Goal: Task Accomplishment & Management: Use online tool/utility

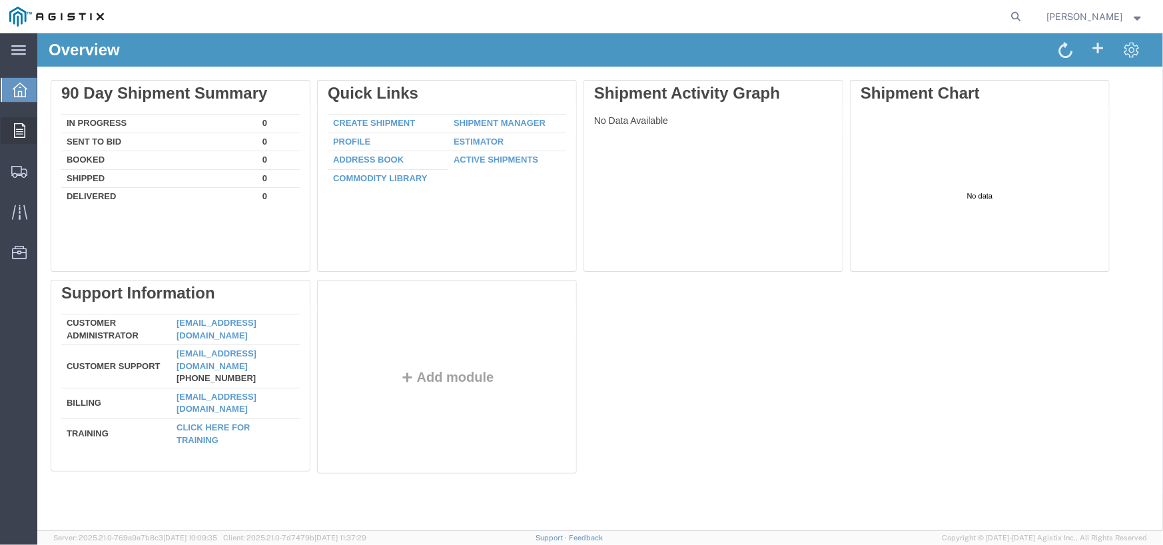
click at [15, 130] on icon at bounding box center [19, 130] width 11 height 15
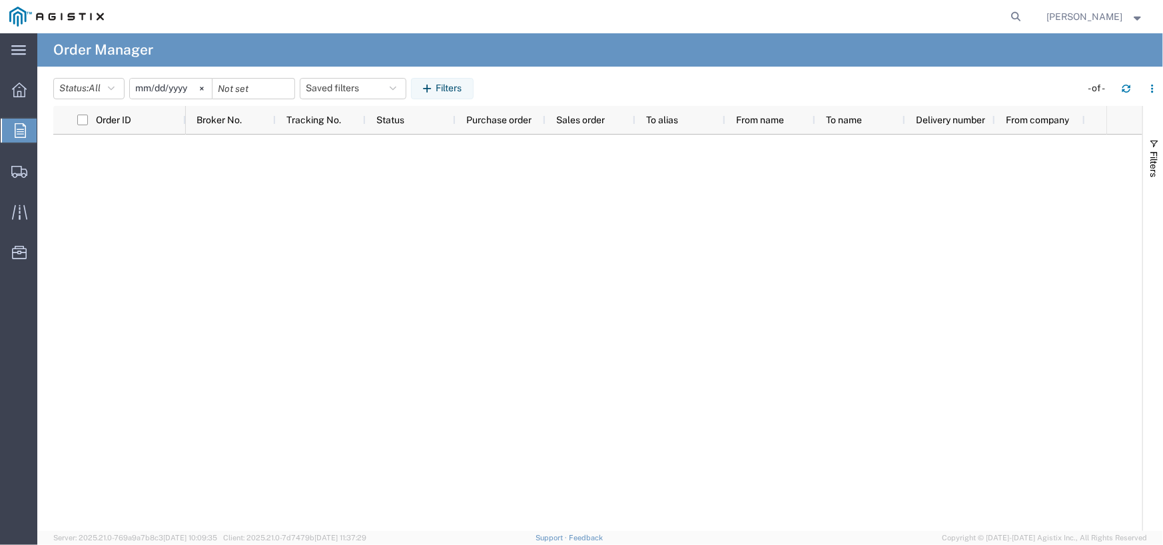
click at [47, 125] on span "Orders" at bounding box center [42, 130] width 11 height 27
click at [26, 129] on div at bounding box center [19, 131] width 37 height 24
click at [13, 88] on icon at bounding box center [19, 90] width 15 height 15
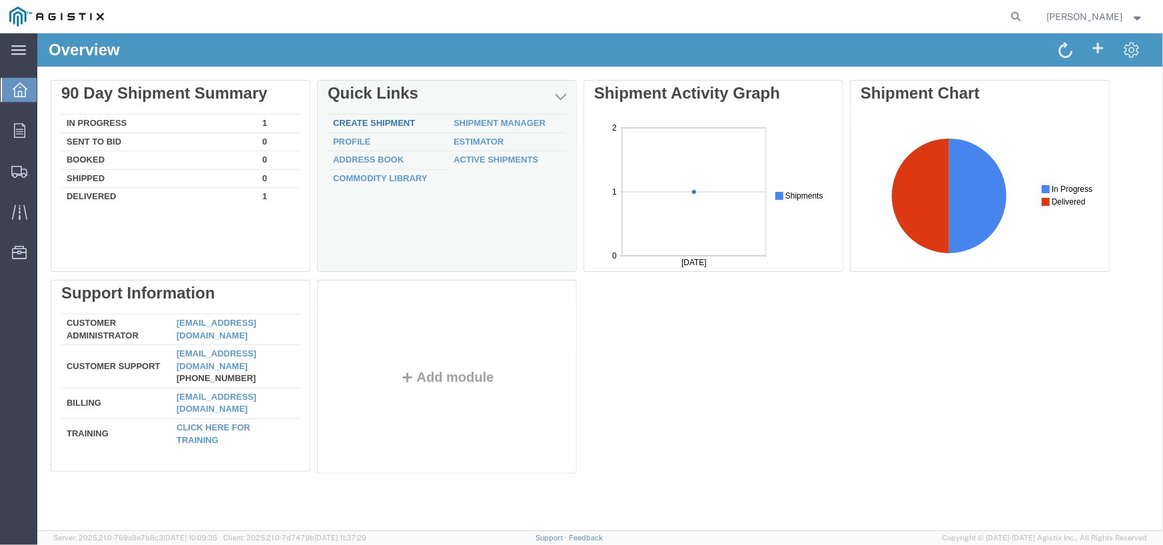
click at [381, 124] on link "Create Shipment" at bounding box center [374, 122] width 82 height 10
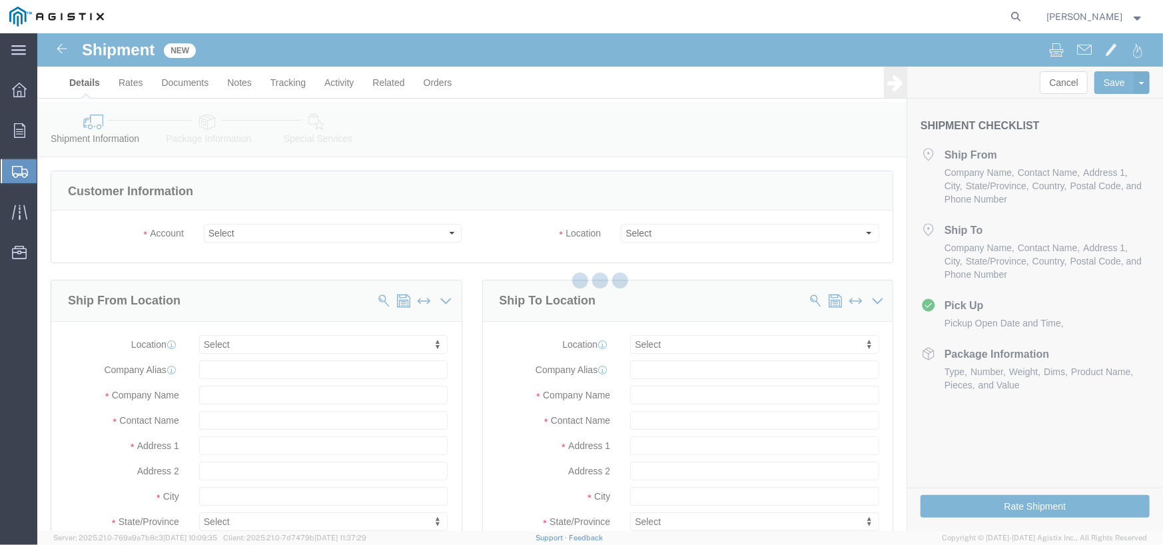
select select
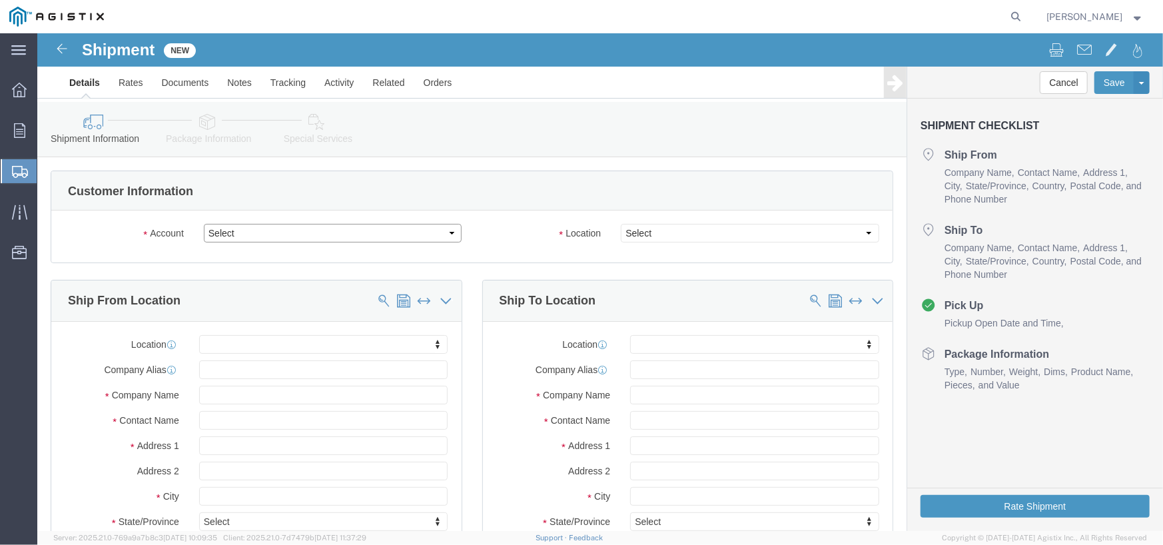
click select "Select PG&E THE [PERSON_NAME] GROUP"
select select "9596"
click select "Select PG&E THE [PERSON_NAME] GROUP"
select select "PURCHORD"
select select
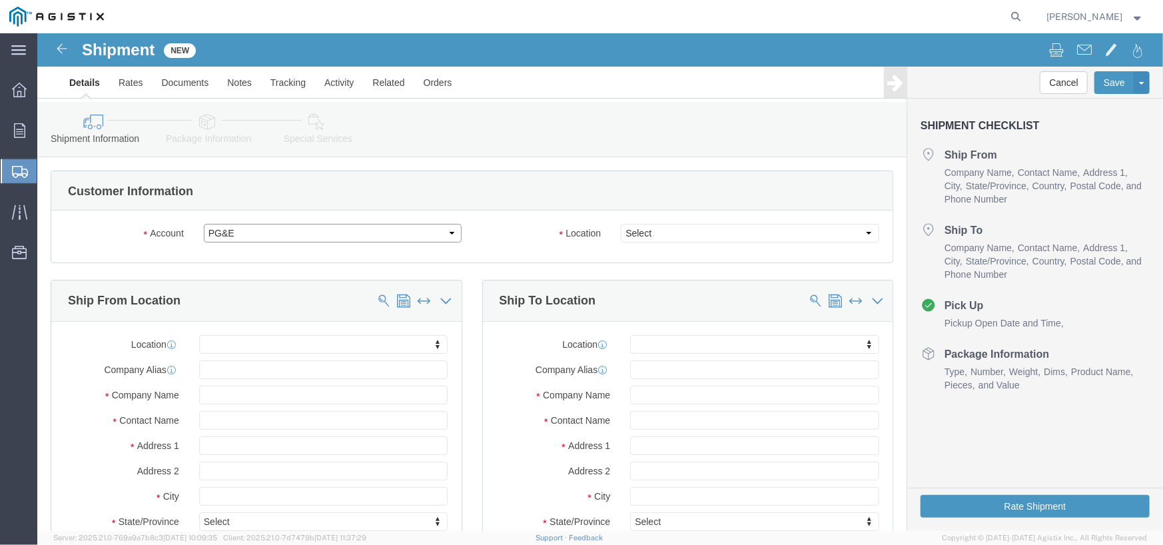
select select
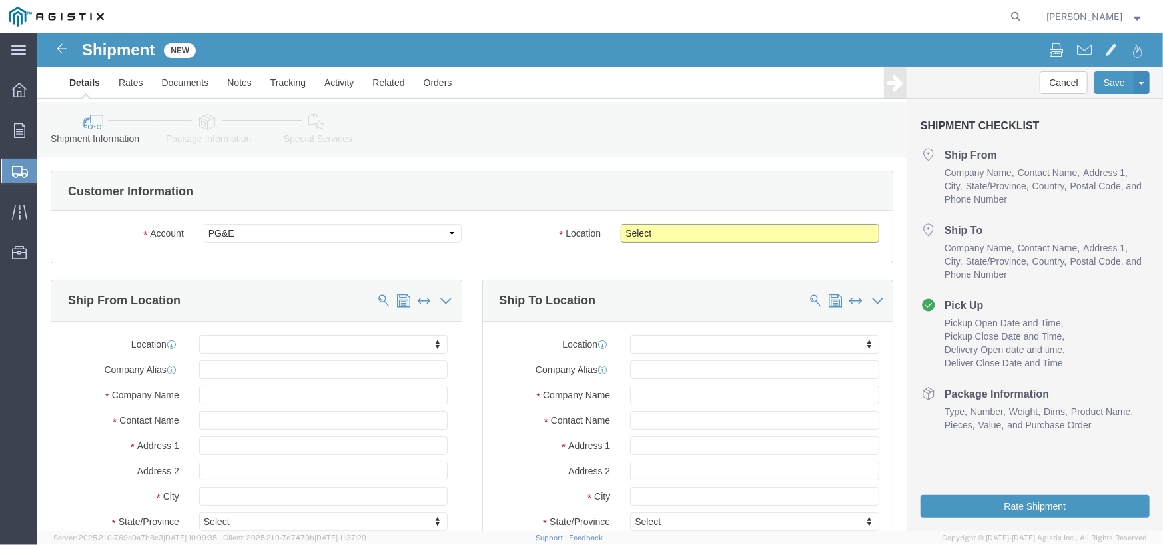
click select "Select All Others [GEOGRAPHIC_DATA] [GEOGRAPHIC_DATA] [GEOGRAPHIC_DATA] [GEOGRA…"
select select "19745"
click select "Select All Others [GEOGRAPHIC_DATA] [GEOGRAPHIC_DATA] [GEOGRAPHIC_DATA] [GEOGRA…"
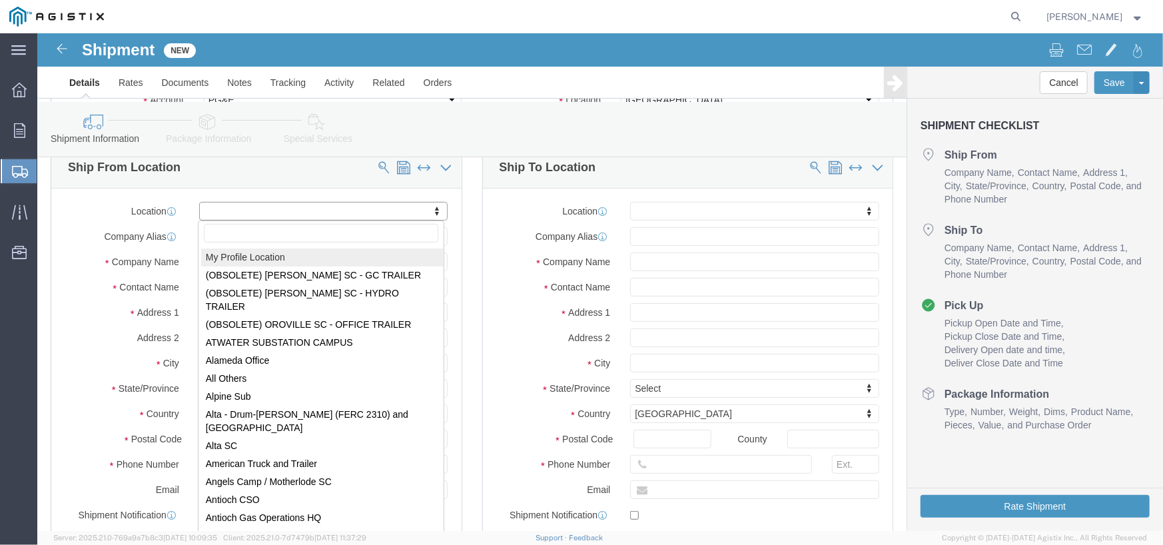
click input "text"
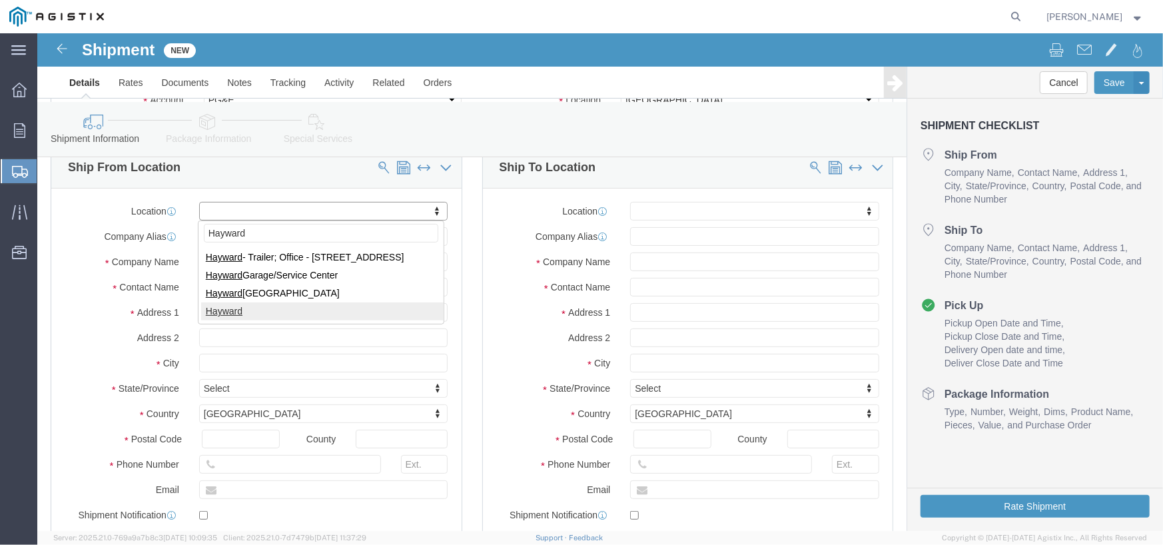
type input "Hayward"
select select "68671"
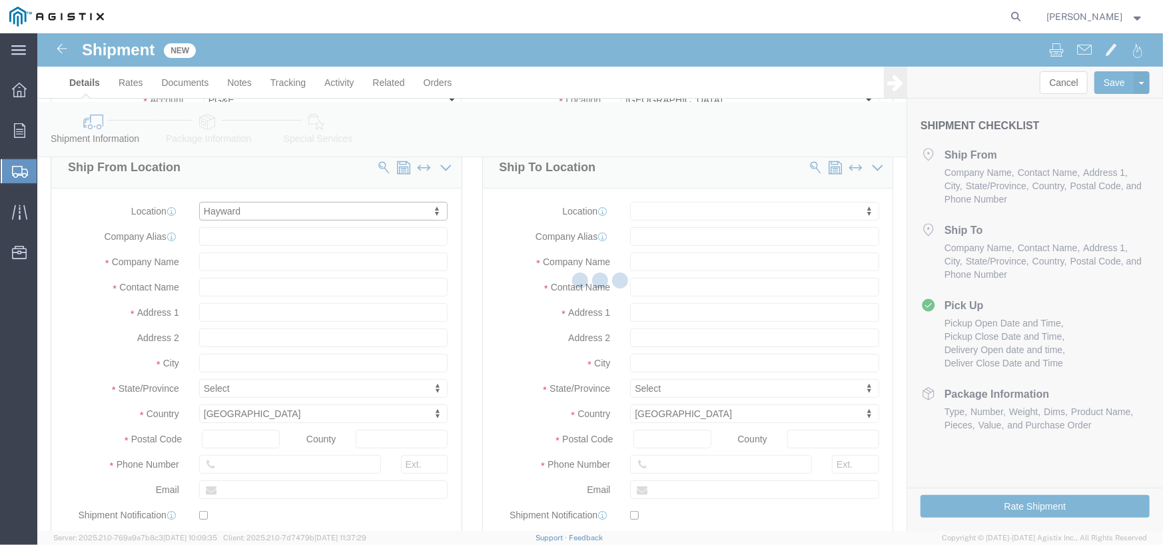
type input "2791603"
type input "THE [PERSON_NAME] GROUP"
type input "[GEOGRAPHIC_DATA]"
type input "Hayward"
type input "94545"
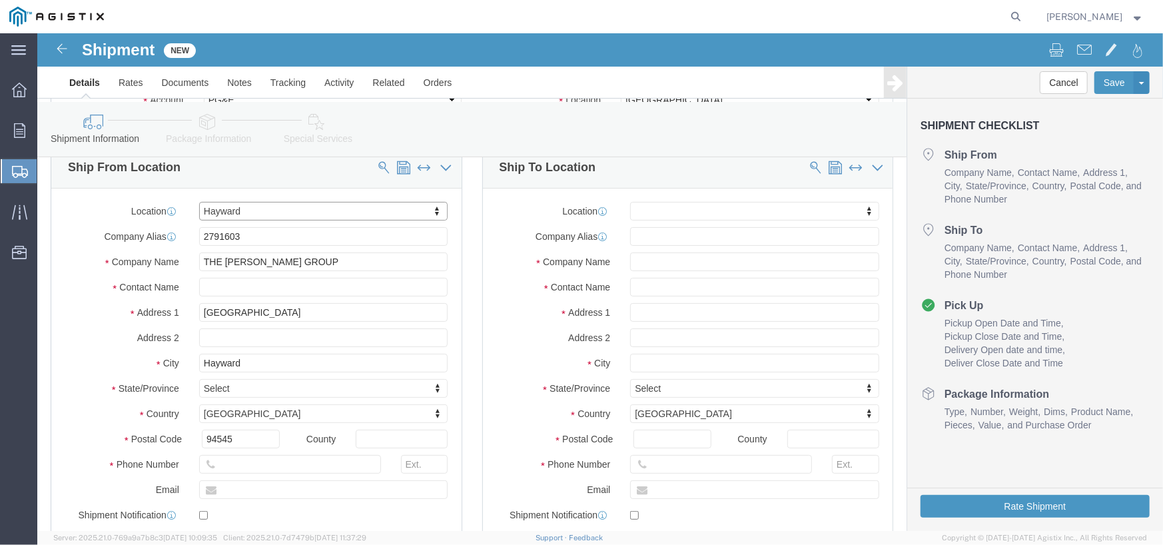
select select "CA"
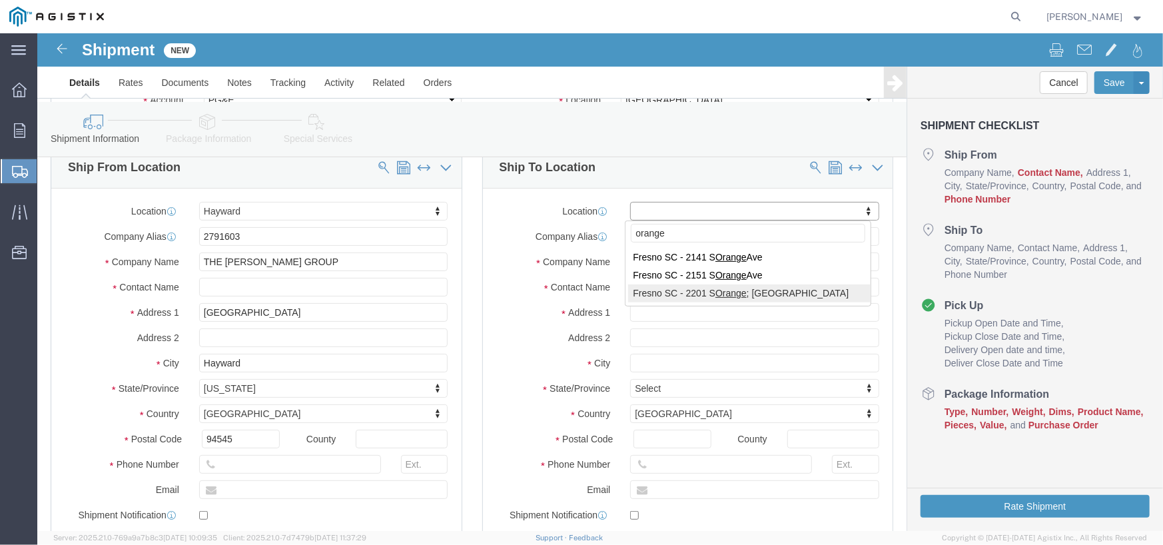
type input "orange"
select select "24986"
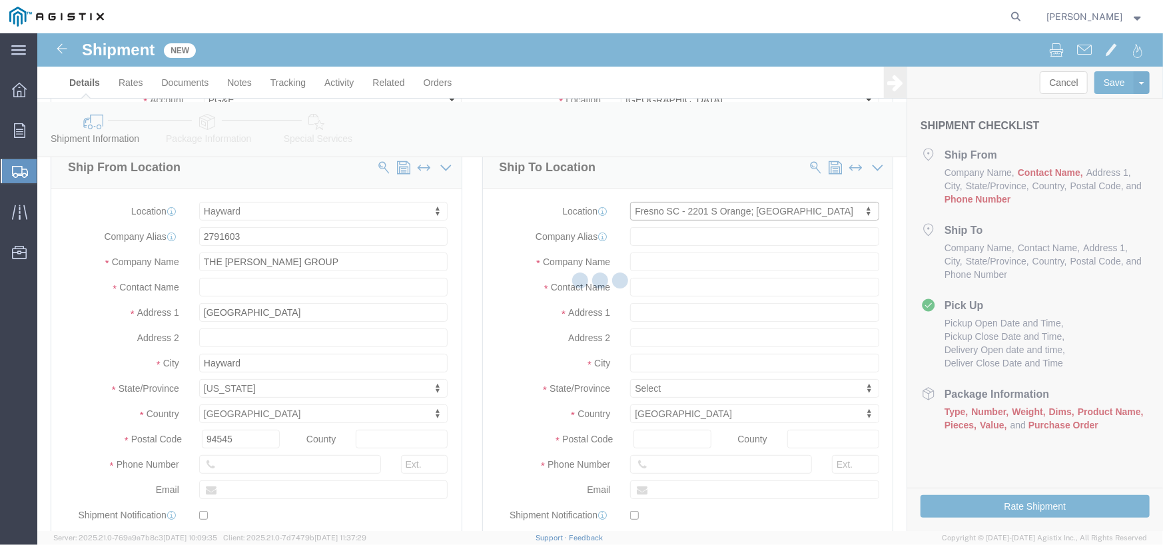
type input "74002"
type input "PG&E"
type input "[STREET_ADDRESS]"
type input "[GEOGRAPHIC_DATA]"
type input "93725"
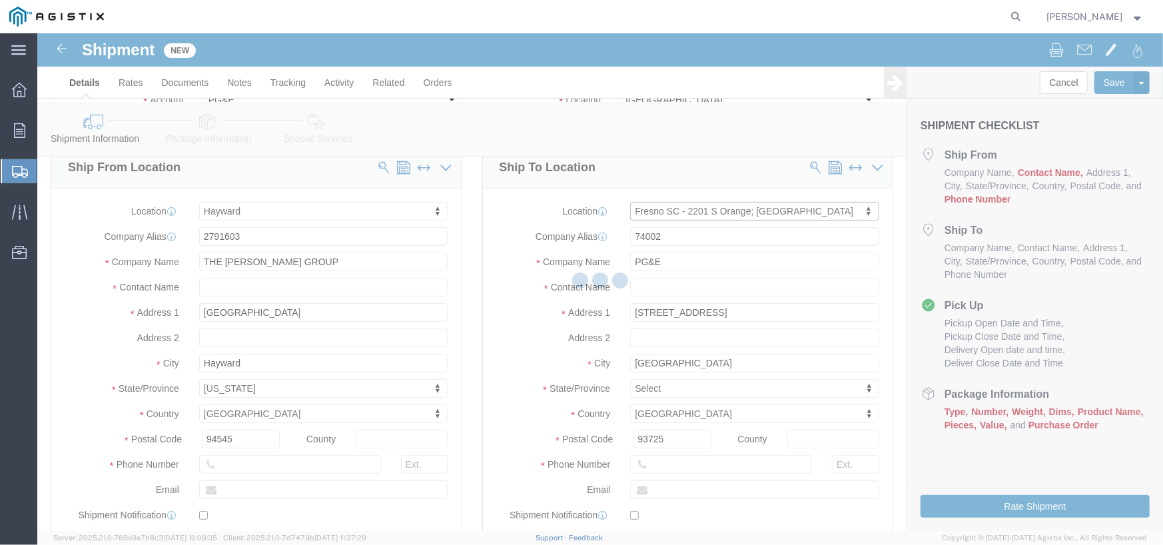
select select "CA"
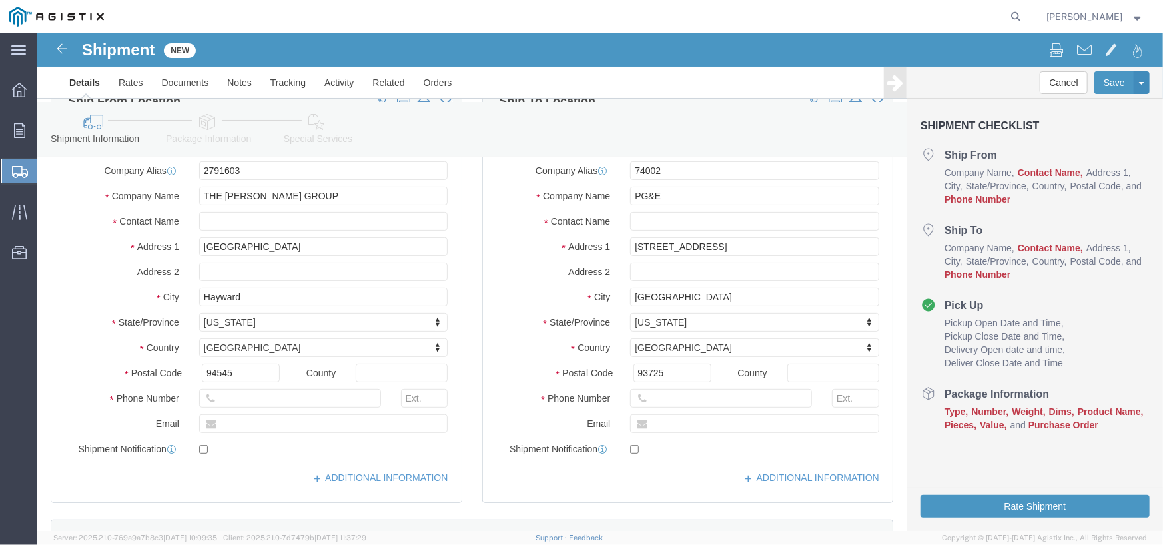
scroll to position [466, 0]
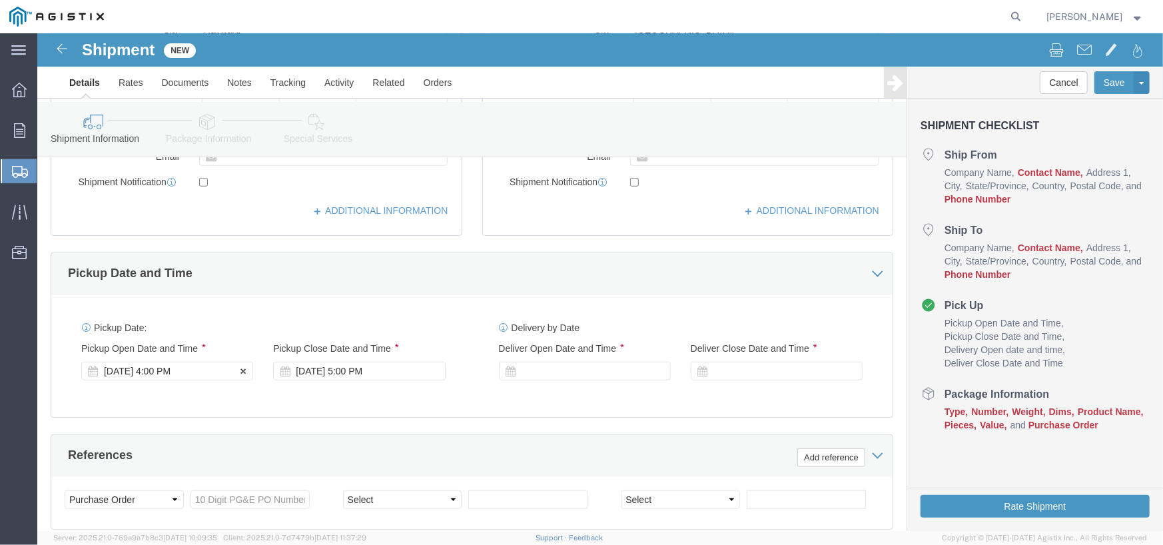
click div "[DATE] 4:00 PM"
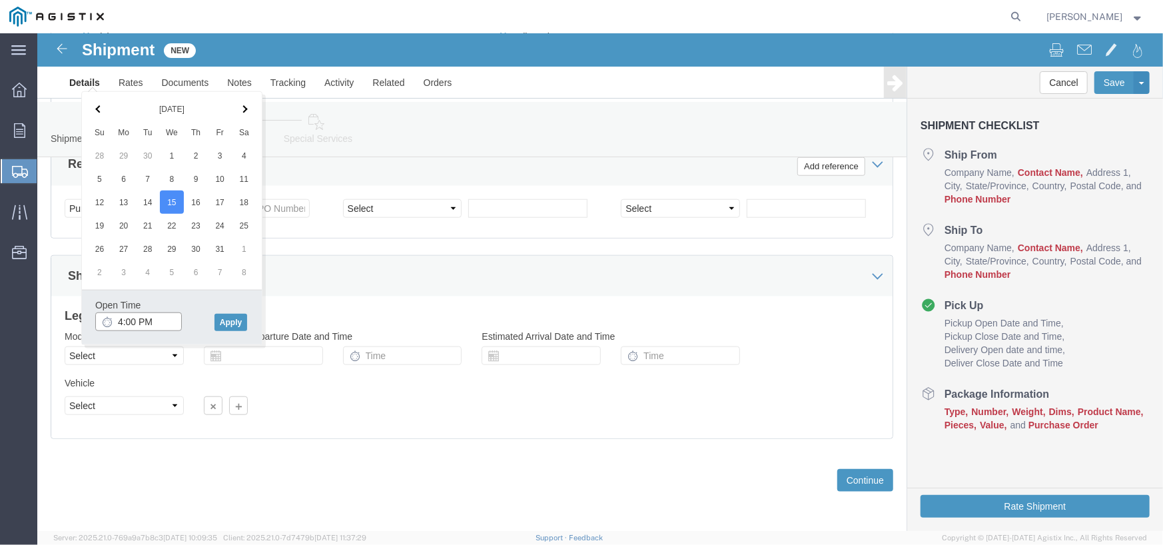
drag, startPoint x: 86, startPoint y: 285, endPoint x: 93, endPoint y: 279, distance: 9.0
click input "4:00 PM"
click input "7:00 PM"
type input "8:00 AM"
click div "Open Time 8:00 AM [DATE] 4:00 PM - [DATE] 4:00 PM Cancel Apply"
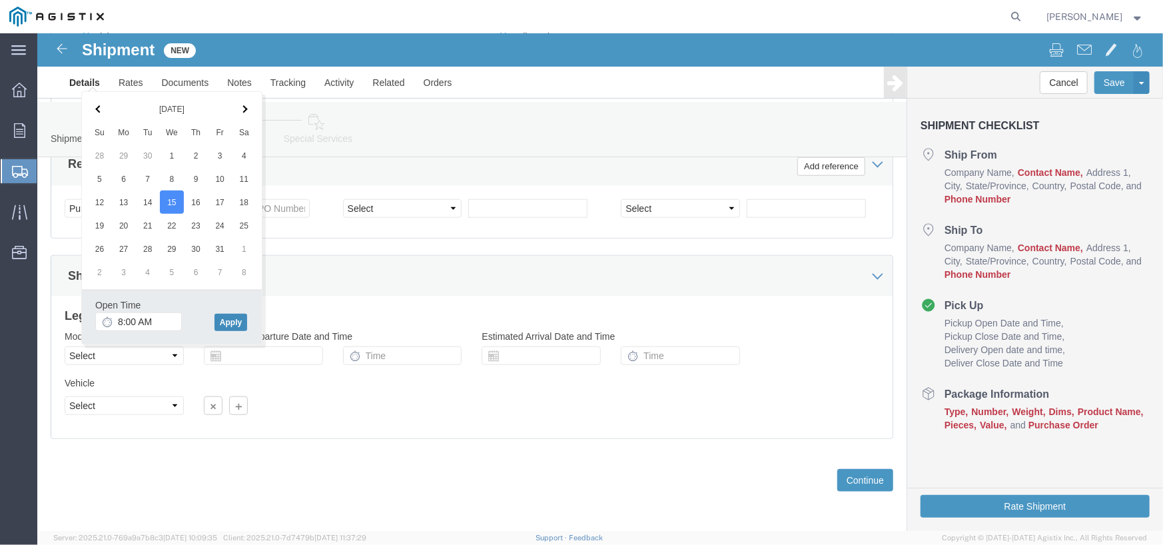
click button "Apply"
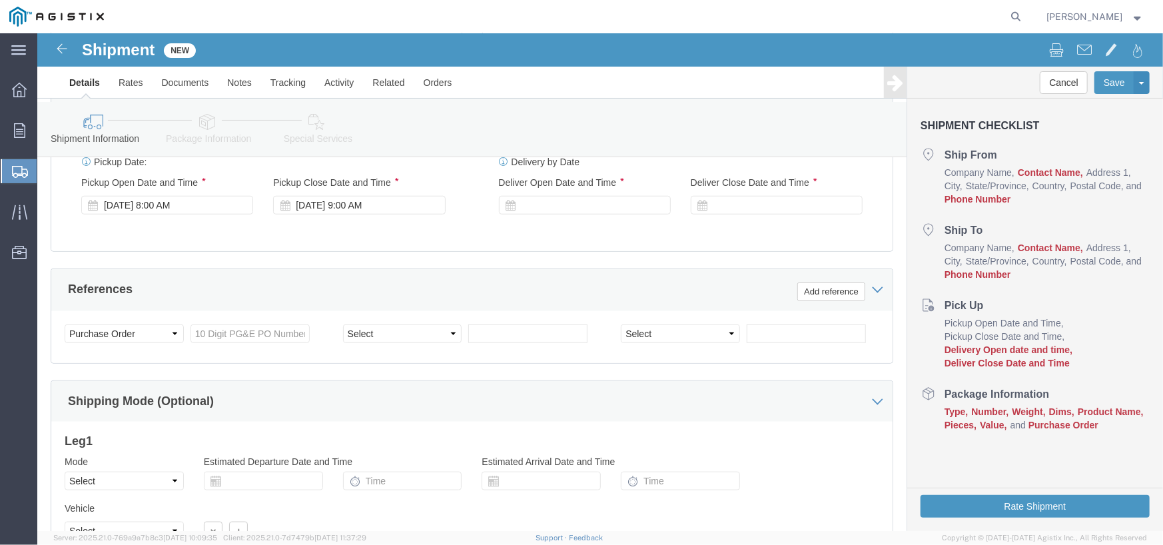
scroll to position [624, 0]
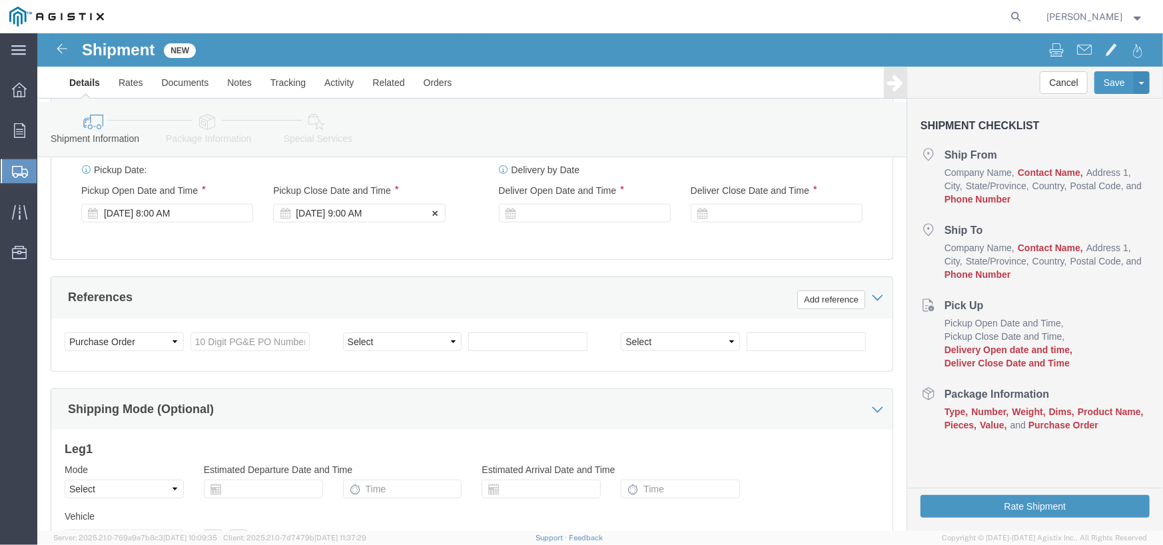
click div "[DATE] 9:00 AM"
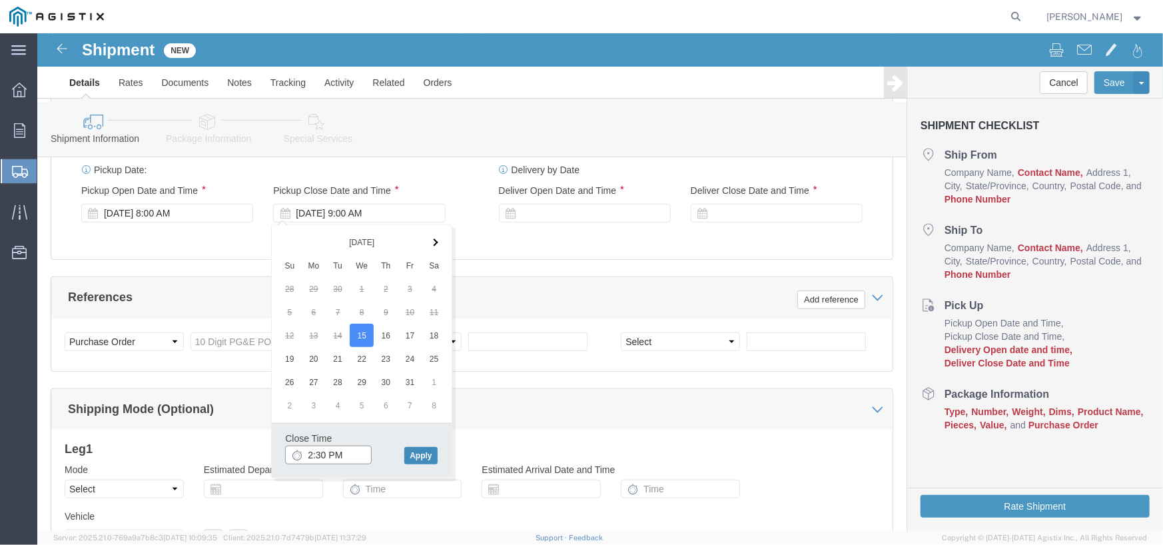
type input "2:30 PM"
click button "Apply"
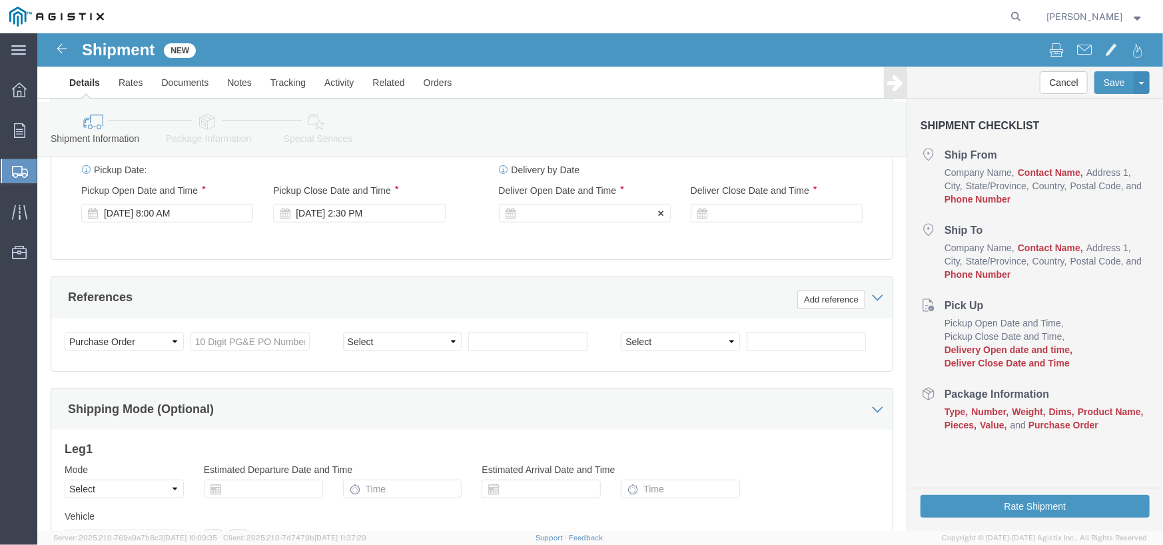
click div
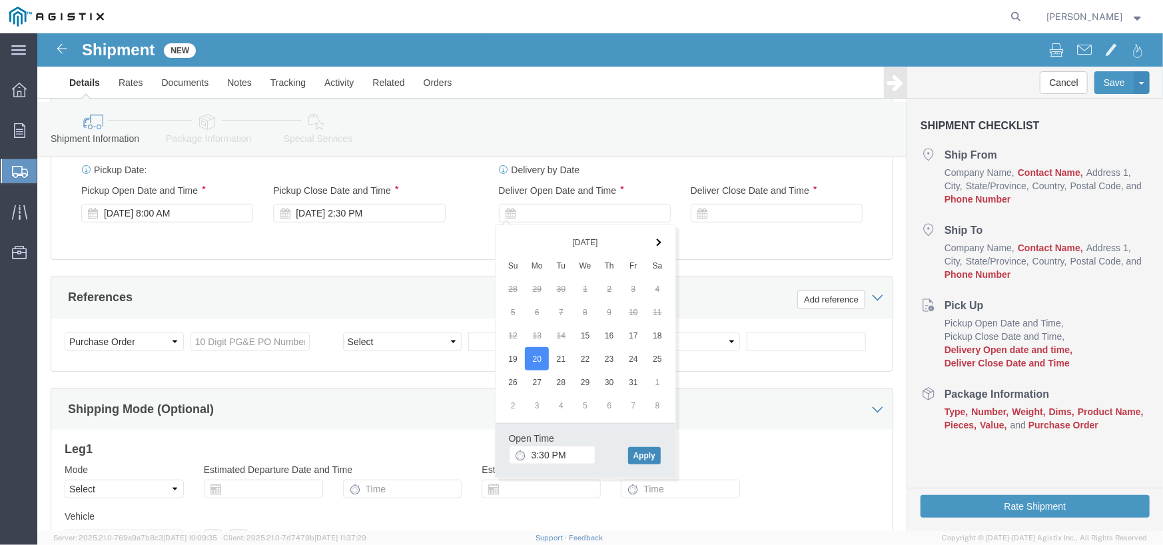
click button "Apply"
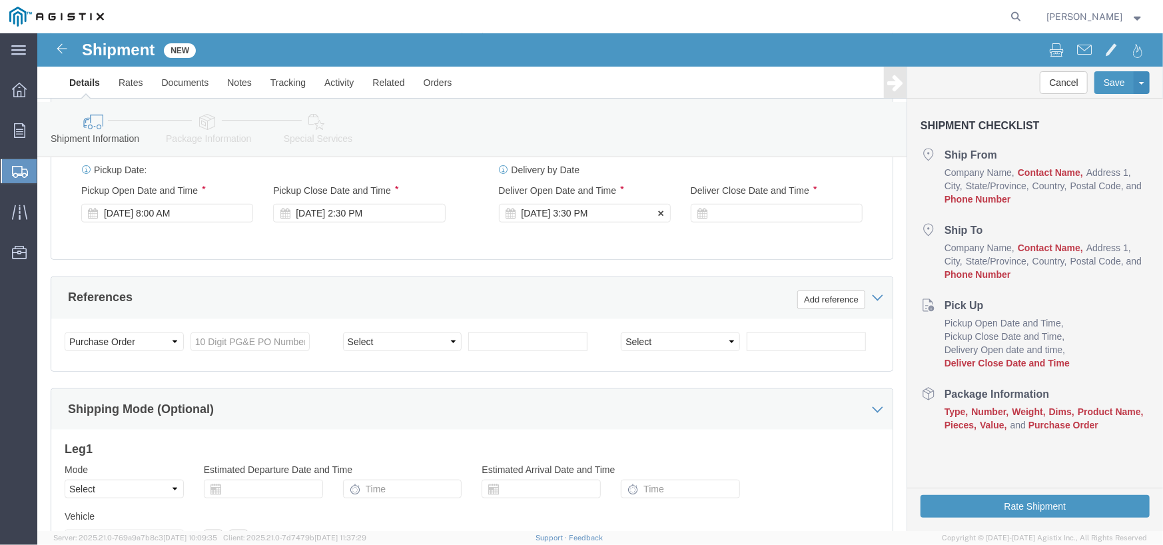
click div "[DATE] 3:30 PM"
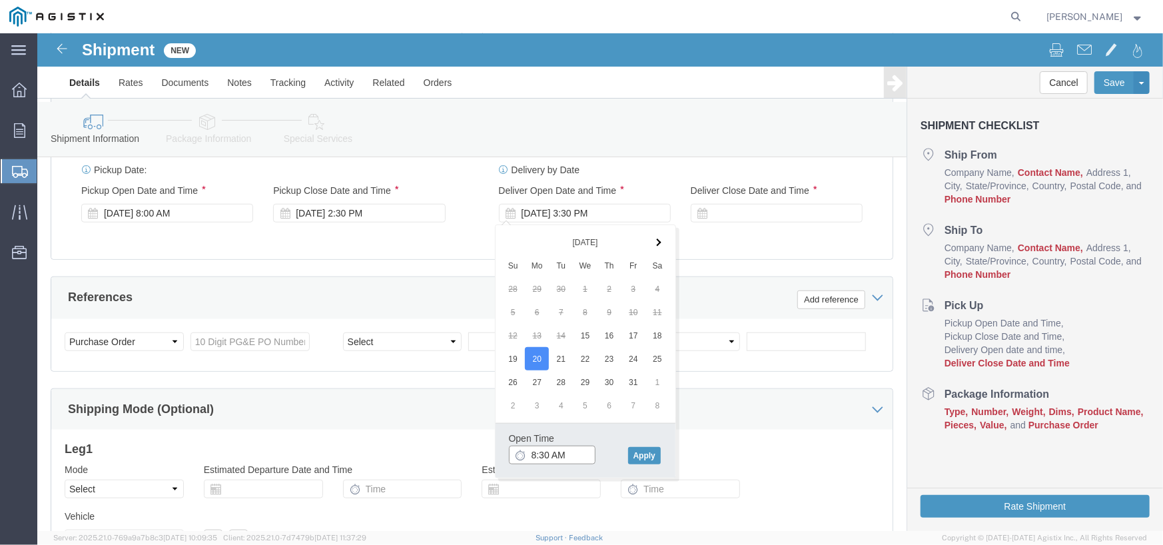
click input "8:30 AM"
type input "8:00 AM"
click button "Apply"
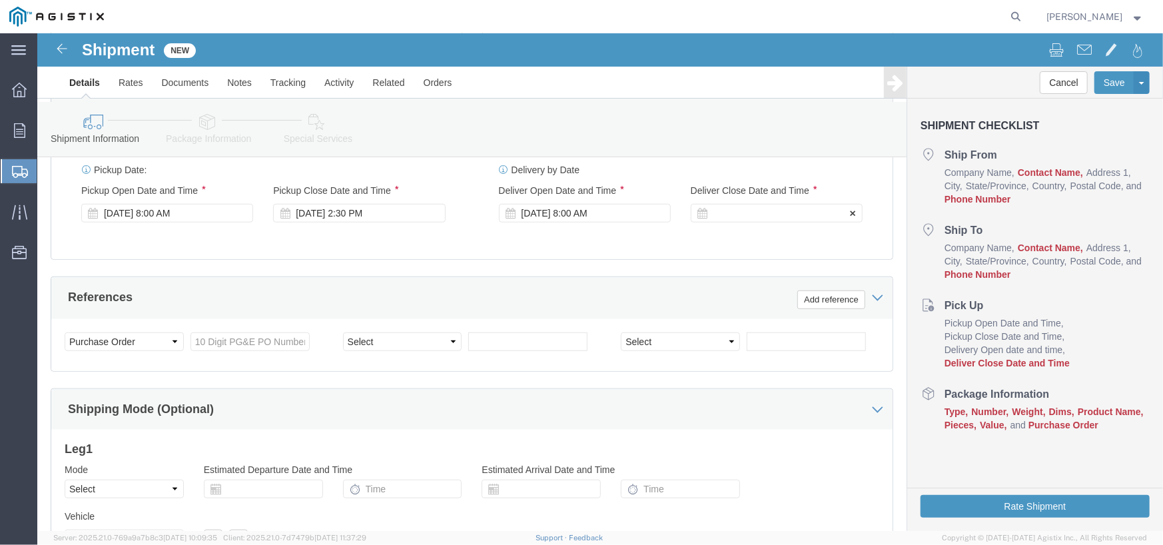
click div
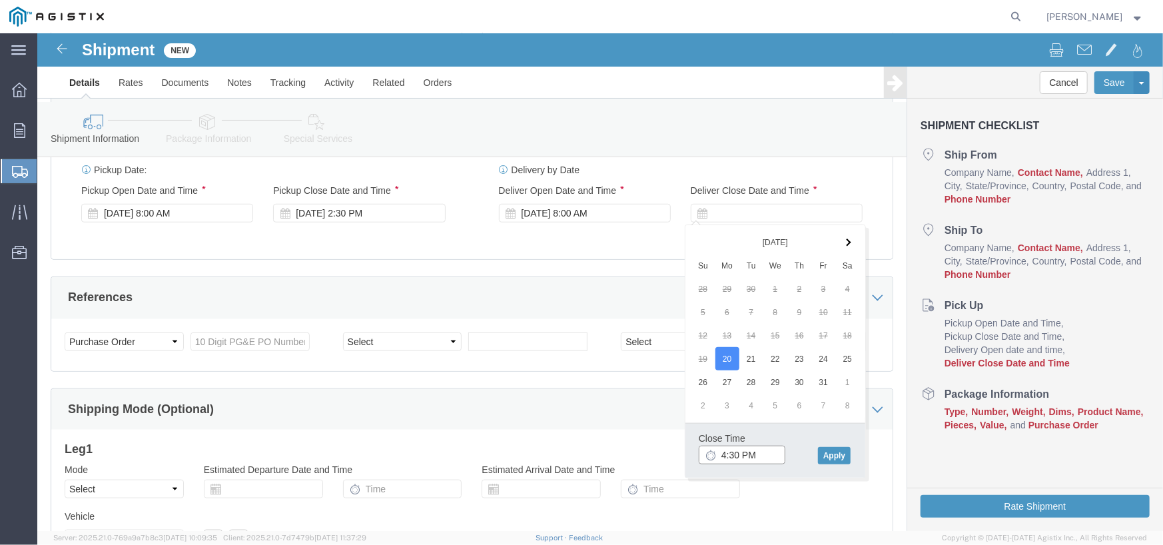
click input "4:30 PM"
type input "3:30 PM"
click button "Apply"
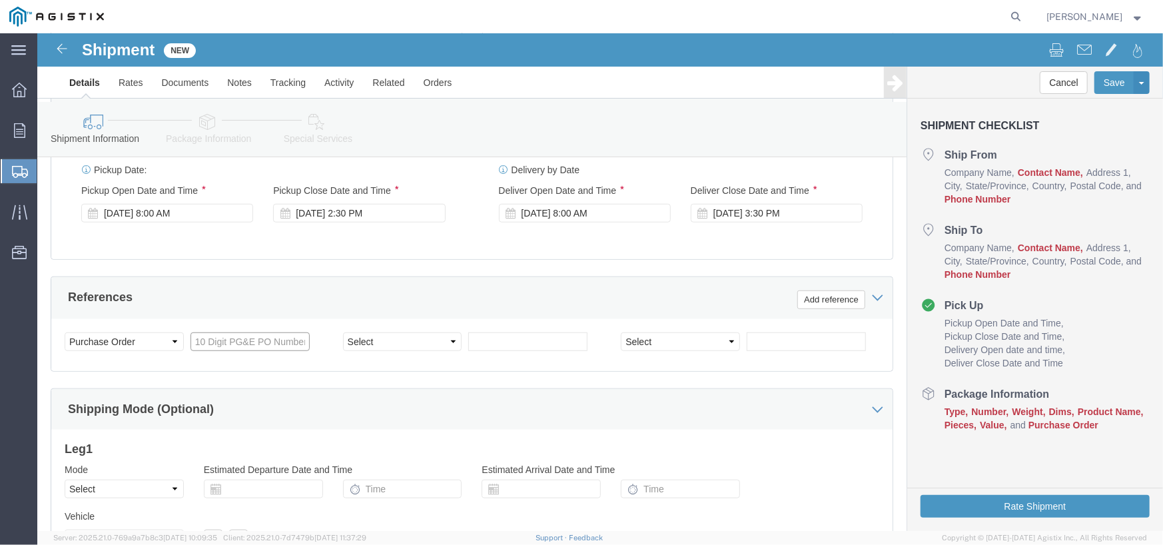
click input "text"
type input "2701241935"
click select "Select Account Type Activity ID Airline Appointment Number ASN Batch Request # …"
select select "SALEORDR"
click select "Select Account Type Activity ID Airline Appointment Number ASN Batch Request # …"
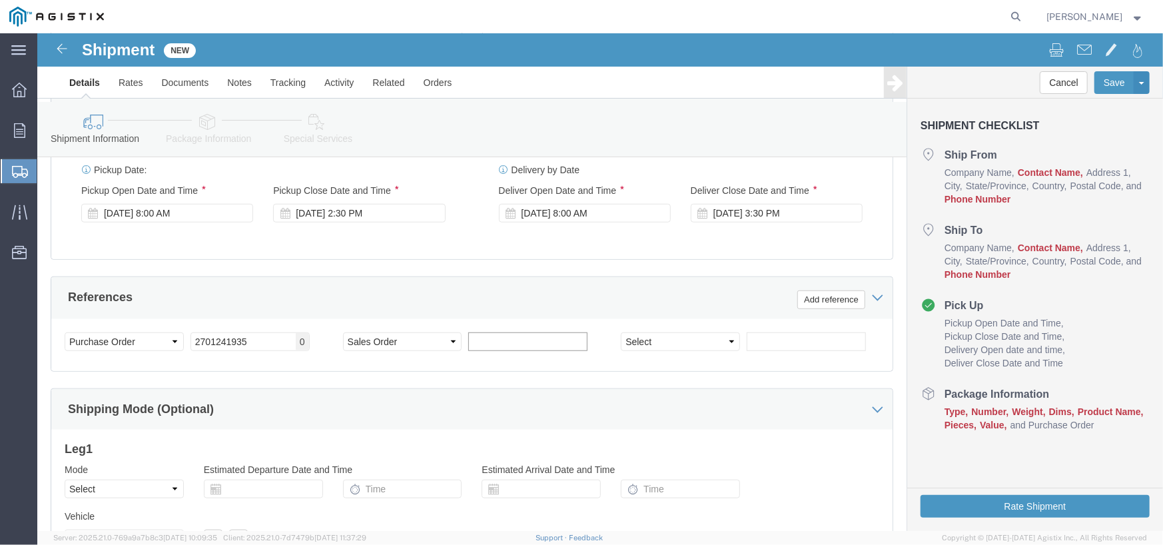
click input "text"
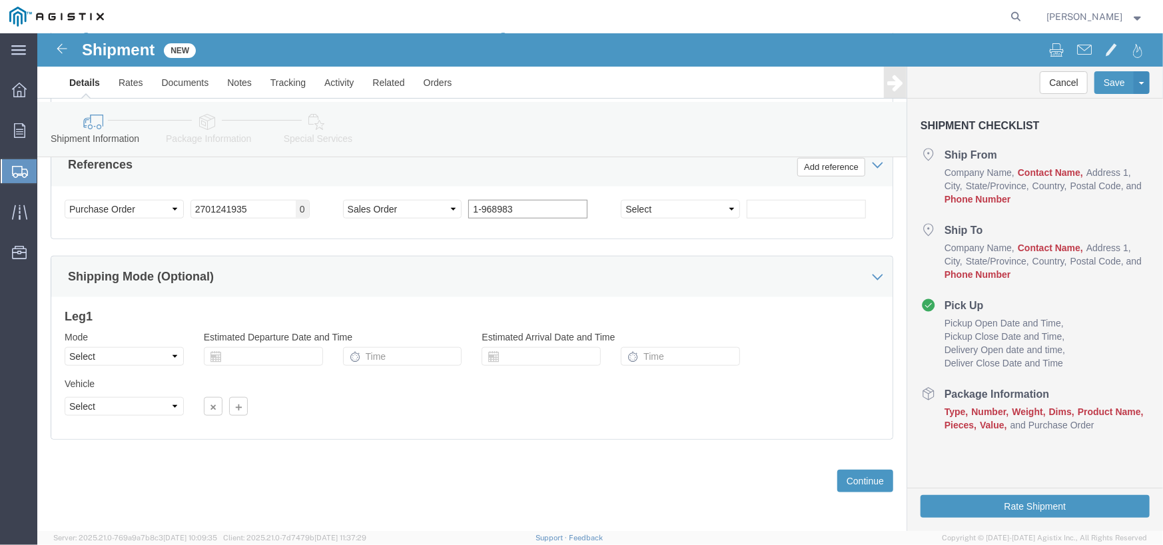
scroll to position [758, 0]
type input "1-968983"
click select "Select Air Less than Truckload Multi-Leg Ocean Freight Rail Small Parcel Truckl…"
select select "LTL"
click select "Select Air Less than Truckload Multi-Leg Ocean Freight Rail Small Parcel Truckl…"
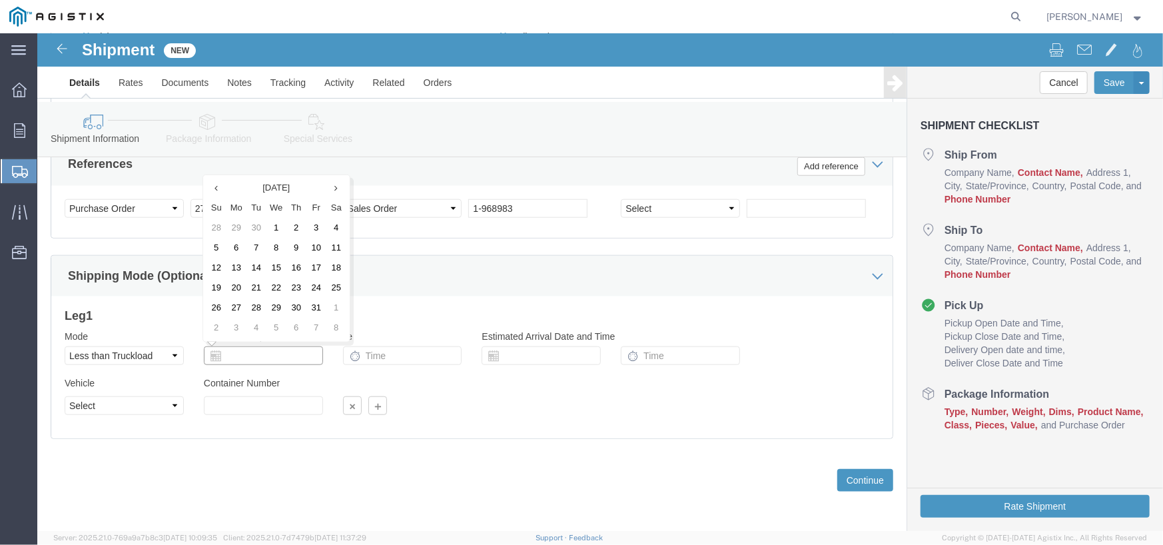
click input "text"
click div "Leg 1 Mode Select Air Less than Truckload Multi-Leg Ocean Freight Rail Small Pa…"
click select "Select Straight Truck"
click button "Continue"
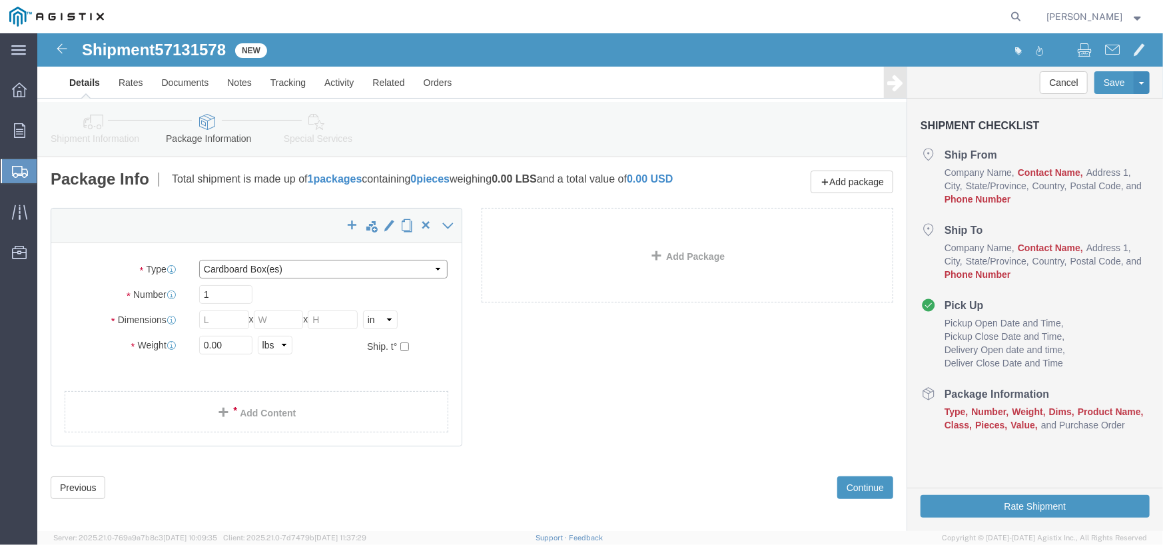
click select "Select Bulk Bundle(s) Cardboard Box(es) Carton(s) Crate(s) Drum(s) (Fiberboard)…"
select select "DRMT"
click select "Select Bulk Bundle(s) Cardboard Box(es) Carton(s) Crate(s) Drum(s) (Fiberboard)…"
click input "text"
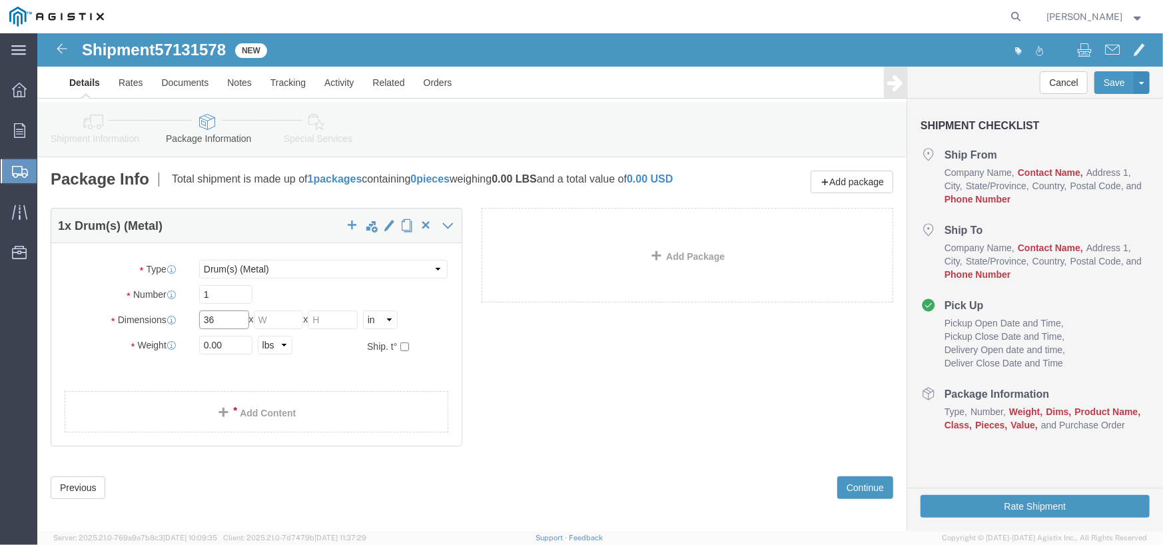
type input "36"
type input "42"
drag, startPoint x: 185, startPoint y: 318, endPoint x: 112, endPoint y: 319, distance: 73.3
click div "Weight 0.00 Select kgs lbs Ship. t°"
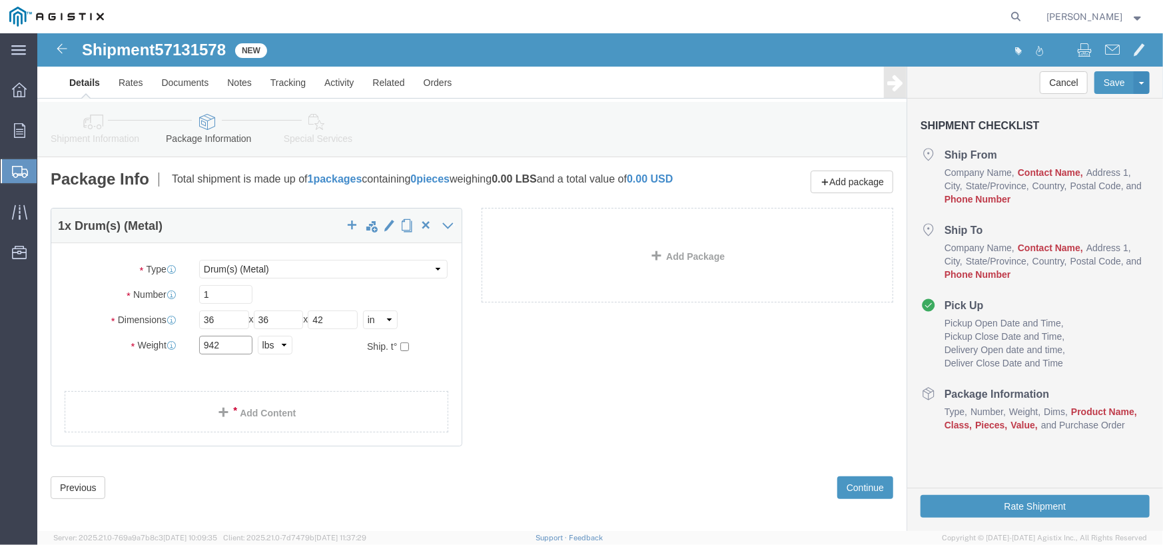
type input "942"
click ul
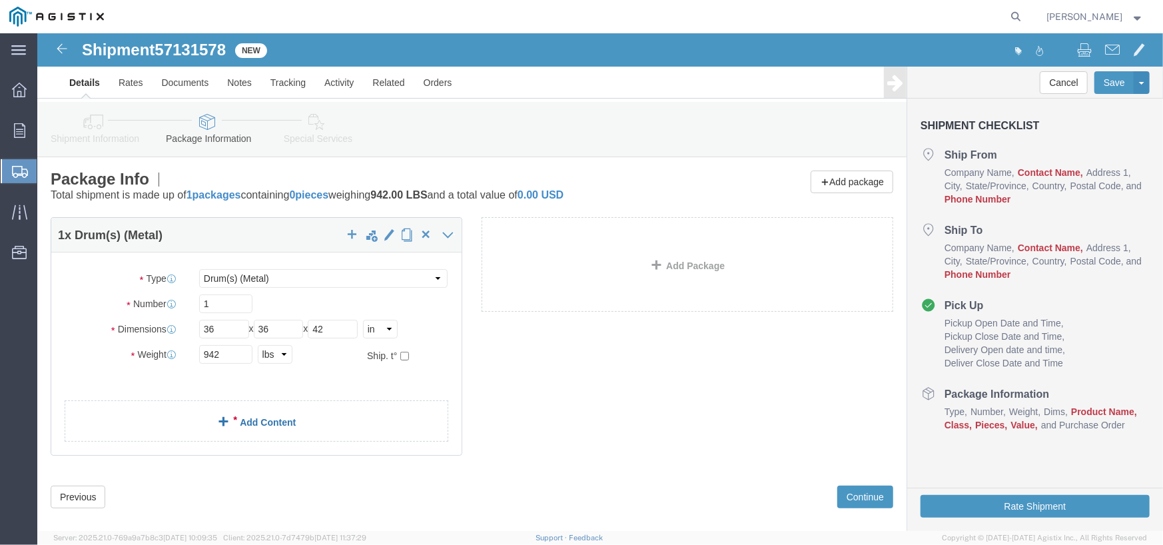
click link "Add Content"
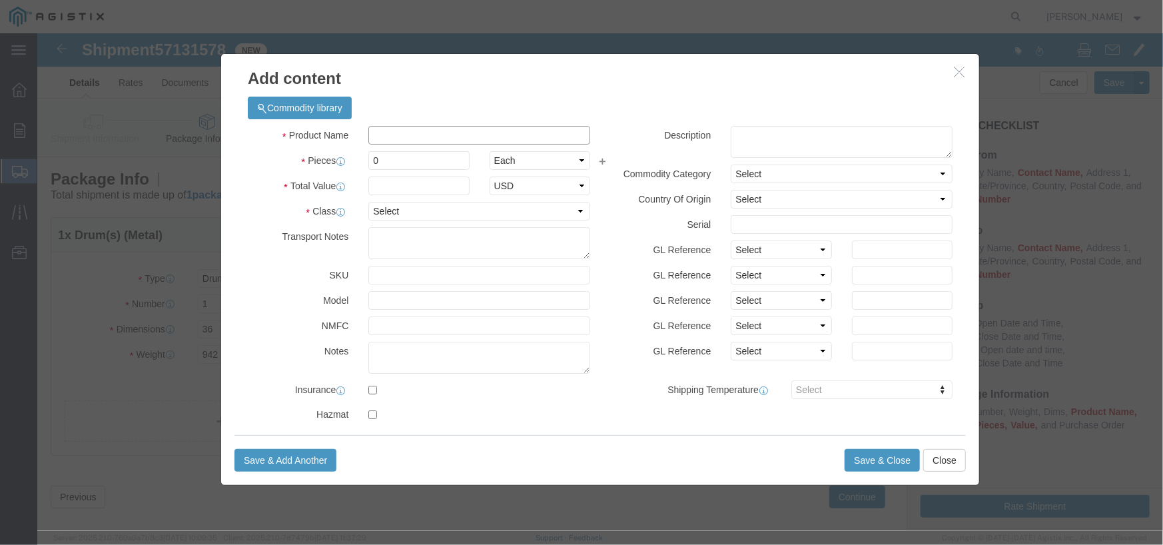
click input "text"
type input "t"
type input "TIE DOWN CHAIN"
click input "0"
drag, startPoint x: 361, startPoint y: 125, endPoint x: 291, endPoint y: 129, distance: 70.1
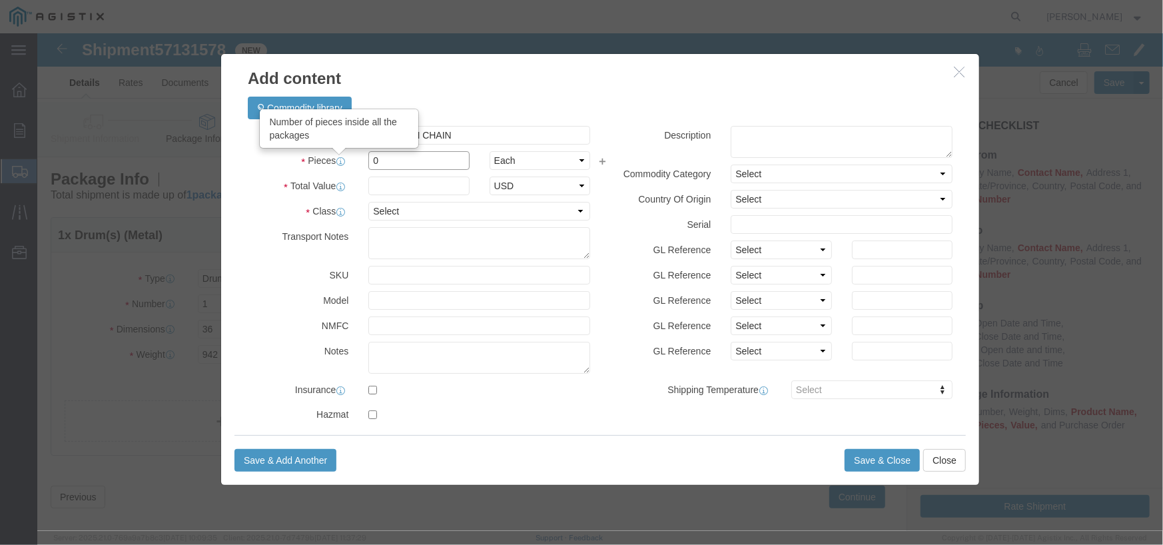
click div "Pieces Number of pieces inside all the packages 0 Select Bag Barrels 100Board F…"
type input "1"
click input "text"
type input "1000"
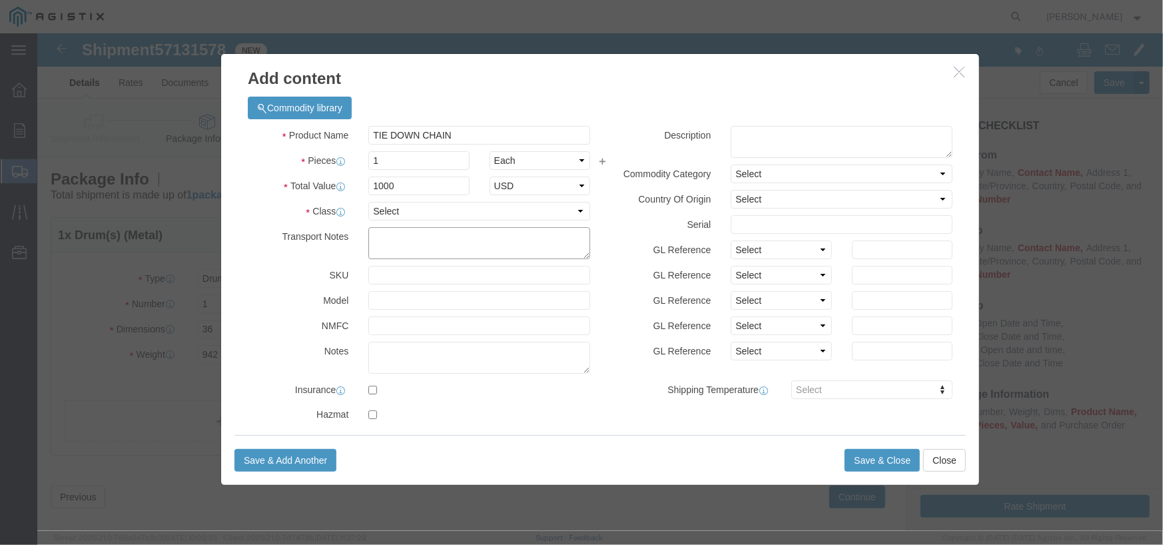
click textarea
click select "Select 50 55 60 65 70 85 92.5 100 125 175 250 300 400"
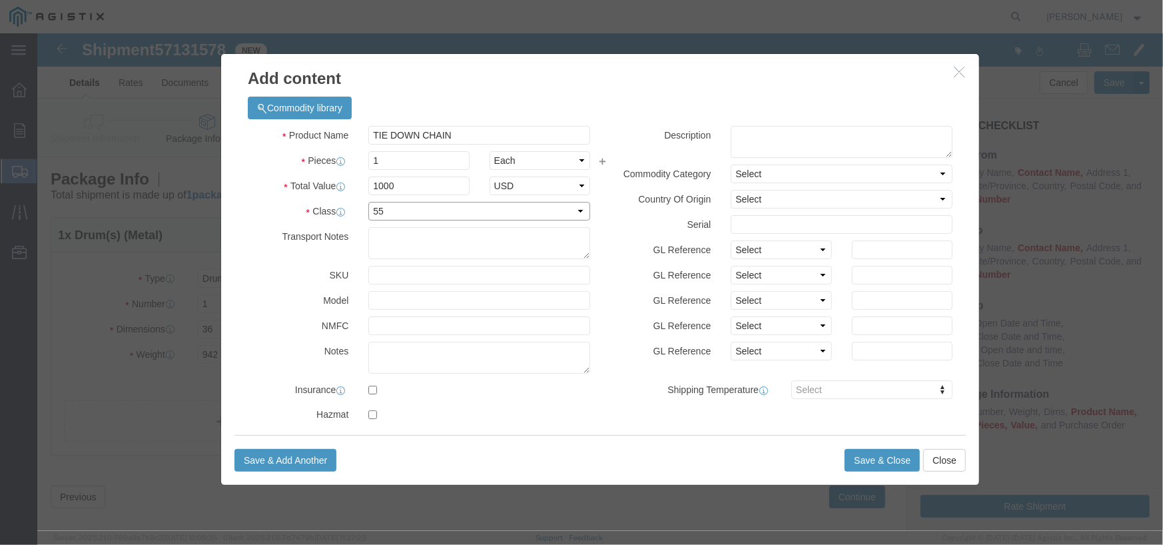
click select "Select 50 55 60 65 70 85 92.5 100 125 175 250 300 400"
select select "50"
click select "Select 50 55 60 65 70 85 92.5 100 125 175 250 300 400"
click button "Save & Close"
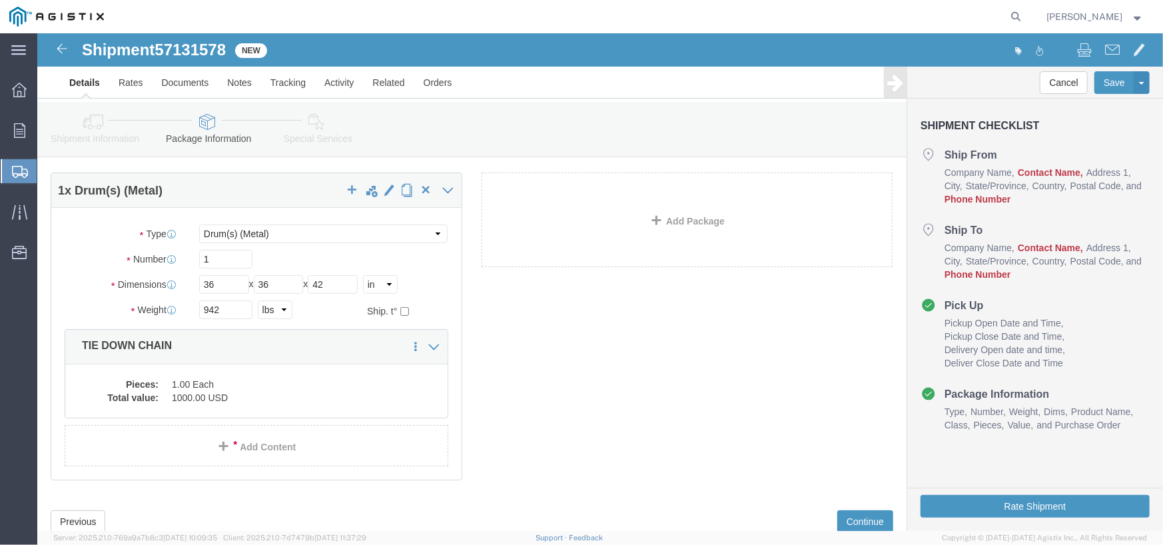
scroll to position [87, 0]
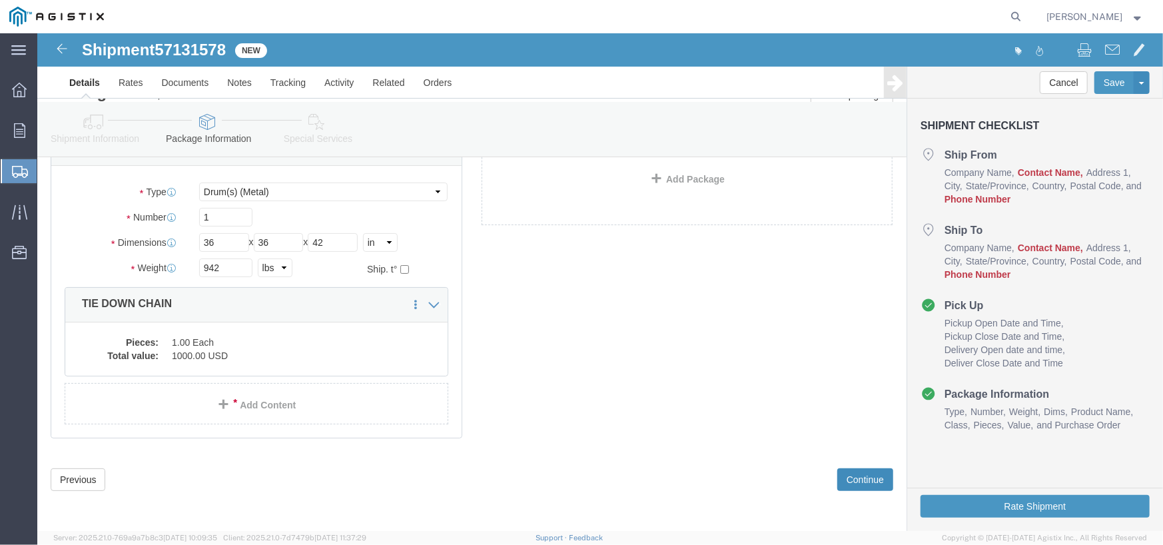
click button "Continue"
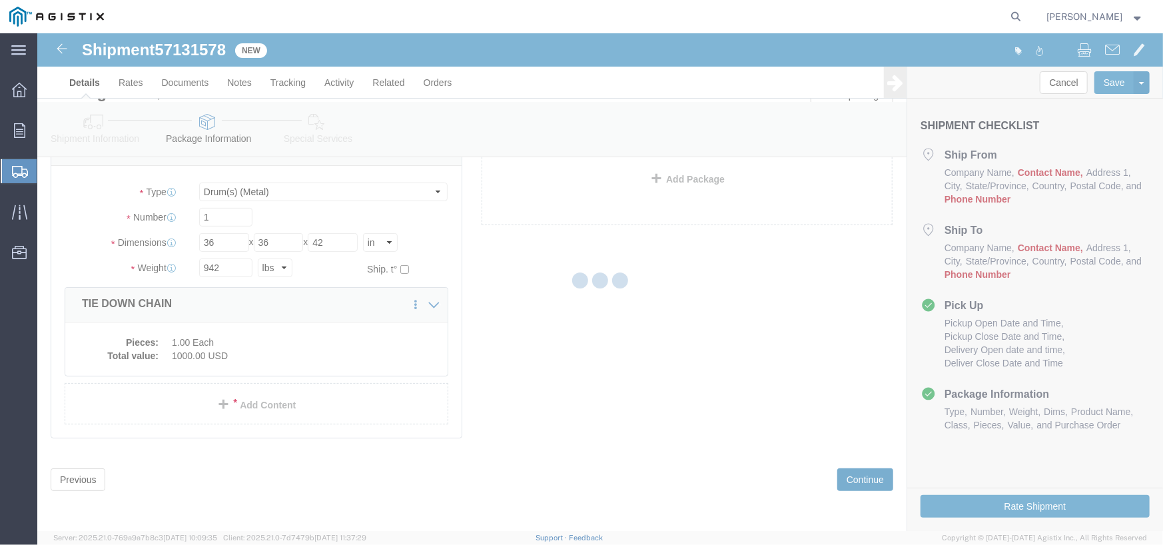
select select
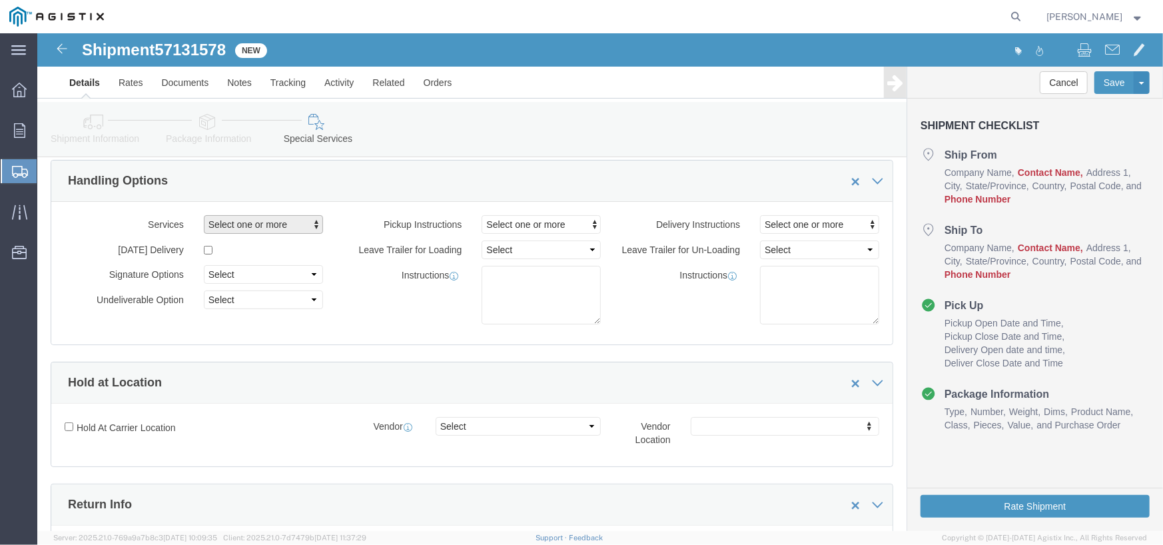
scroll to position [0, 0]
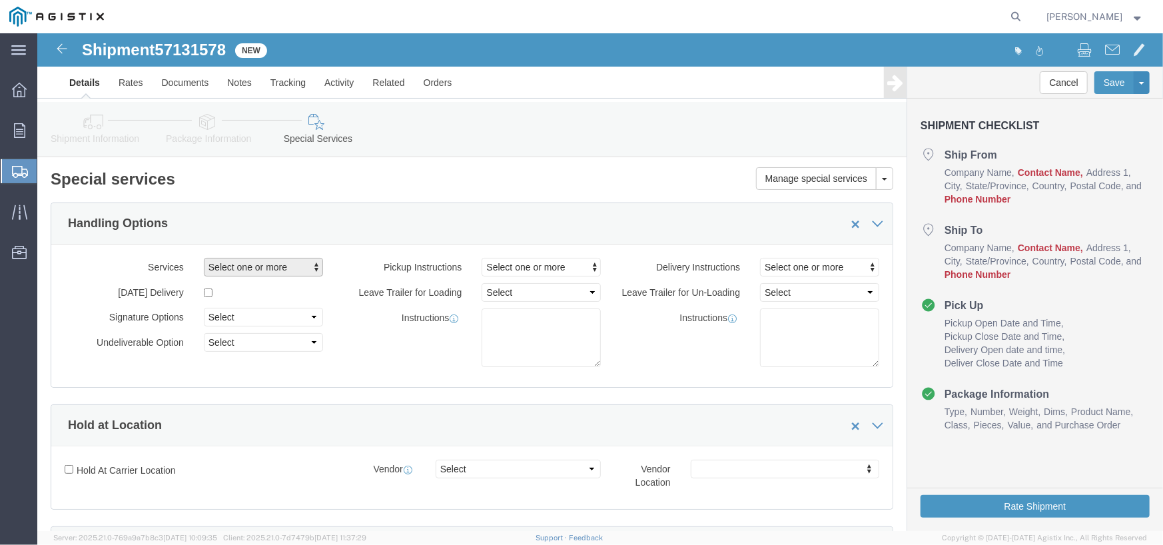
click span "Select one or more"
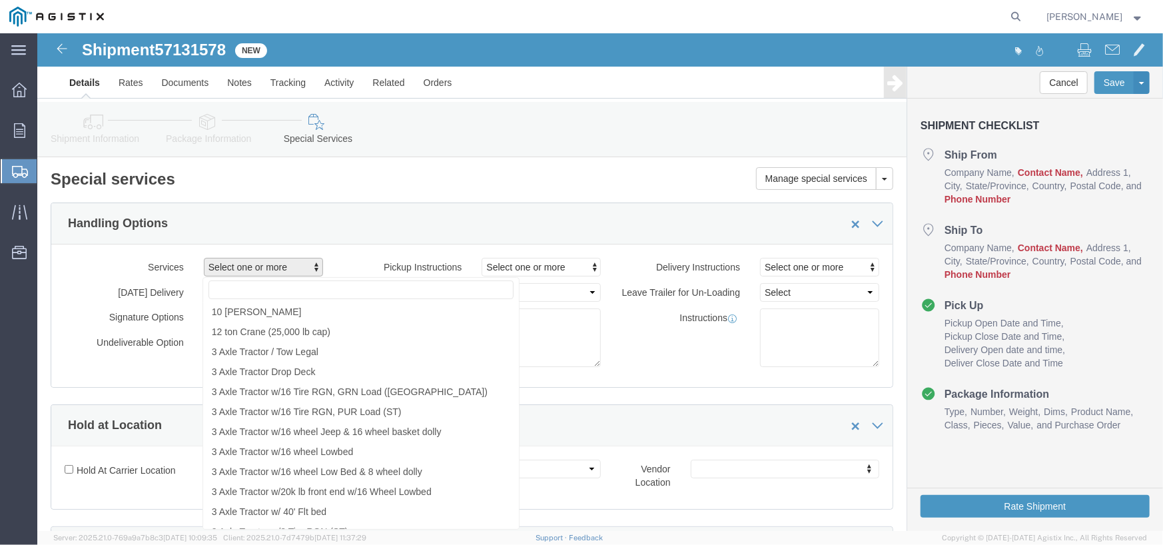
click label "Services"
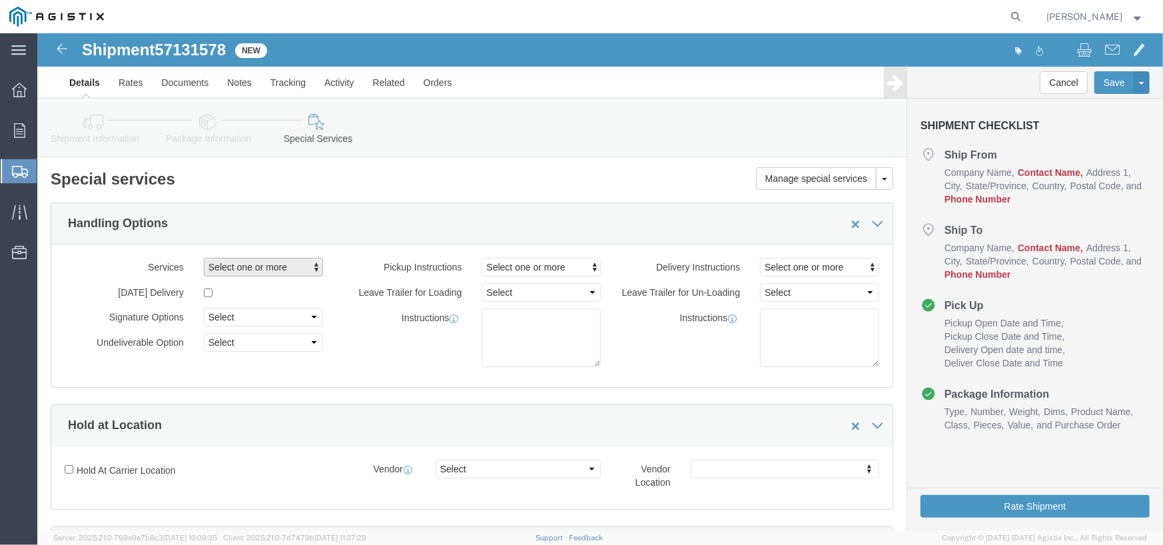
click span "Select one or more"
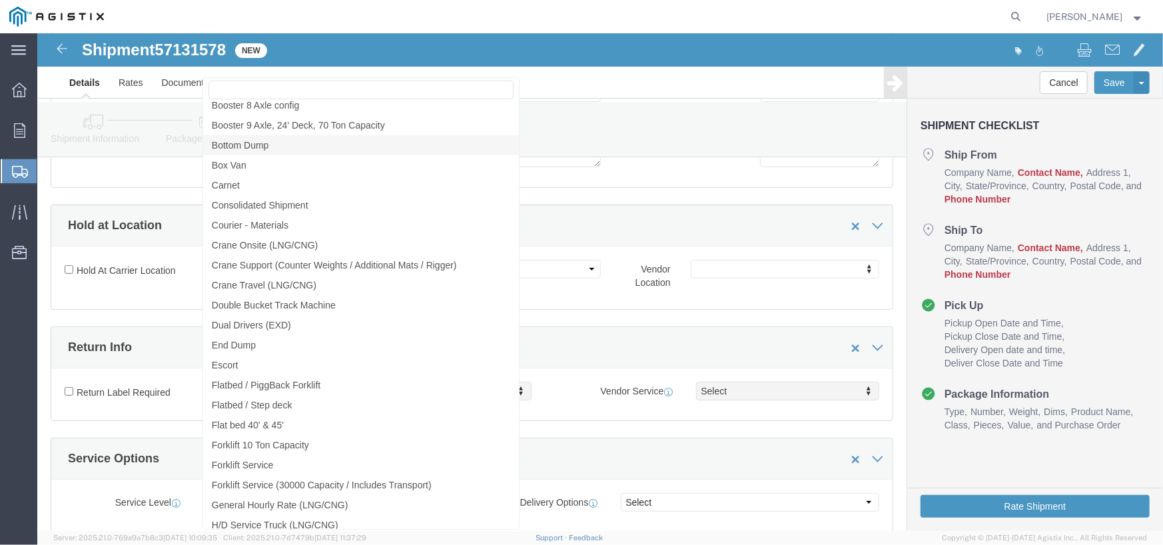
scroll to position [800, 0]
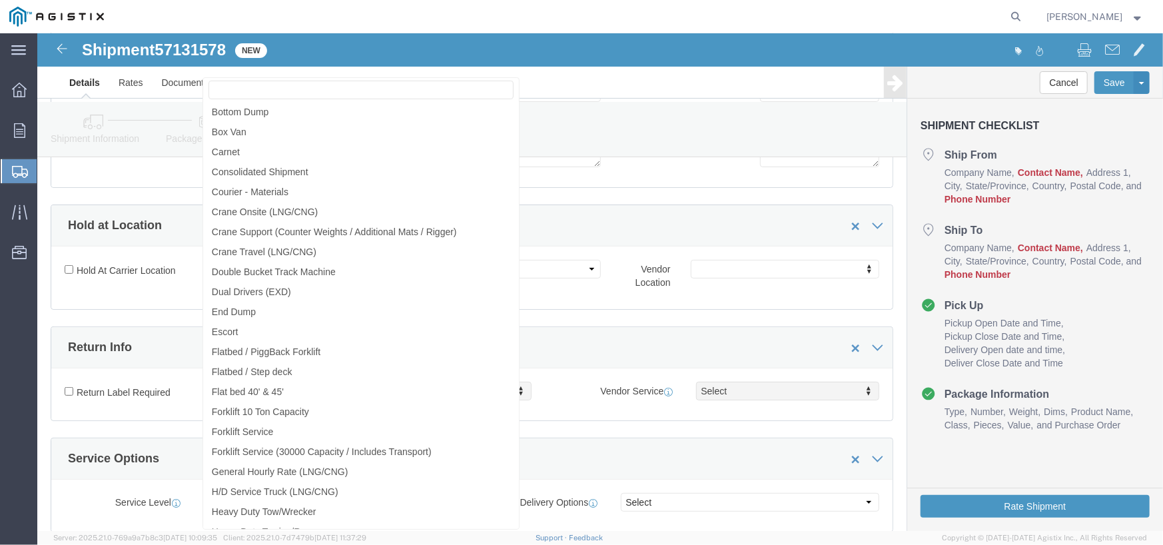
click div "Hold At Carrier Location Vendor Select Vendor Location"
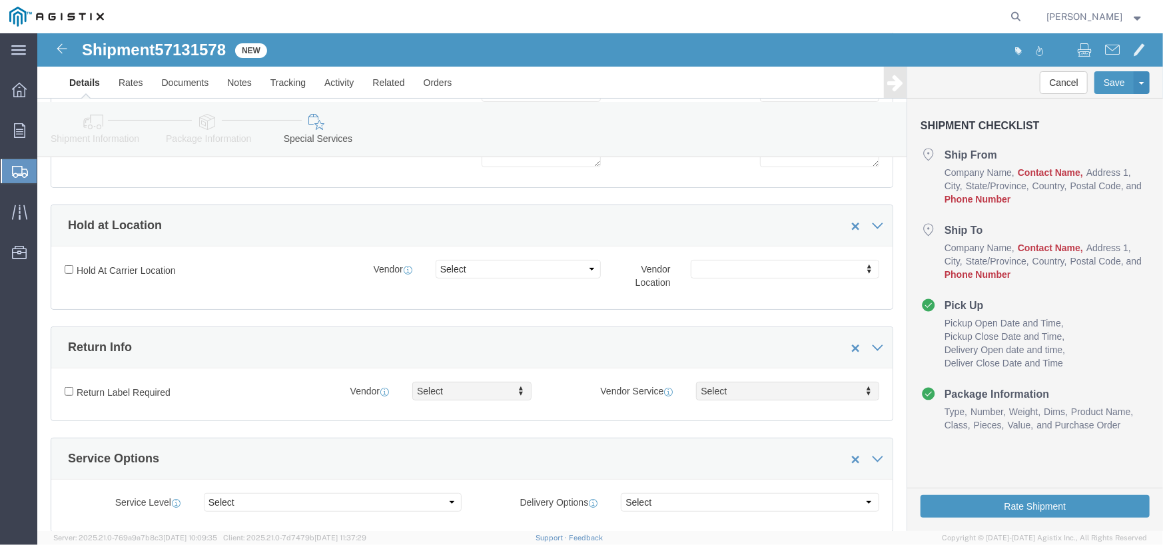
scroll to position [0, 0]
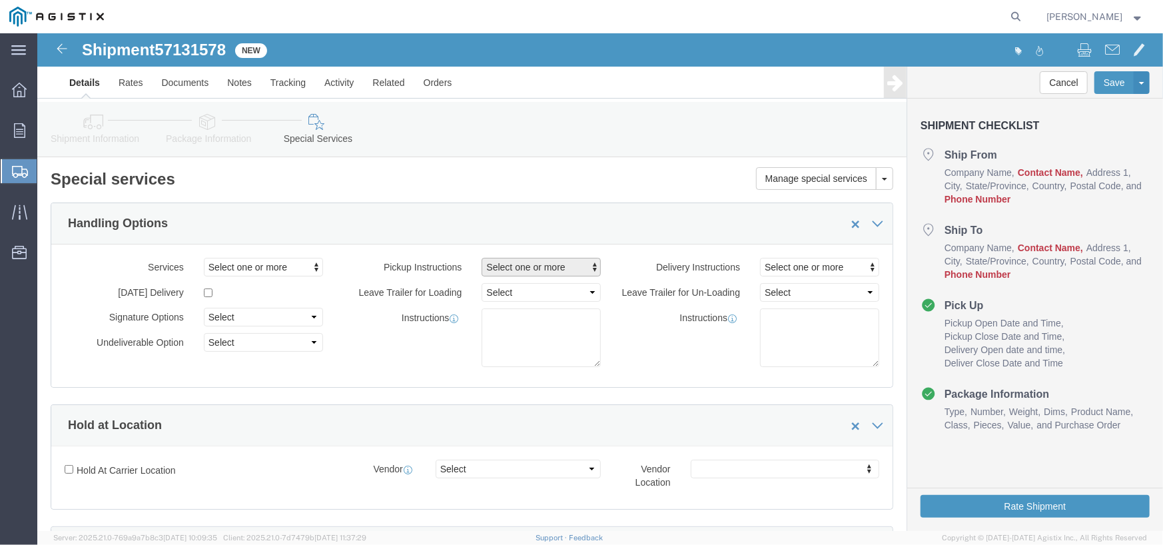
click span "Select one or more"
click link "Forklift"
select select "PICKUP_FORKLIFT"
click div "Instructions"
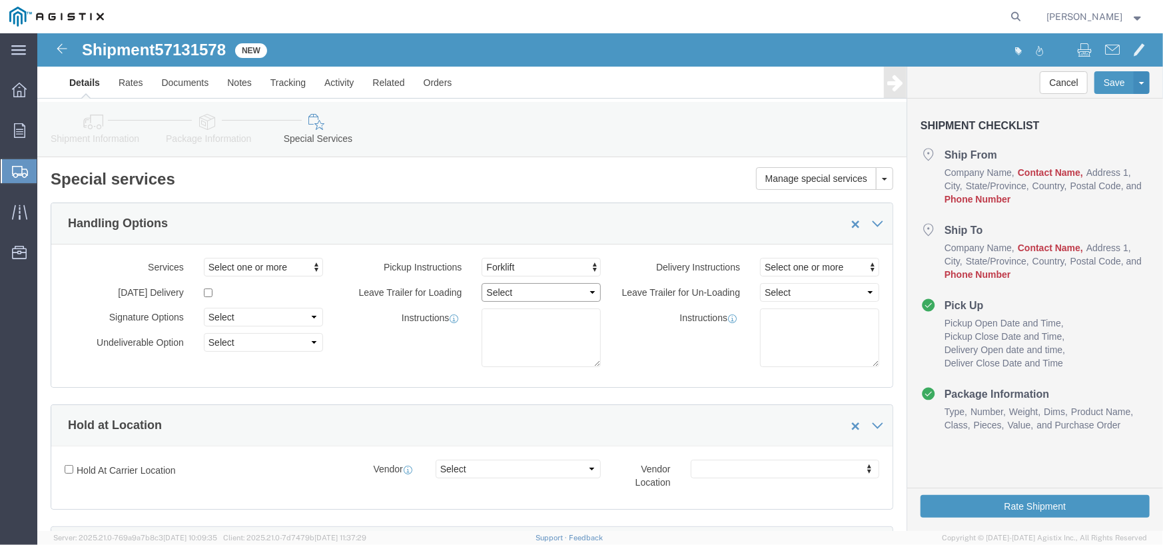
click select "Select 1 Hour 2 Hour 3 Hour 4 Hour 5 Hour 6 Hour 7 Hour 8 Hour 1 Day 2 Days 3 D…"
click span "Select one or more"
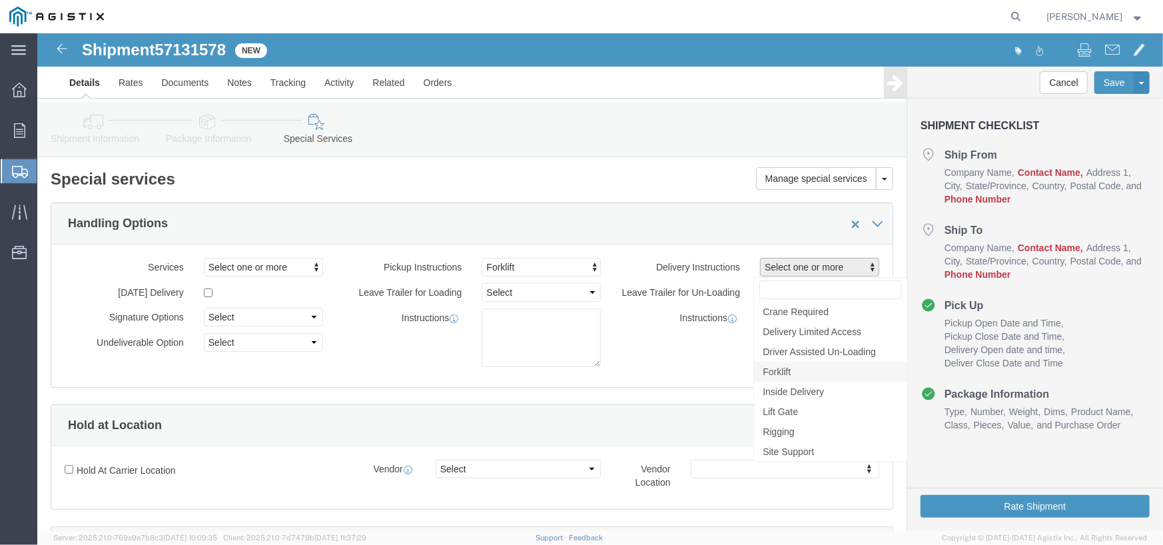
click link "Forklift"
select select "DELIVERY_FORKLIFT"
click link "Forklift"
click span "Forklift"
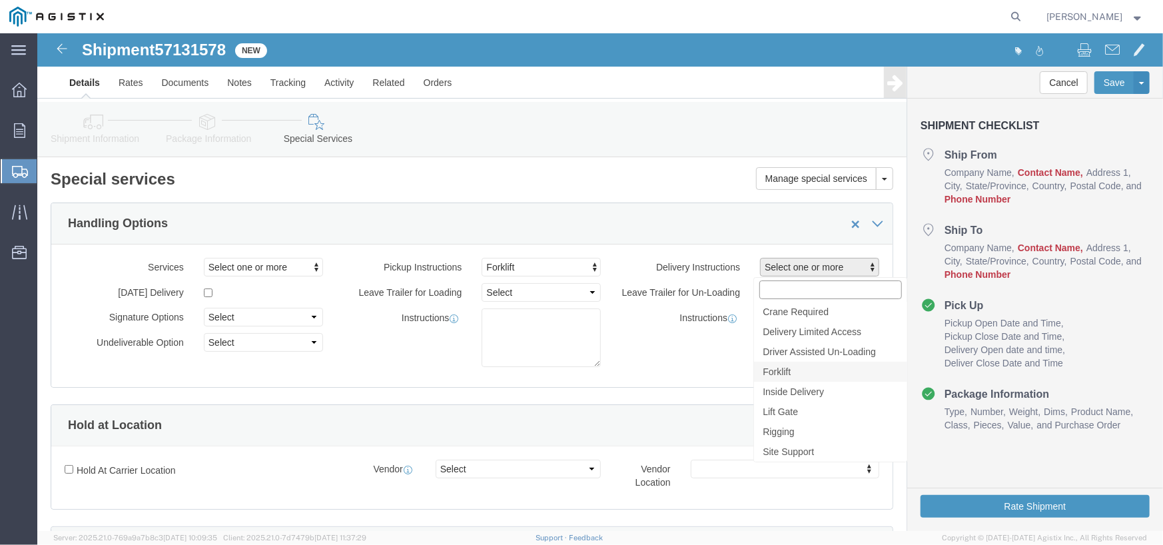
select select "DELIVERY_FORKLIFT"
click div "Instructions"
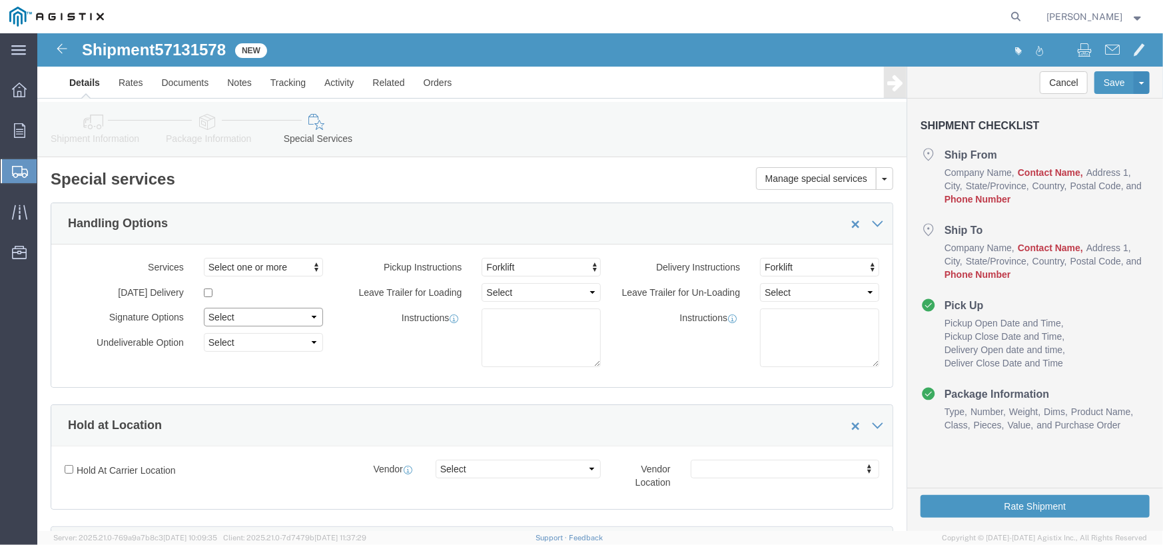
click select "Select Adult Signature Required Direct Signature Required No Signature Required…"
select select "DirectSignReqOnDeliveryFlag"
click select "Select Adult Signature Required Direct Signature Required No Signature Required…"
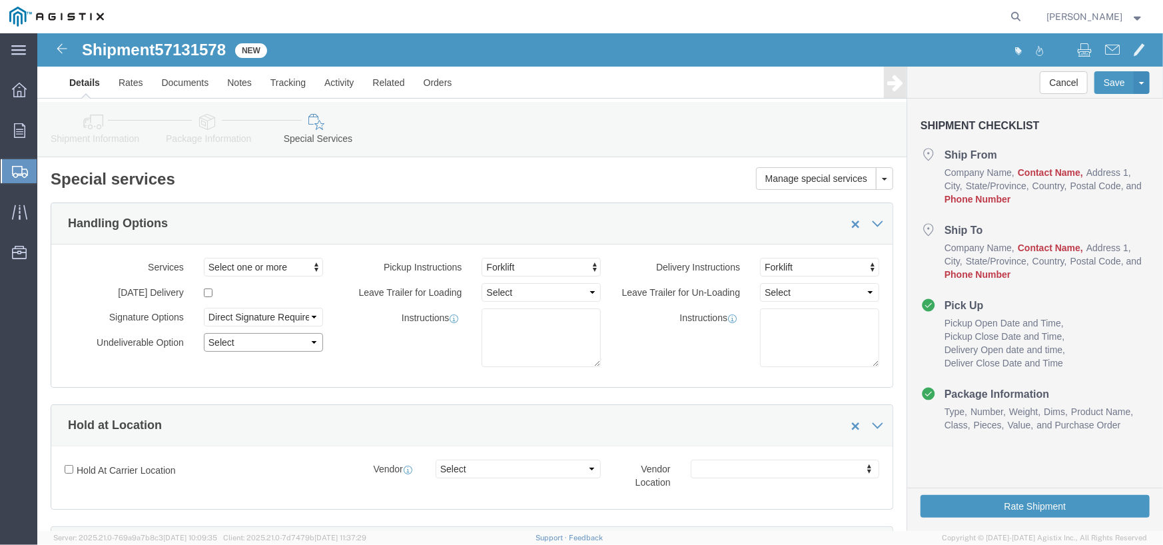
click select "Select Address Service Requested Carrier Leave If No Response Change Service Re…"
select select "ENDORSEMENT_ADDRESS_CORRECTION"
click select "Select Address Service Requested Carrier Leave If No Response Change Service Re…"
click span "Select one or more"
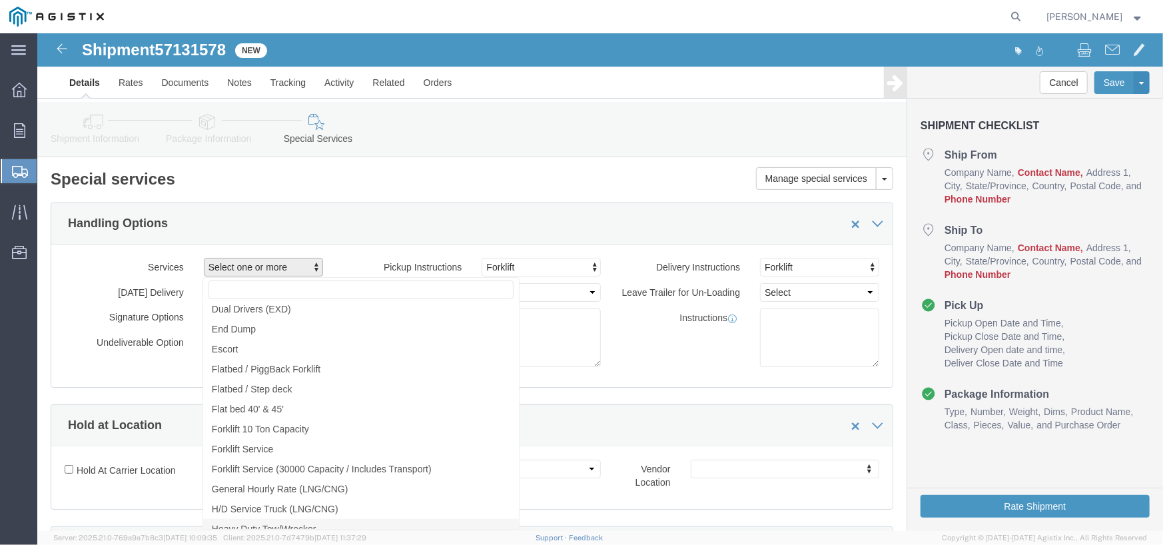
scroll to position [1066, 0]
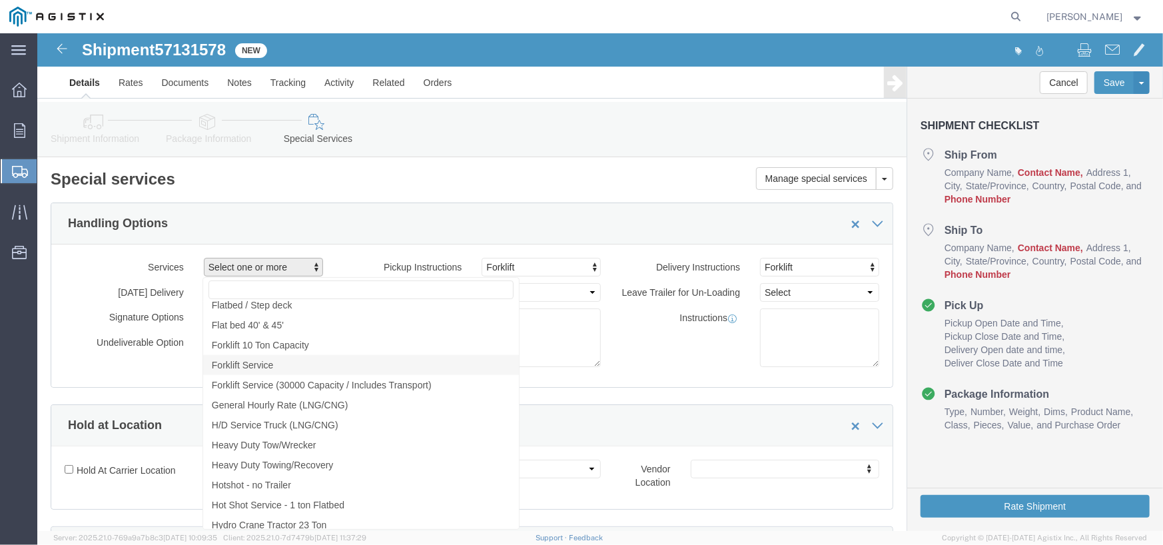
click link "Forklift Service"
select select "VEHICLE_FKLT"
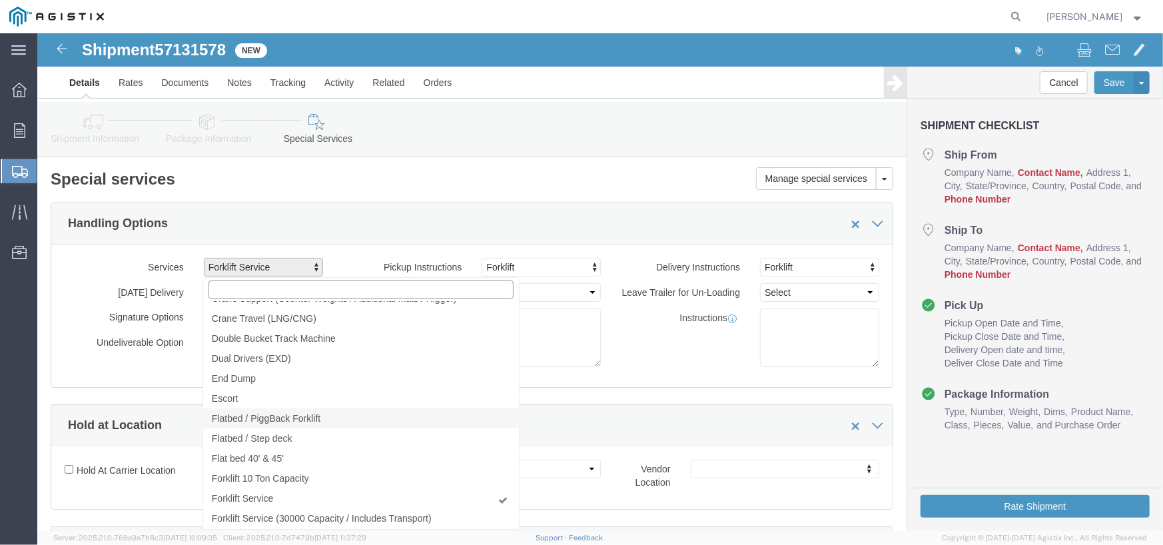
scroll to position [1000, 0]
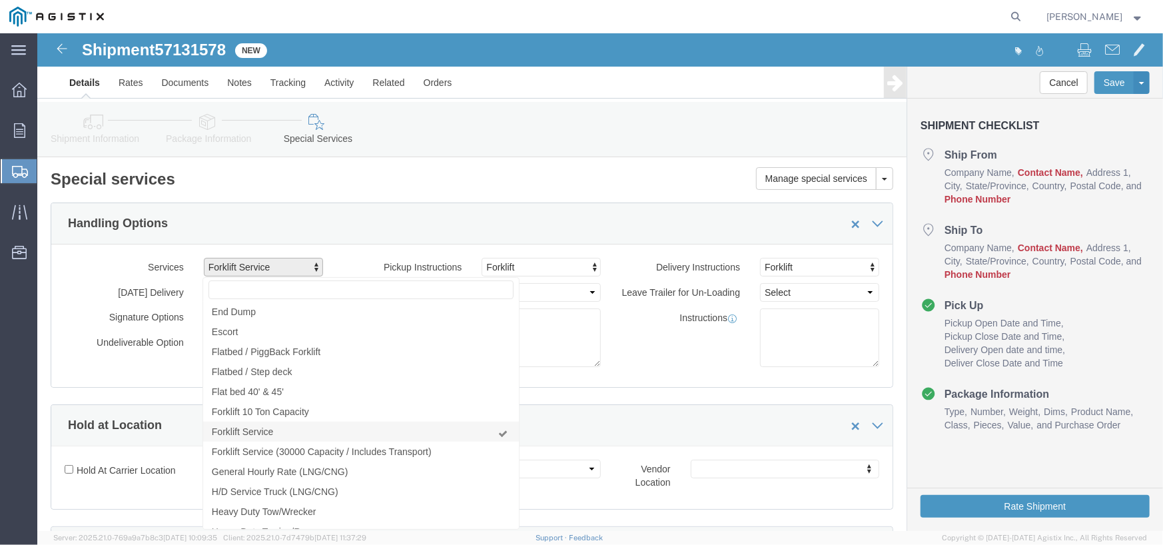
click link "Forklift Service"
select select "VEHICLE_FKLT"
click div "Services Forklift Service 10 [PERSON_NAME] 12 ton Crane (25,000 lb cap) 3 Axle …"
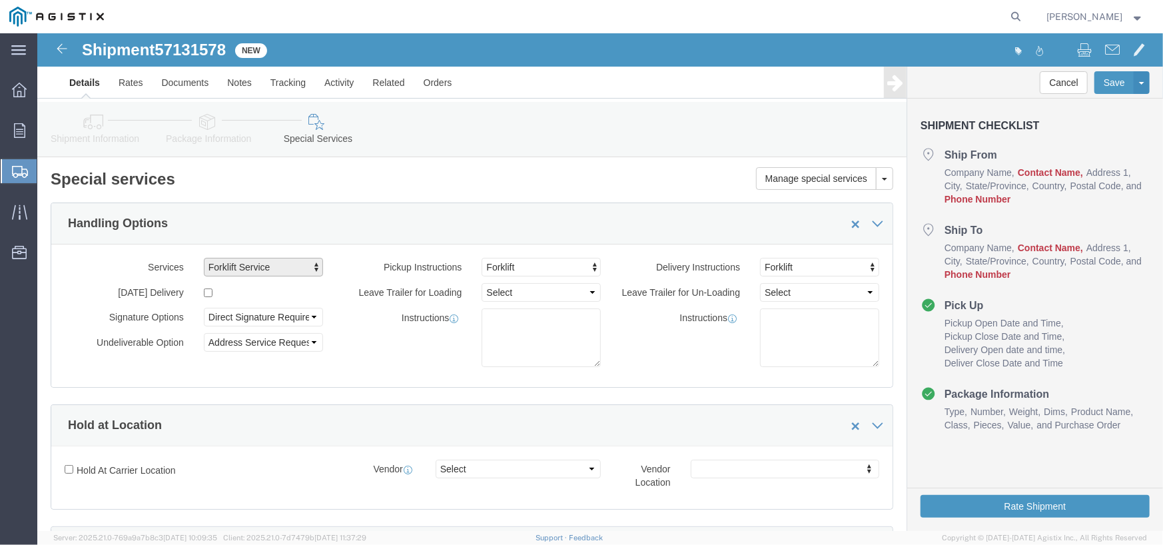
click span "Forklift Service"
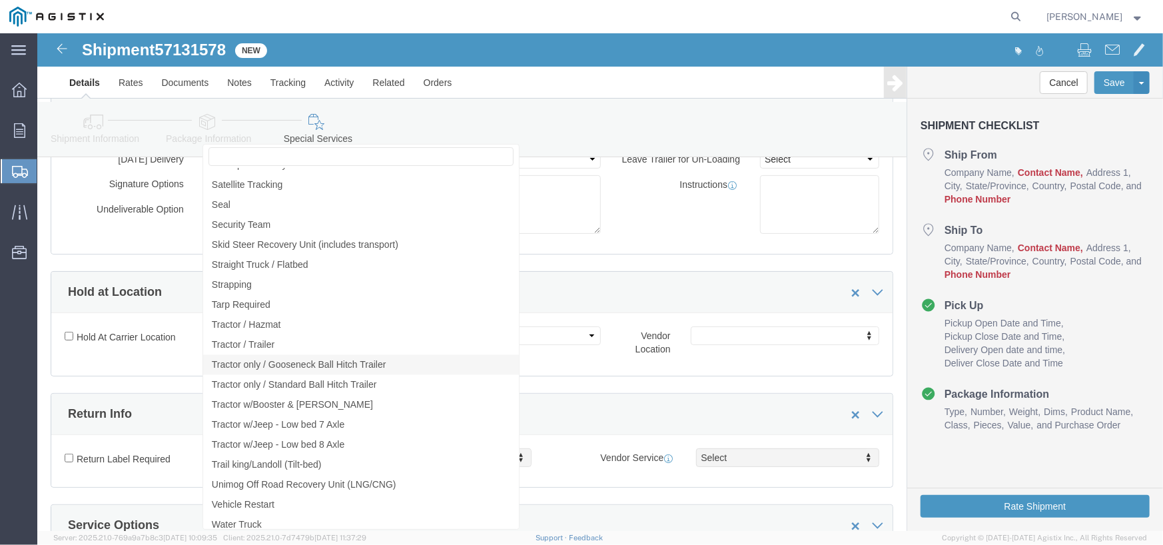
scroll to position [1736, 0]
click div "Manage special services Handling Options Hold at Location Return Info Service O…"
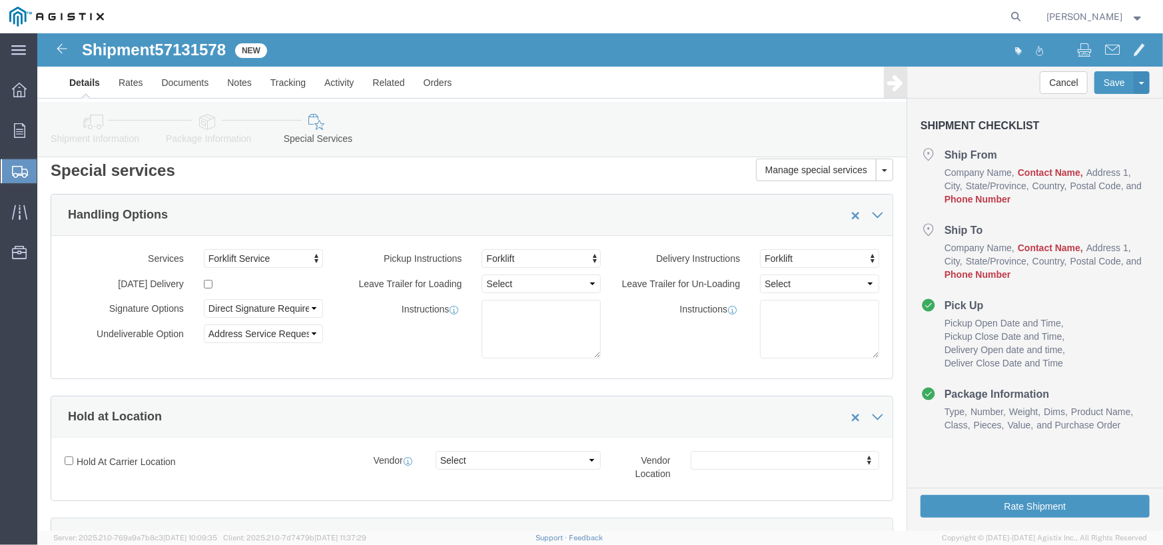
scroll to position [0, 0]
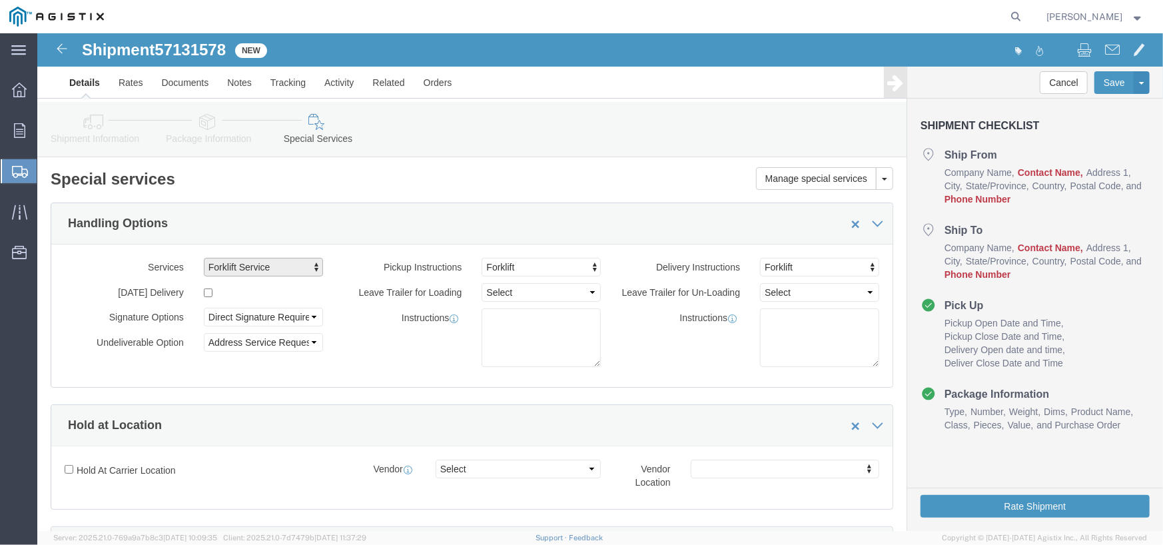
click span "Forklift Service"
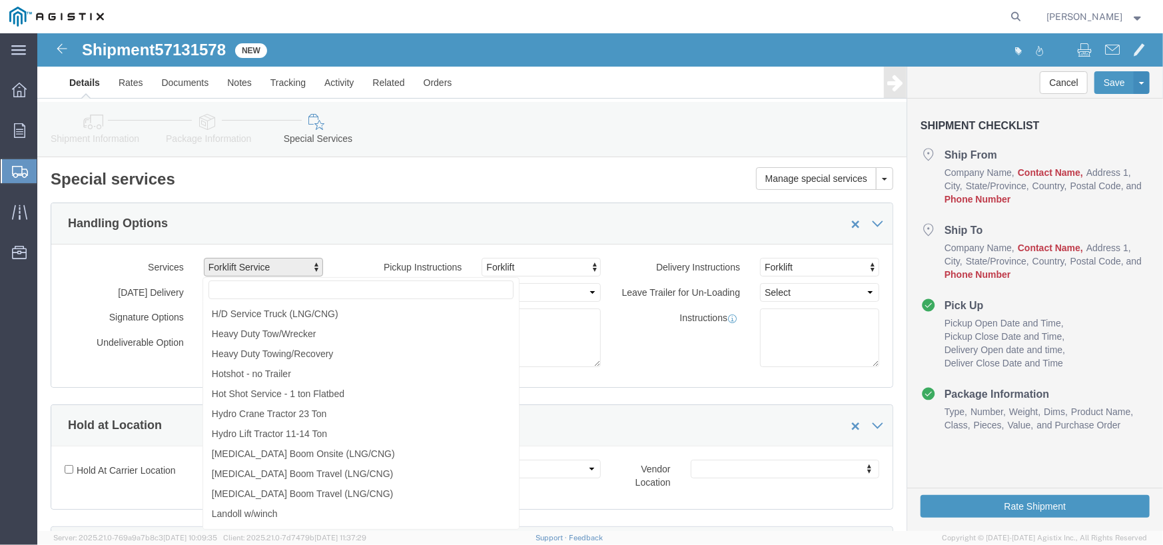
scroll to position [1000, 0]
click link "Forklift Service"
select select
click div "Services Select one or more 10 [PERSON_NAME] 12 ton Crane (25,000 lb cap) 3 Axl…"
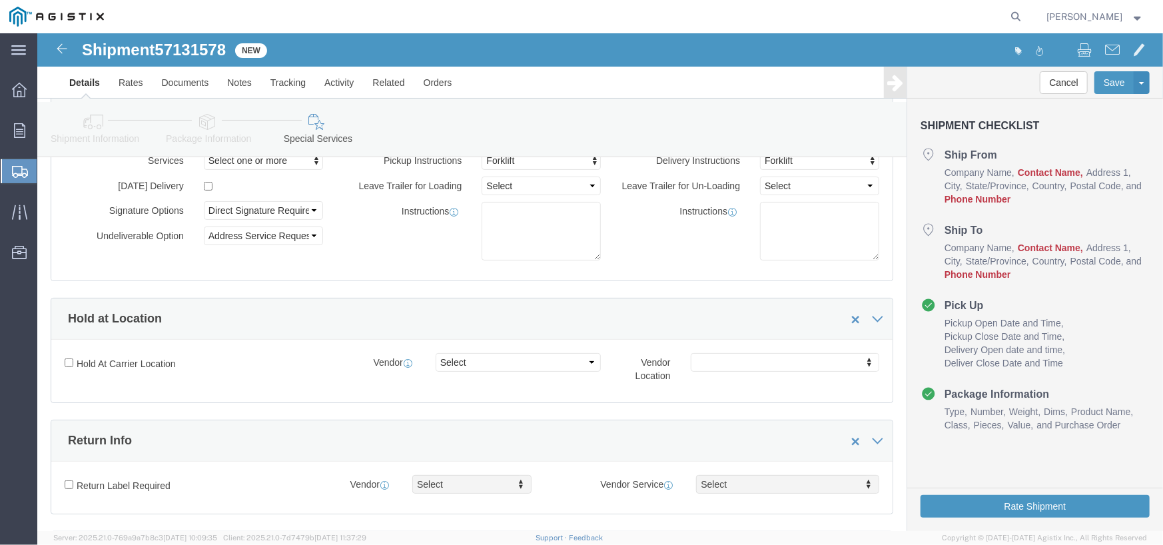
scroll to position [133, 0]
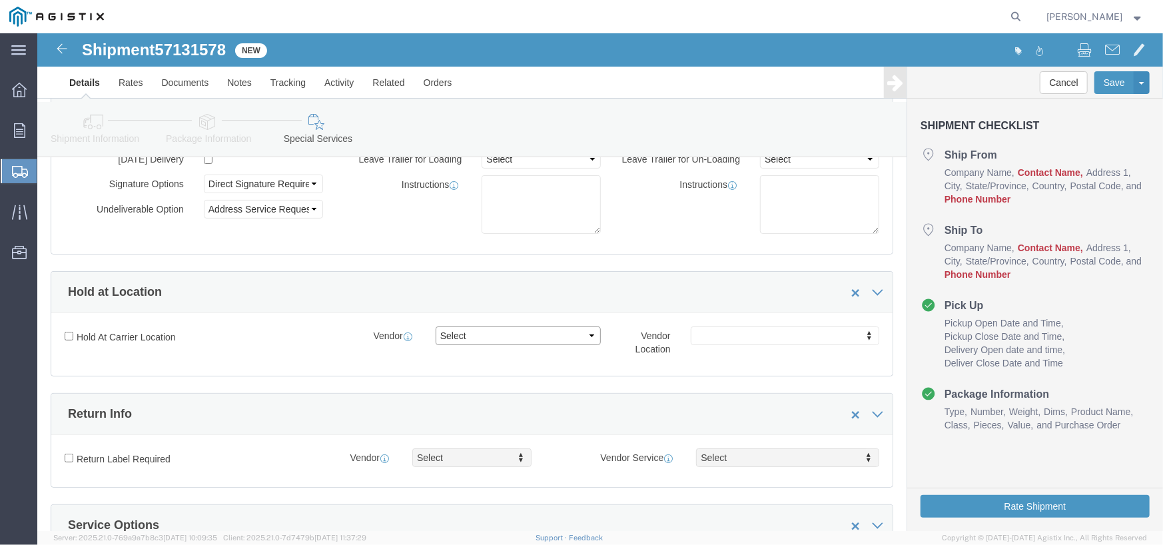
click select "Select"
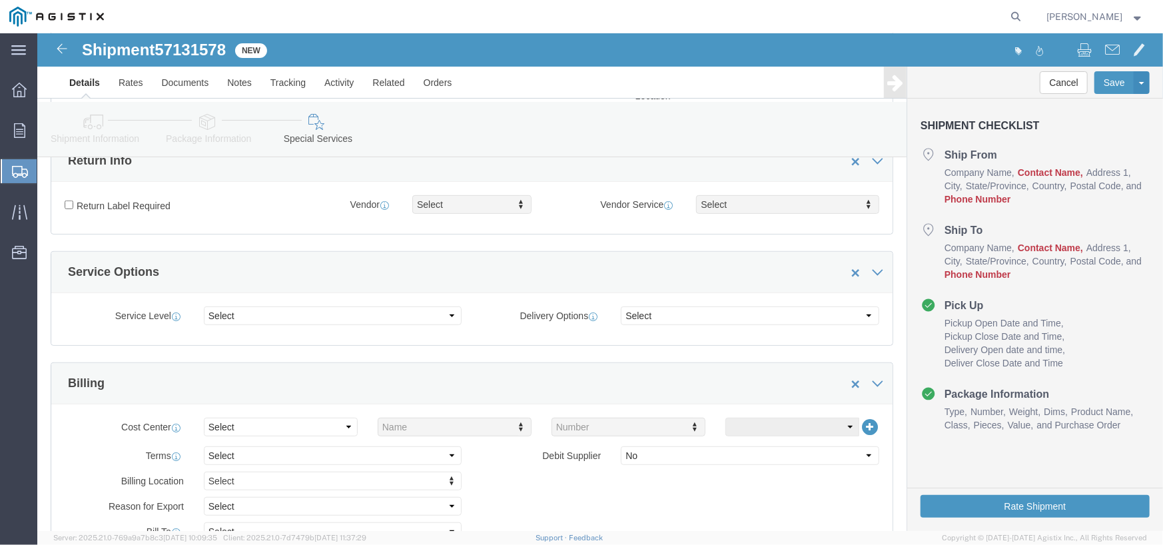
scroll to position [400, 0]
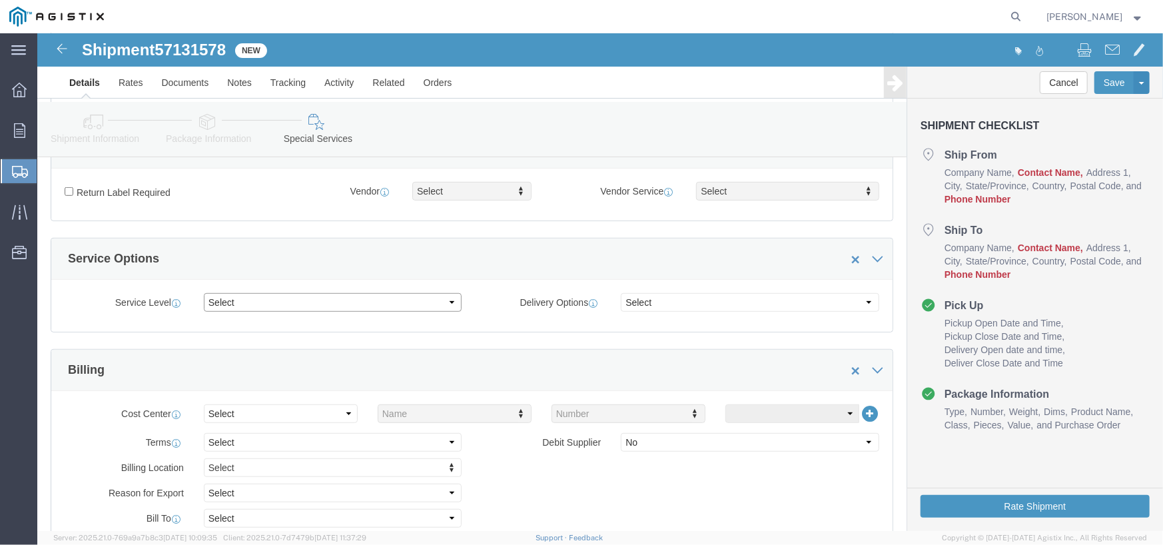
click select "Select 1 Day 2 Day 3-5 Day Economy 5+ Day"
select select "3-5 Day Economy"
click select "Select 1 Day 2 Day 3-5 Day Economy 5+ Day"
click select "Select ATA DTA DTD"
click div "Billing"
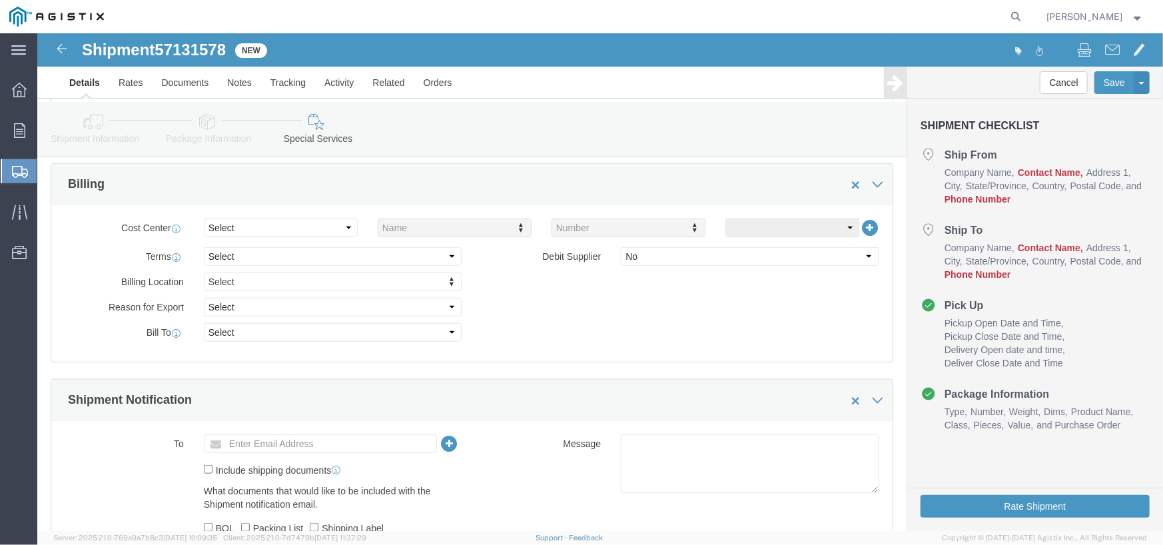
scroll to position [600, 0]
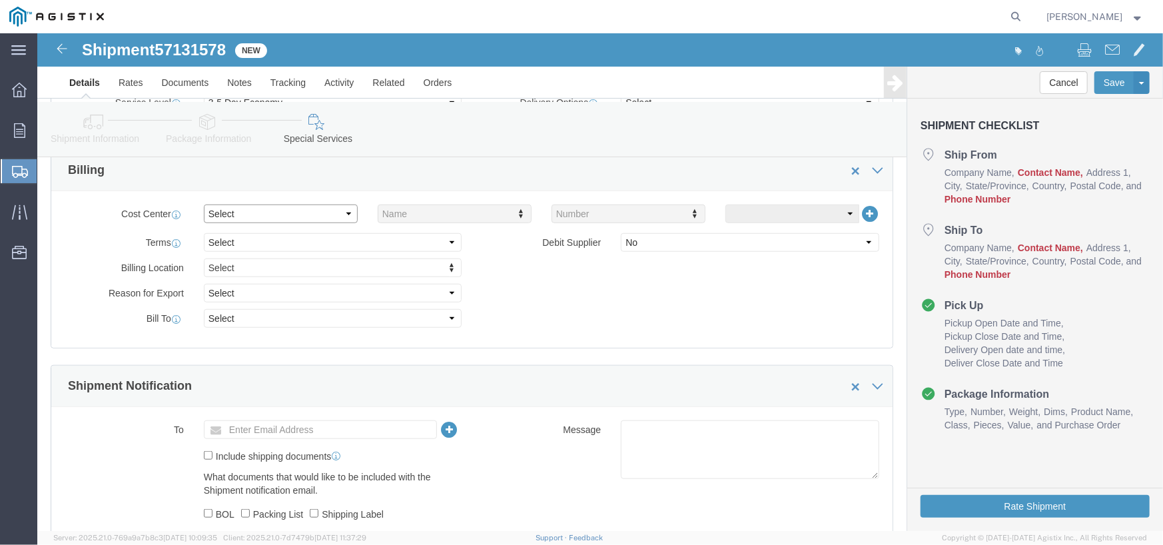
click select "Select Buyer Cost Center Department Operations Number Order Number Sales Person"
select select "BUYER"
click select "Select Buyer Cost Center Department Operations Number Order Number Sales Person"
drag, startPoint x: 267, startPoint y: 235, endPoint x: 255, endPoint y: 221, distance: 18.5
click select "Select Free of Charge Free of Cost NET 30 NET 45 NET 60 See Comment"
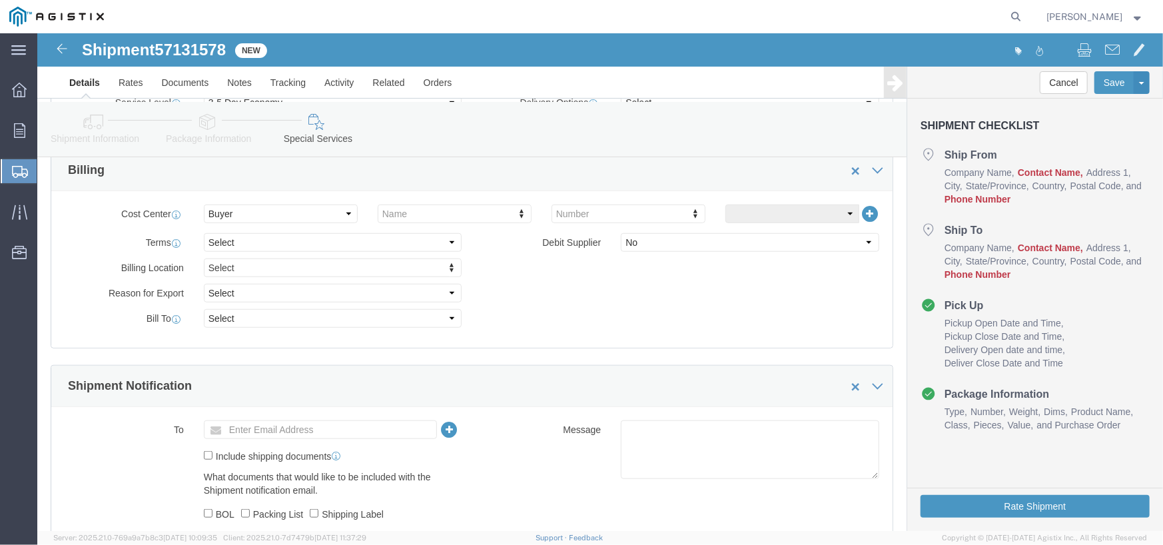
click div "Cost Center Select Buyer Cost Center Department Operations Number Order Number …"
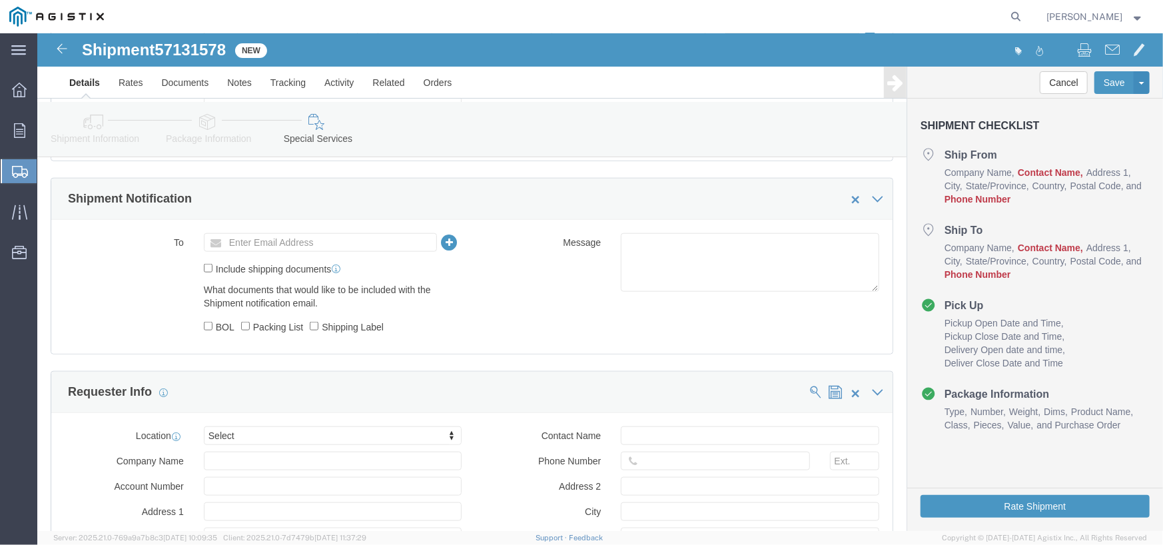
scroll to position [800, 0]
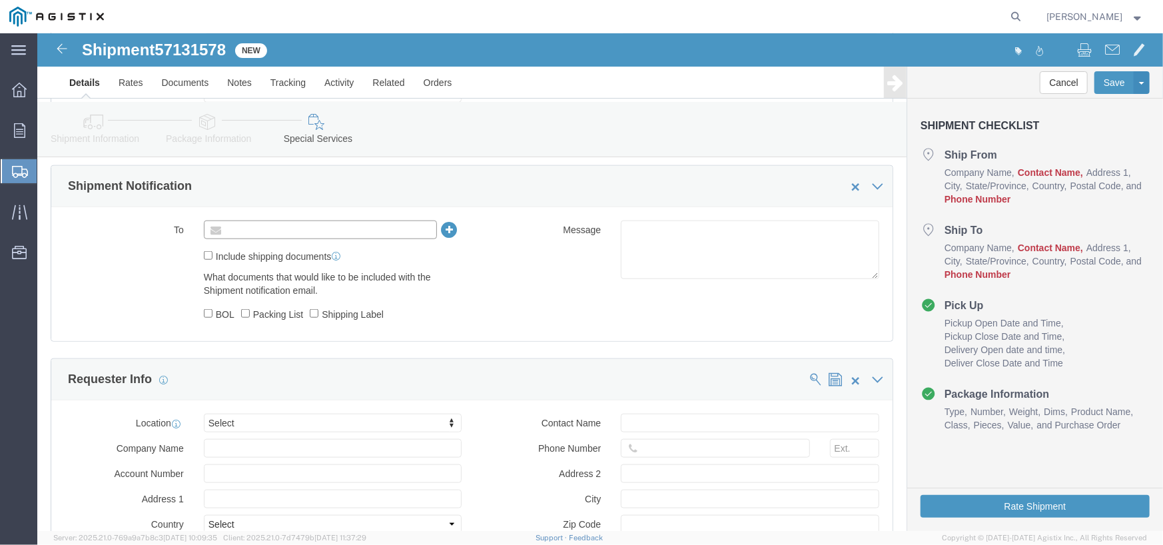
click input "text"
type input "f"
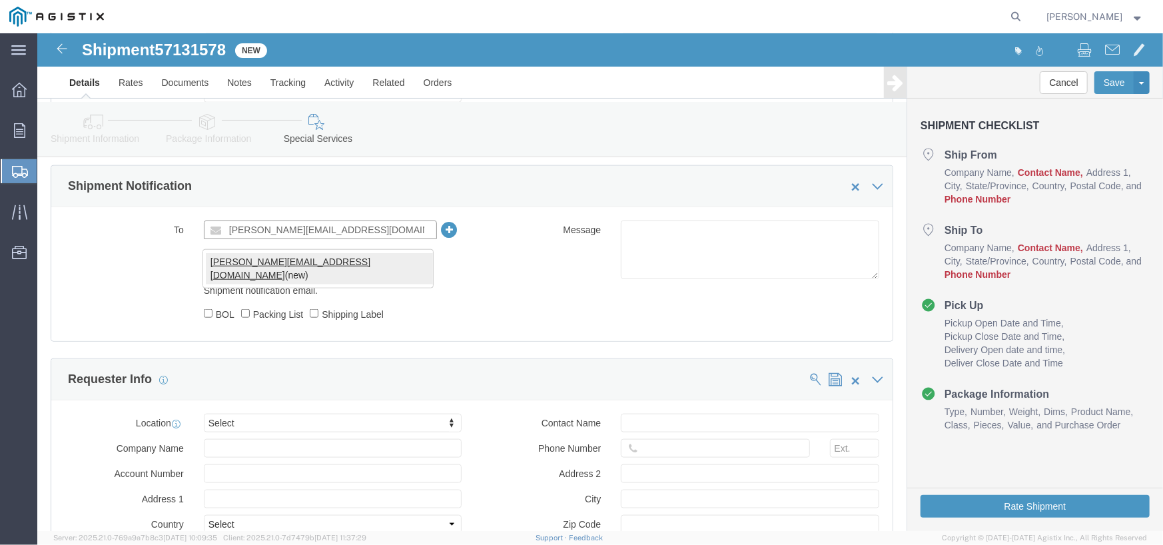
type input "[PERSON_NAME][EMAIL_ADDRESS][DOMAIN_NAME]"
click div "[PERSON_NAME][EMAIL_ADDRESS][DOMAIN_NAME] (new)"
type input "[PERSON_NAME][EMAIL_ADDRESS][DOMAIN_NAME]"
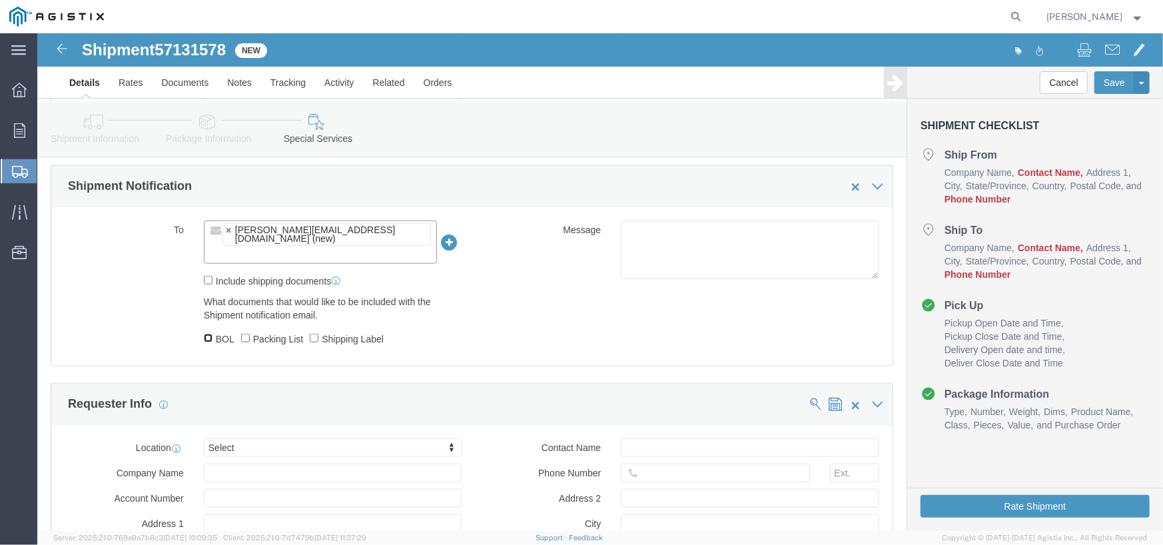
click input "BOL"
checkbox input "true"
click input "Packing List"
checkbox input "true"
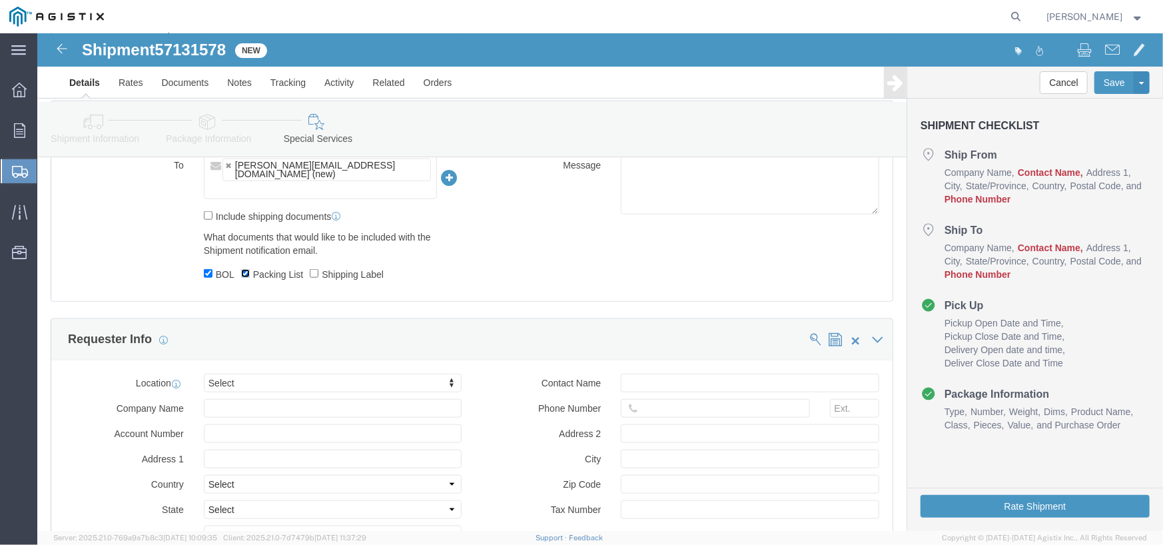
scroll to position [1000, 0]
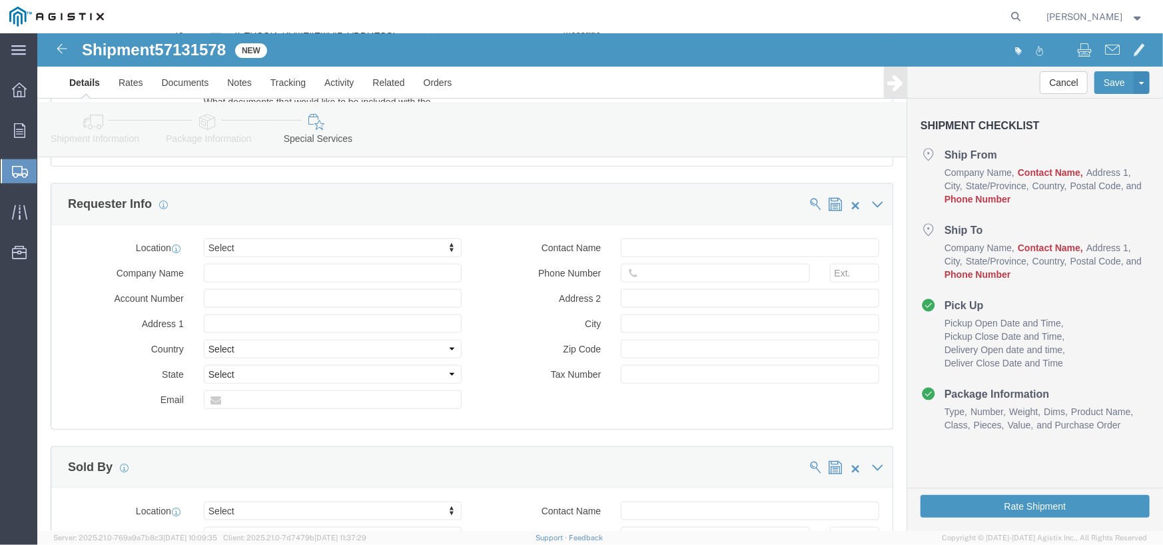
click div "Select Select My Profile Location [GEOGRAPHIC_DATA] [GEOGRAPHIC_DATA] - [GEOGRA…"
click label "Company Name"
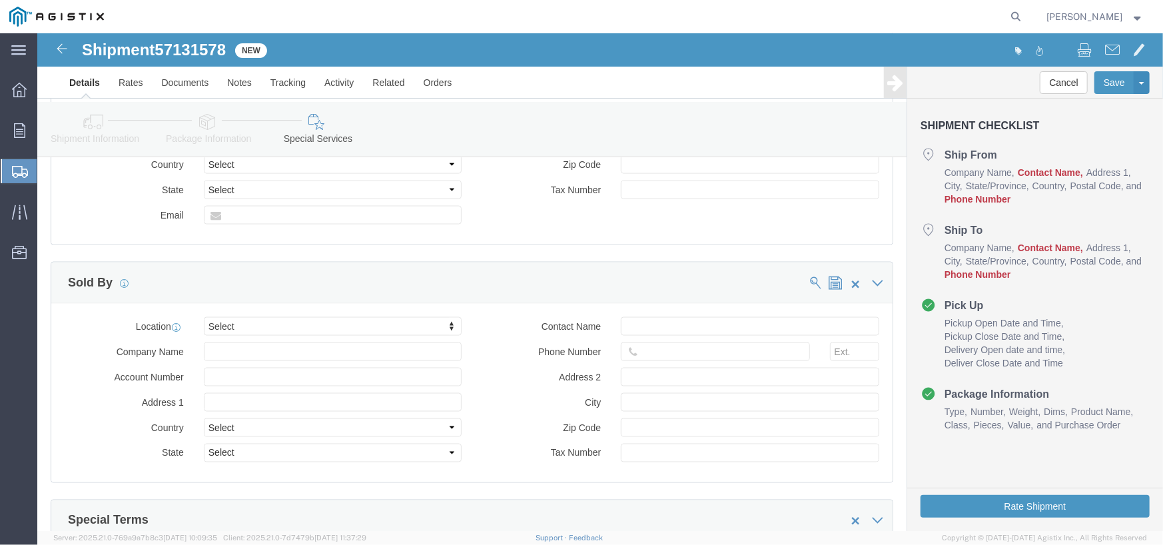
scroll to position [1199, 0]
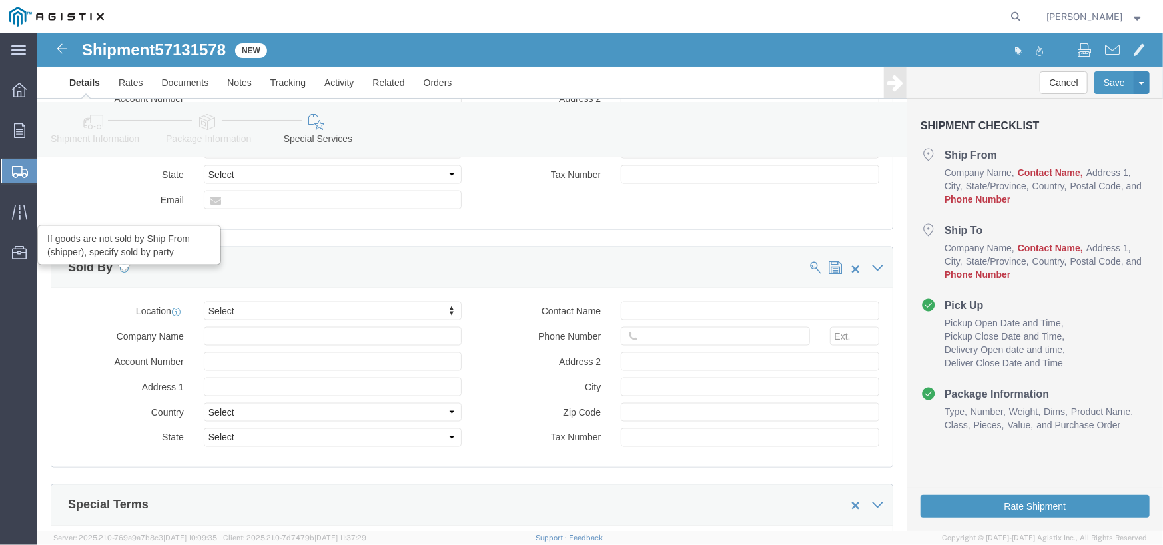
click icon
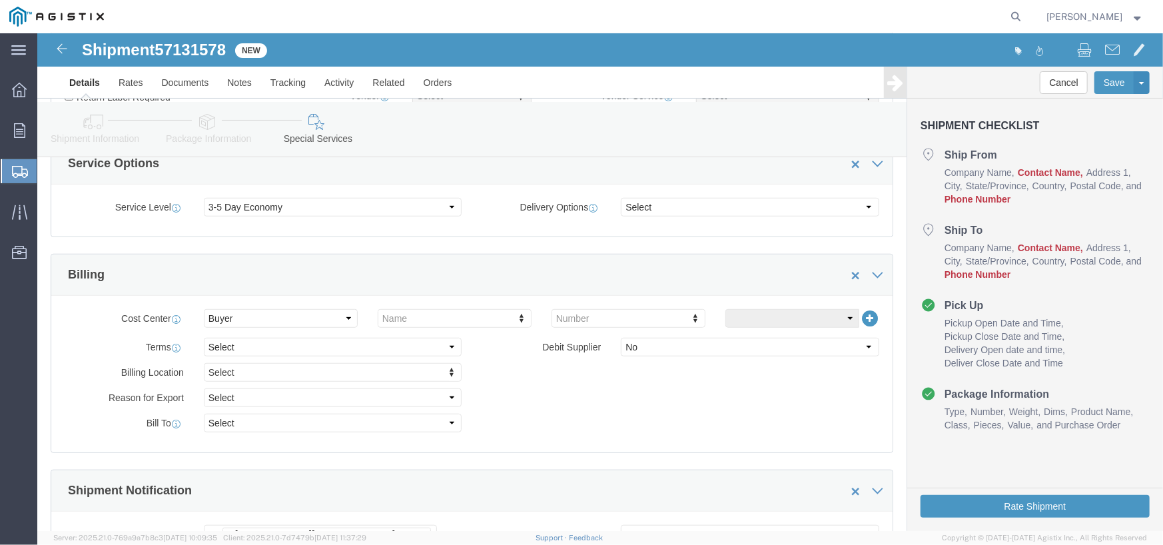
scroll to position [482, 0]
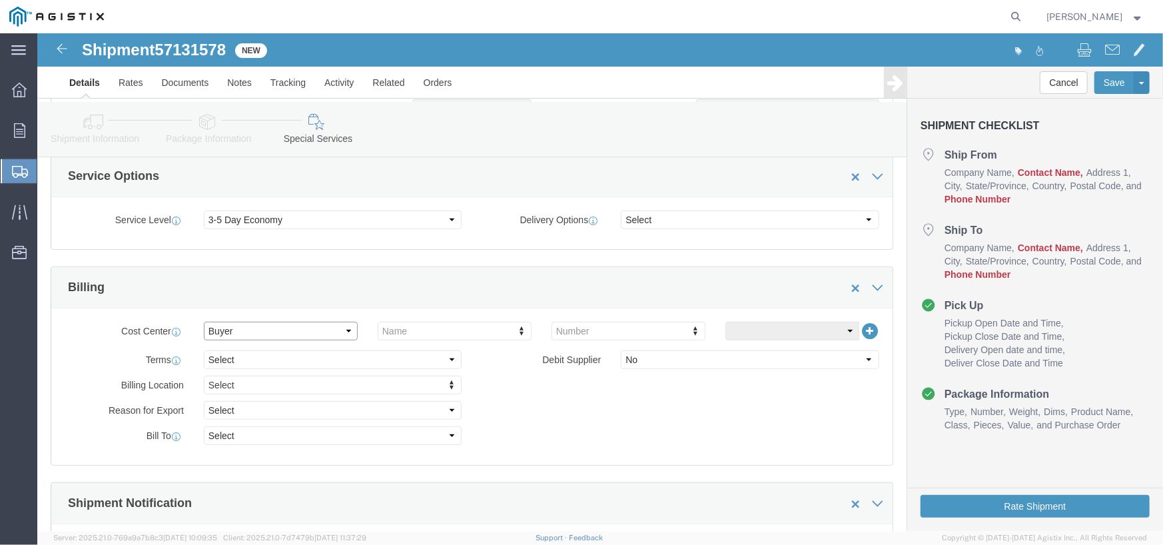
click select "Select Buyer Cost Center Department Operations Number Order Number Sales Person"
click select "Select Free of Charge Free of Cost NET 30 NET 45 NET 60 See Comment"
click label "Billing Location"
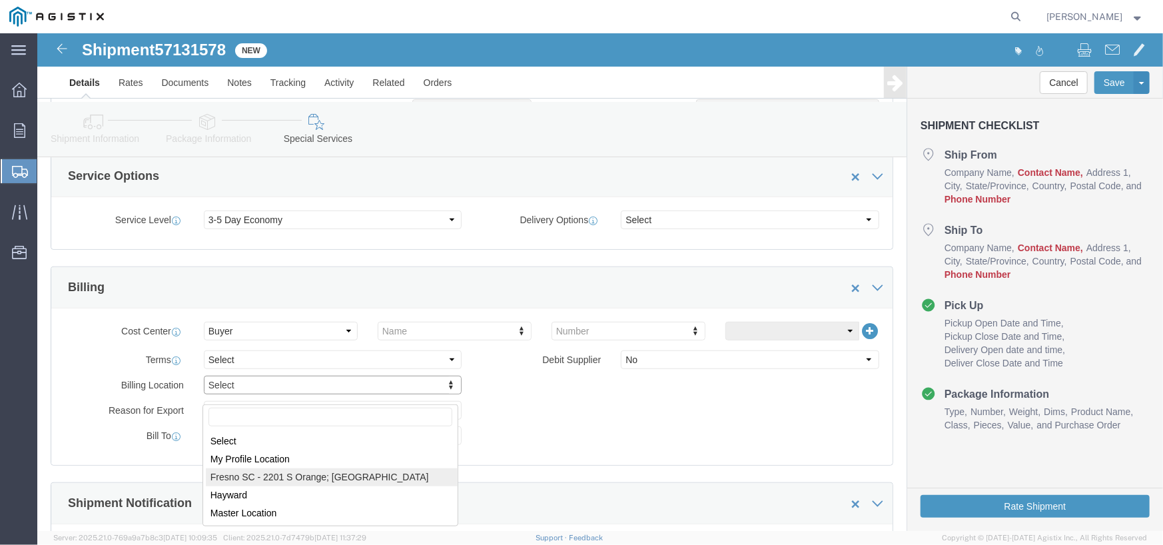
select "24986"
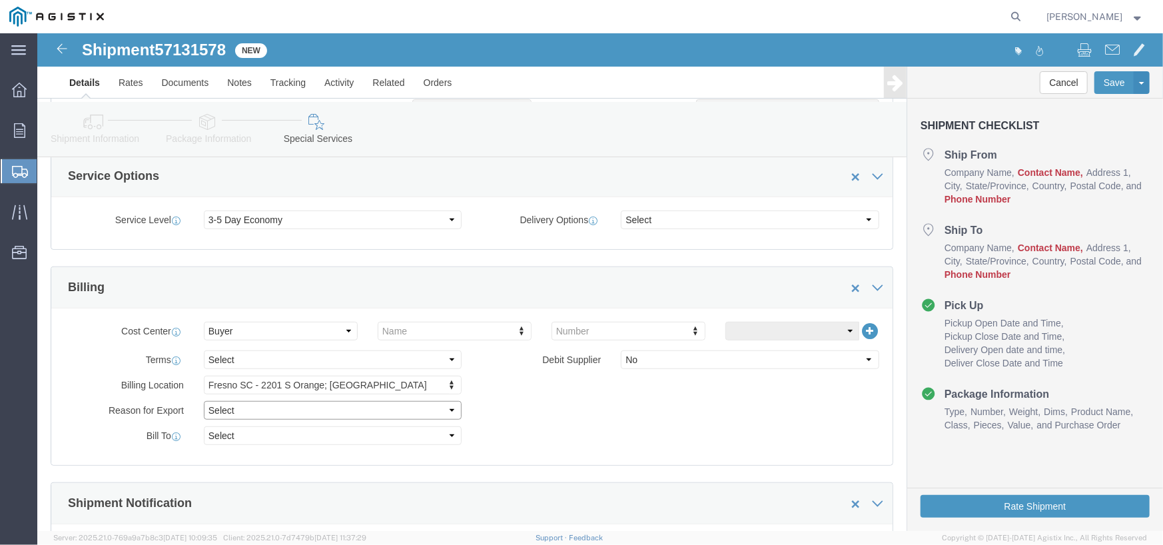
click select "Select Gift Personal Effects Repair/Warranty Return Sample Sold Temporary/Not S…"
select select "SOLD"
click select "Select Gift Personal Effects Repair/Warranty Return Sample Sold Temporary/Not S…"
select select
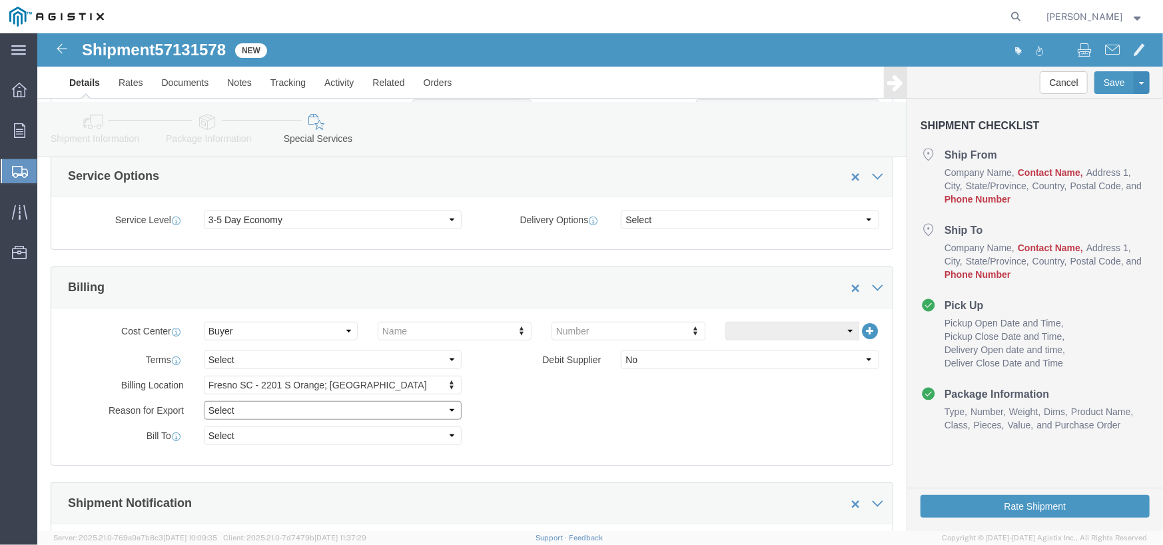
click select "Select Gift Personal Effects Repair/Warranty Return Sample Sold Temporary/Not S…"
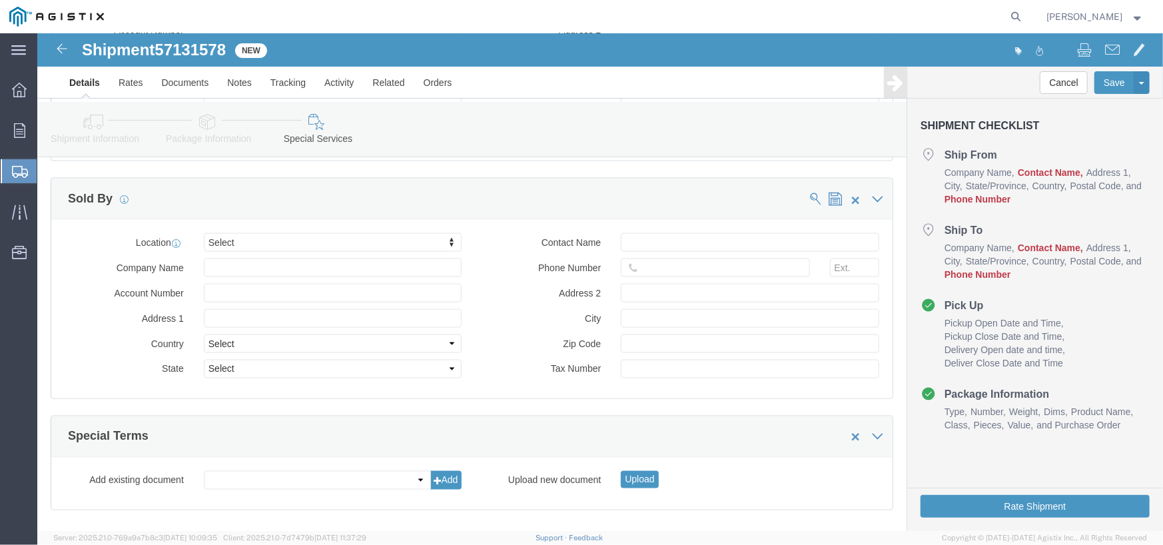
scroll to position [1349, 0]
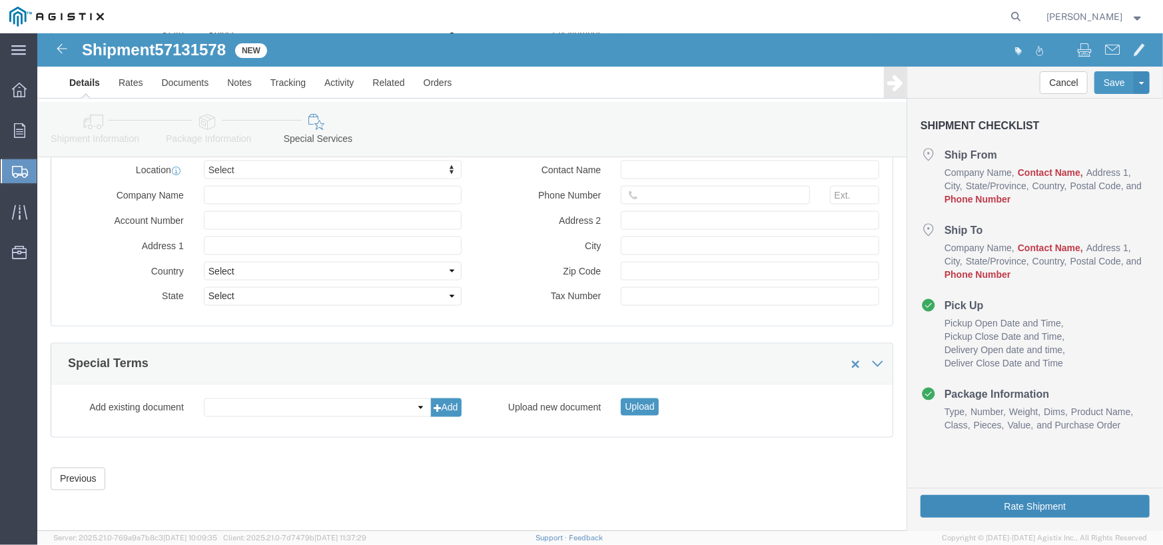
click button "Rate Shipment"
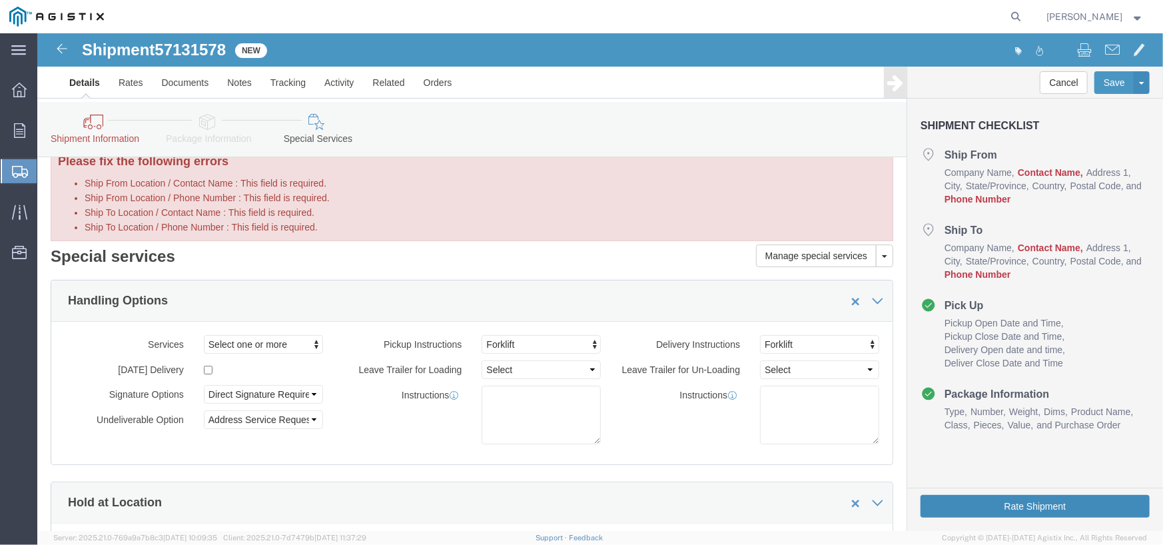
scroll to position [0, 0]
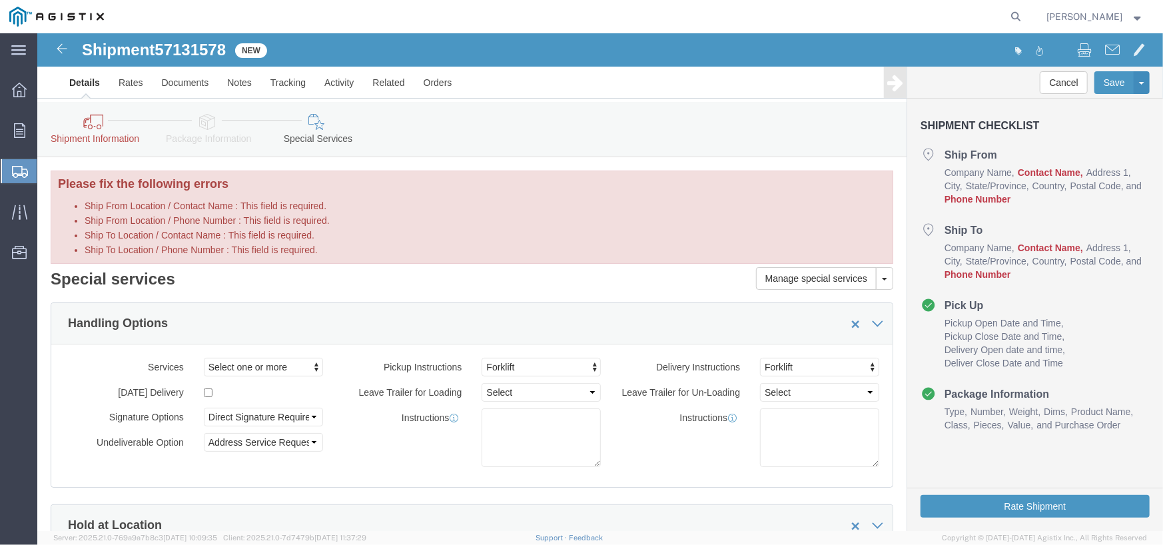
click icon
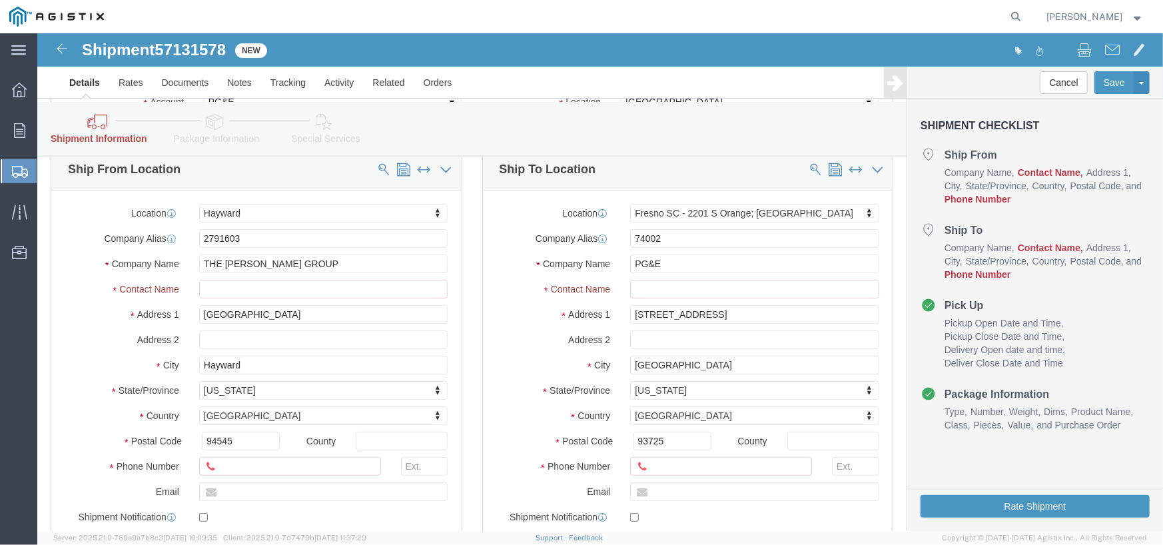
scroll to position [267, 0]
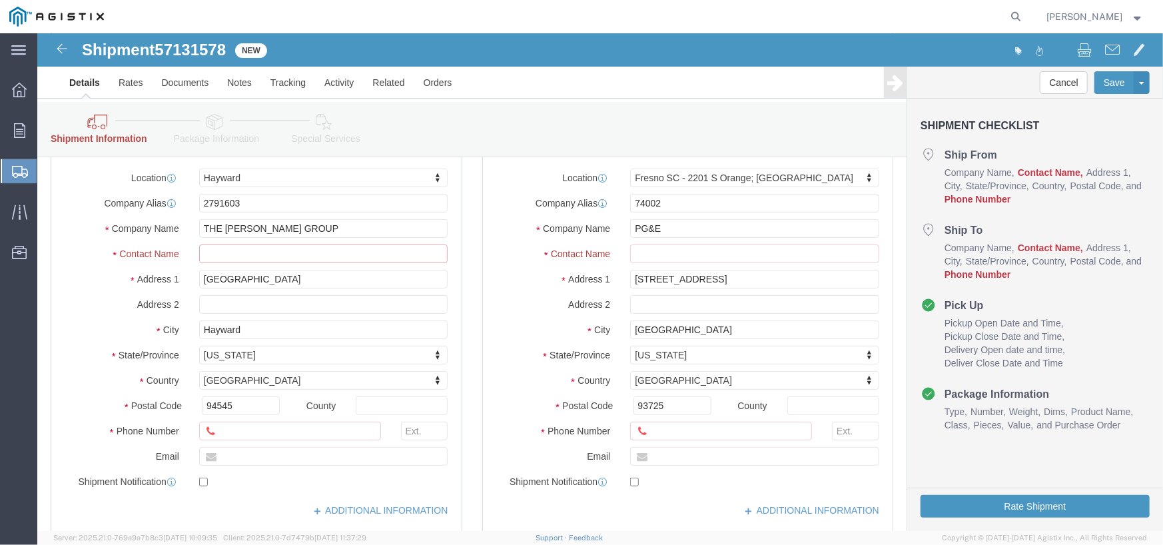
click input "Ship From Location / Contact Name : This field is required."
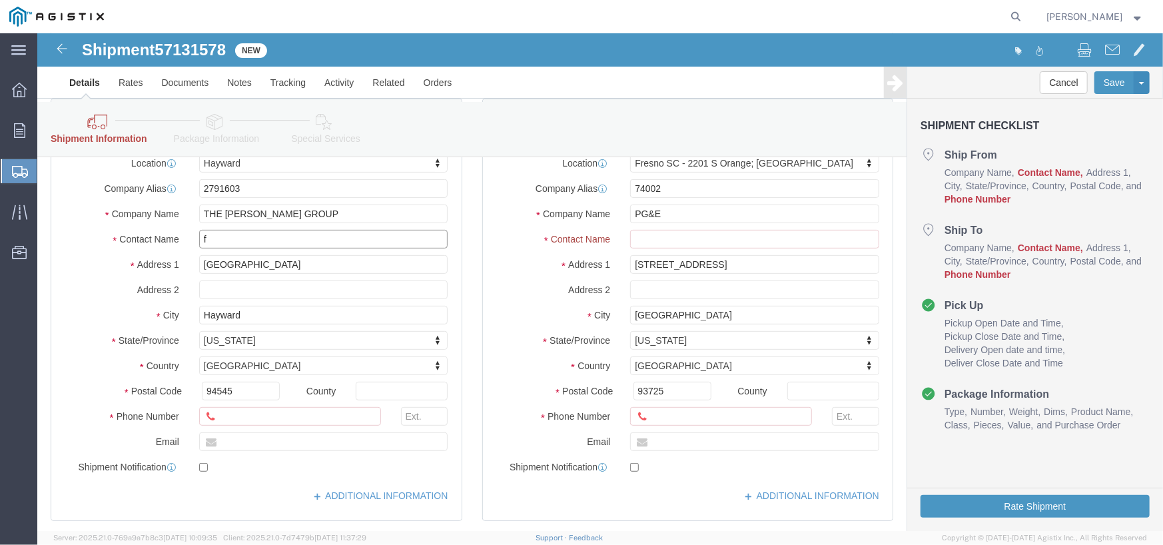
scroll to position [252, 0]
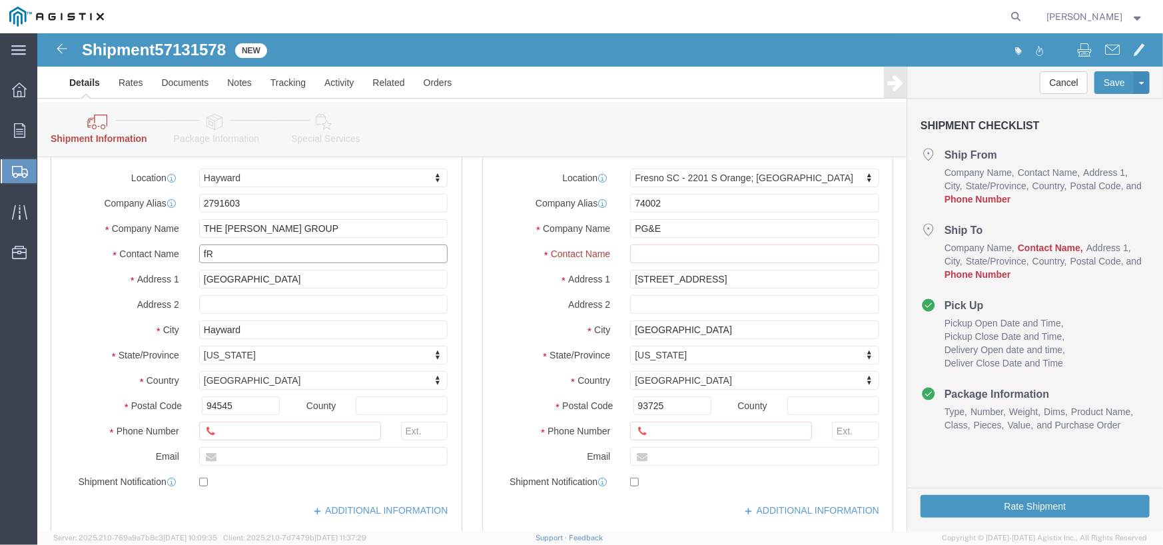
type input "f"
type input "[PERSON_NAME]"
click input "Ship From Location / Phone Number : This field is required."
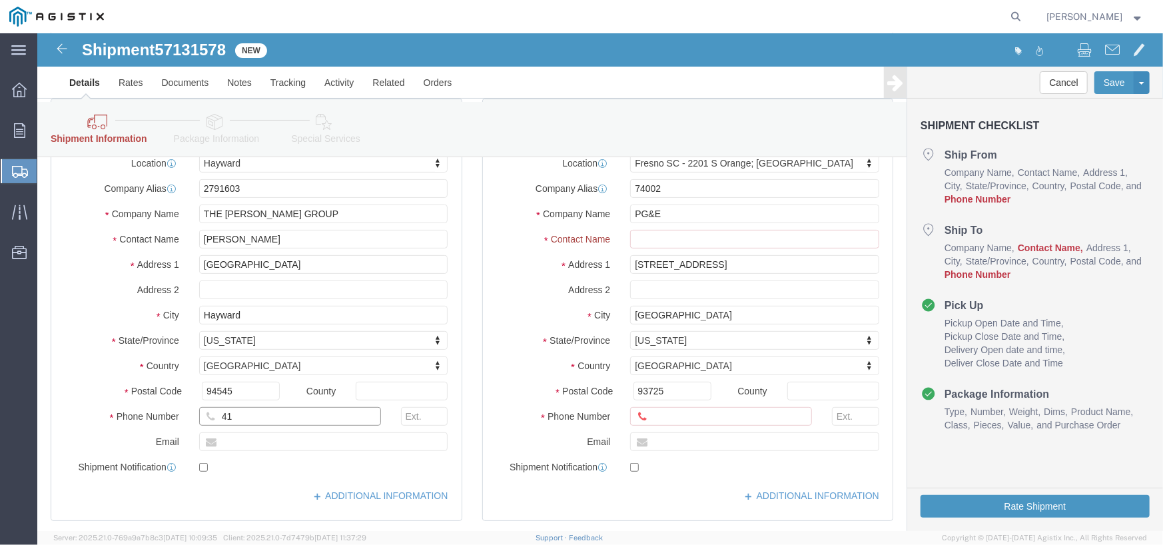
scroll to position [237, 0]
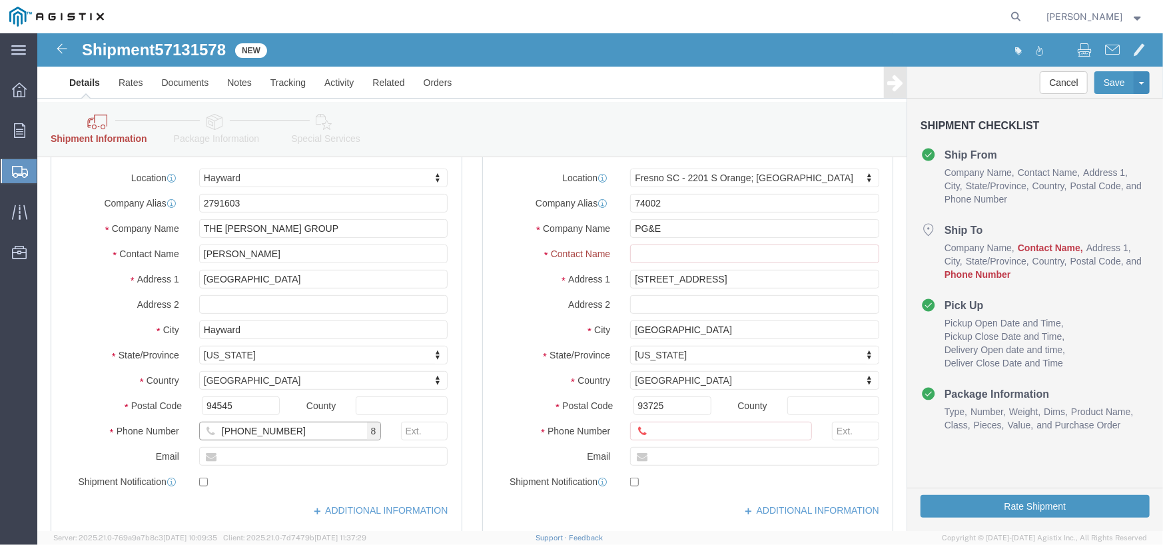
type input "[PHONE_NUMBER]"
click input "Ship To Location / Contact Name : This field is required."
type input "K"
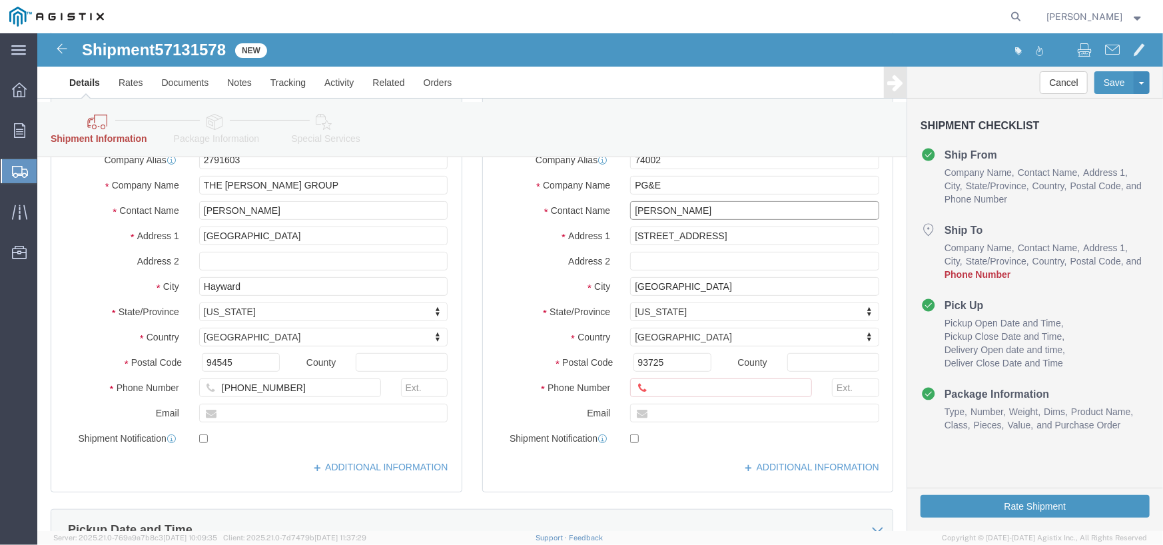
scroll to position [289, 0]
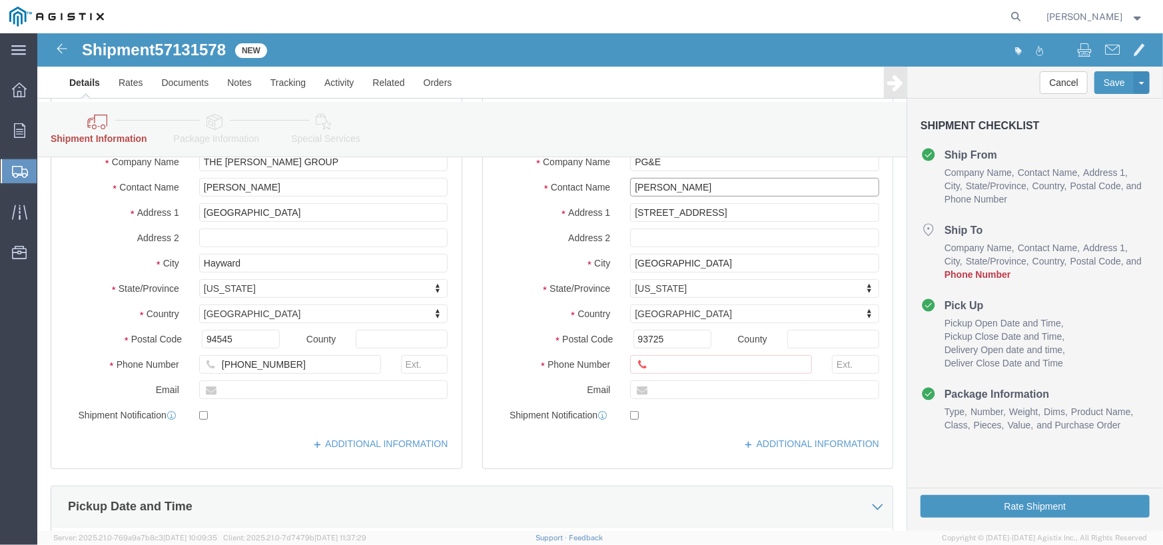
type input "[PERSON_NAME]"
click input "Ship To Location / Phone Number : This field is required."
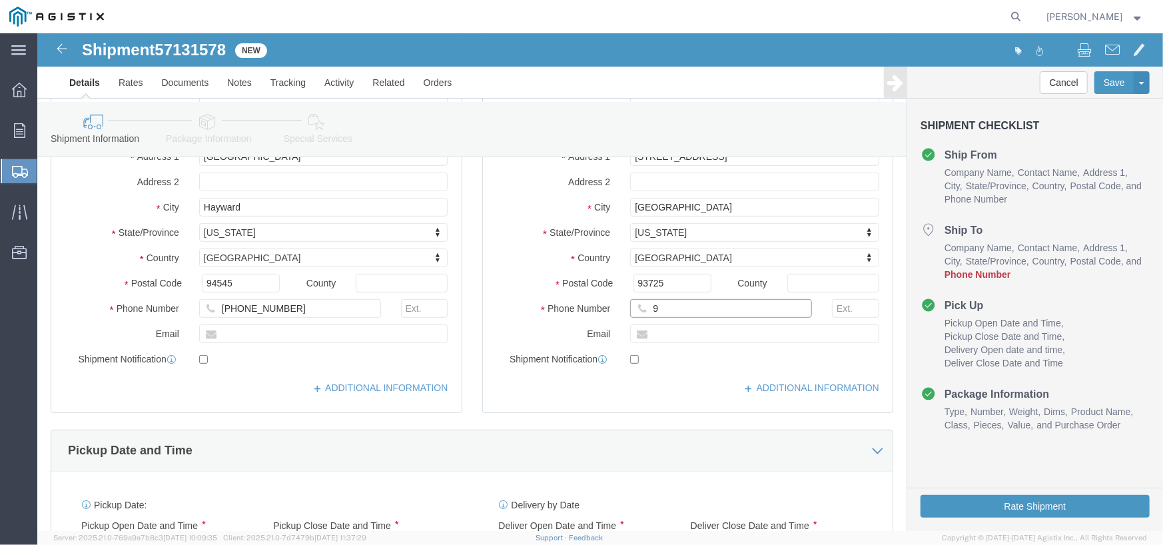
scroll to position [233, 0]
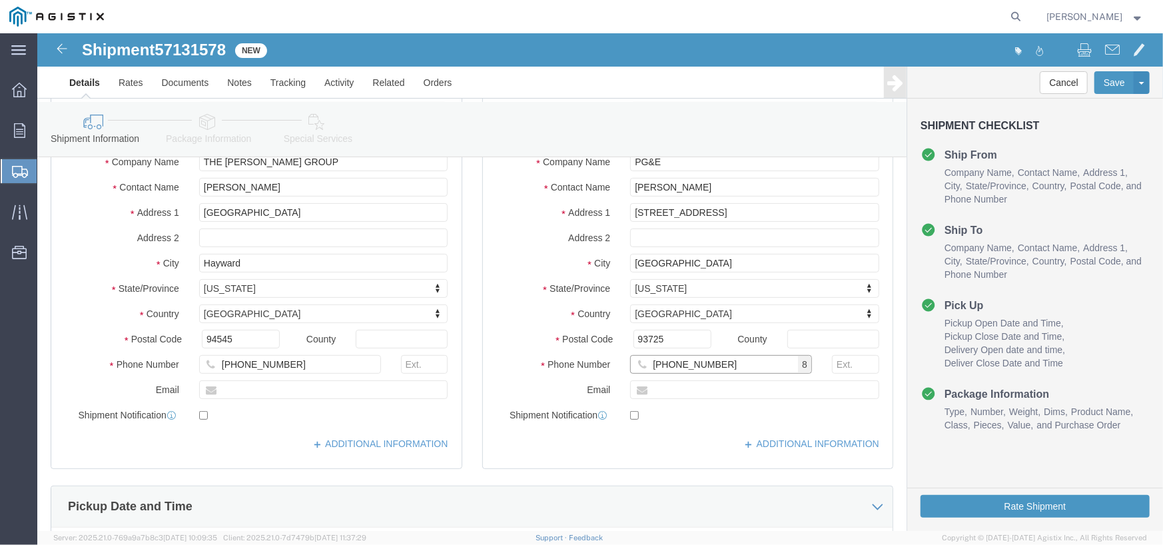
type input "[PHONE_NUMBER]"
click input "text"
type input "[PERSON_NAME][EMAIL_ADDRESS][DOMAIN_NAME]"
checkbox input "true"
click input "text"
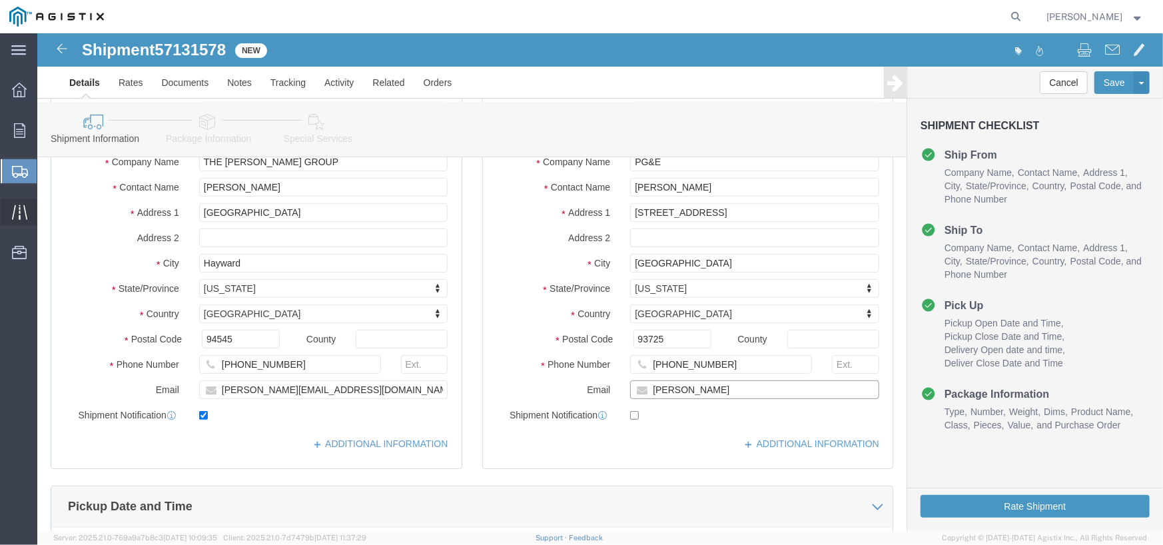
type input "[PERSON_NAME]"
checkbox input "true"
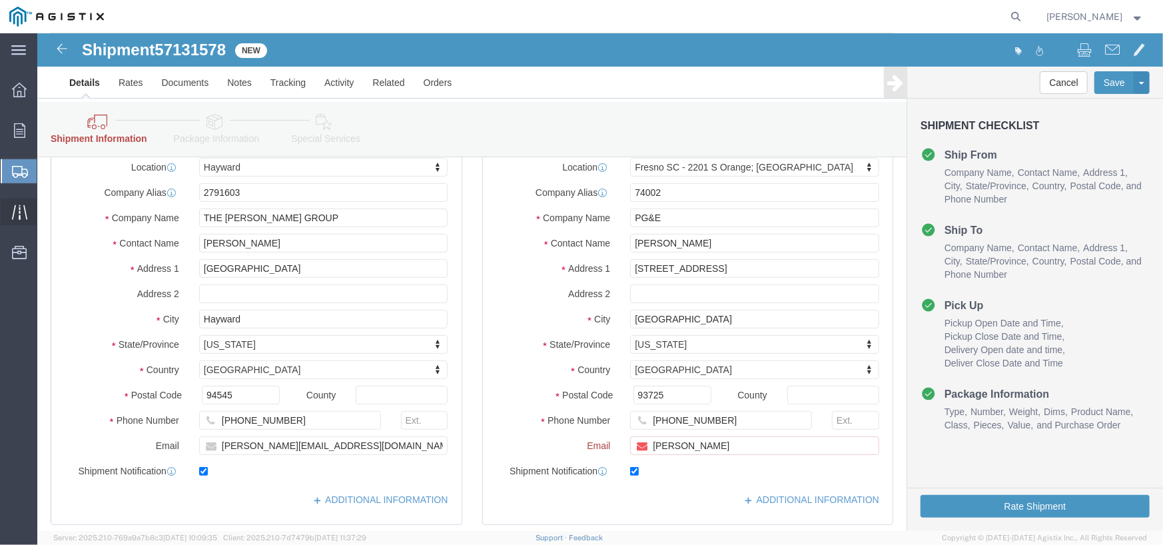
scroll to position [289, 0]
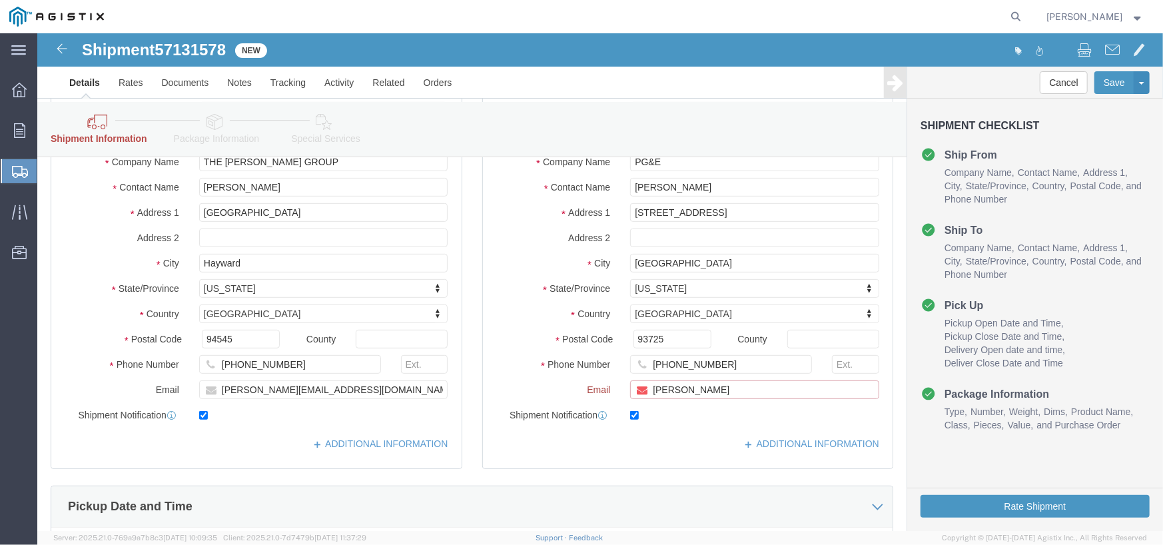
drag, startPoint x: 654, startPoint y: 360, endPoint x: 439, endPoint y: 334, distance: 216.8
click div "Ship To Location Location [GEOGRAPHIC_DATA] [GEOGRAPHIC_DATA] - [GEOGRAPHIC_DAT…"
paste input "[PERSON_NAME][EMAIL_ADDRESS][PERSON_NAME][DOMAIN_NAME]"
type input "[PERSON_NAME][EMAIL_ADDRESS][PERSON_NAME][DOMAIN_NAME]"
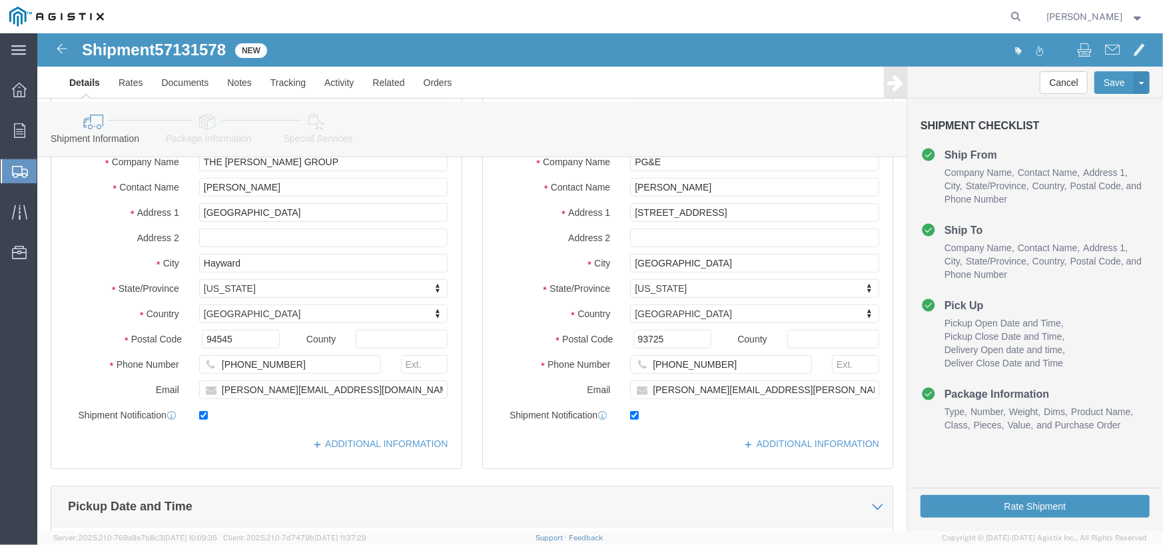
click div "ADDITIONAL INFORMATION"
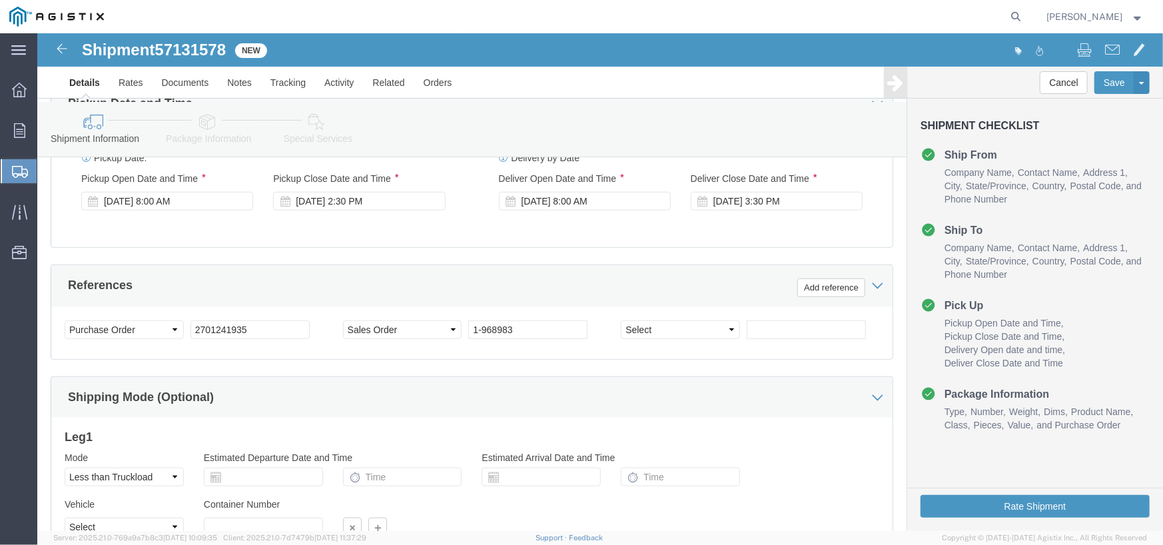
scroll to position [758, 0]
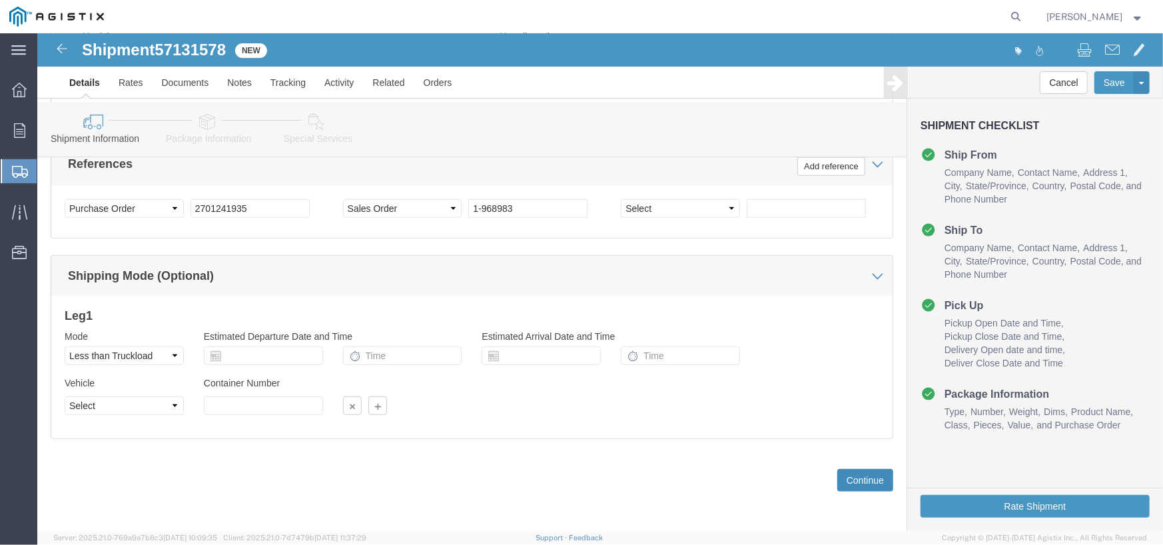
click button "Continue"
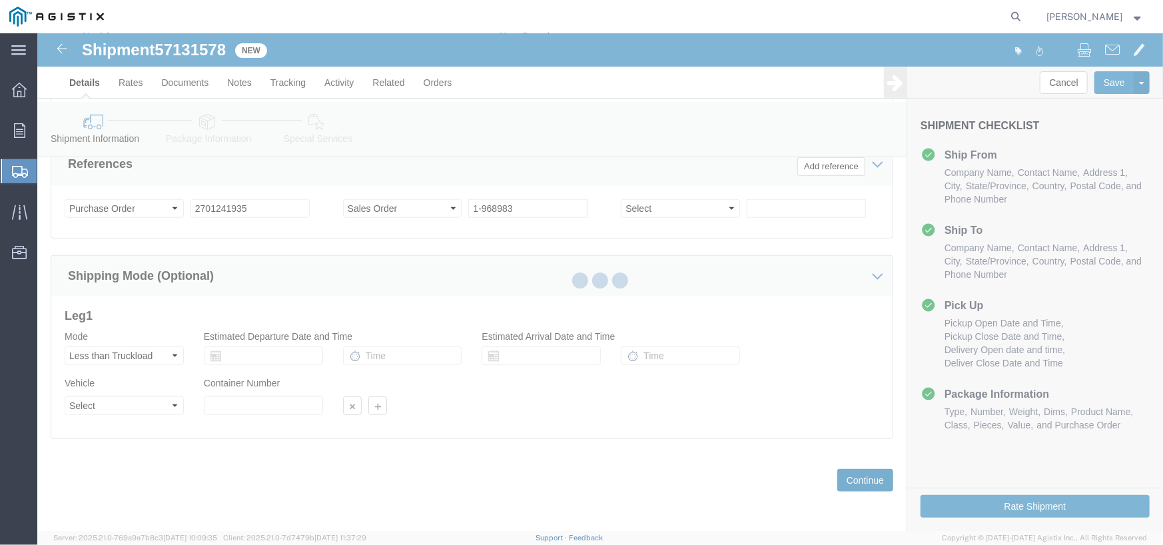
scroll to position [86, 0]
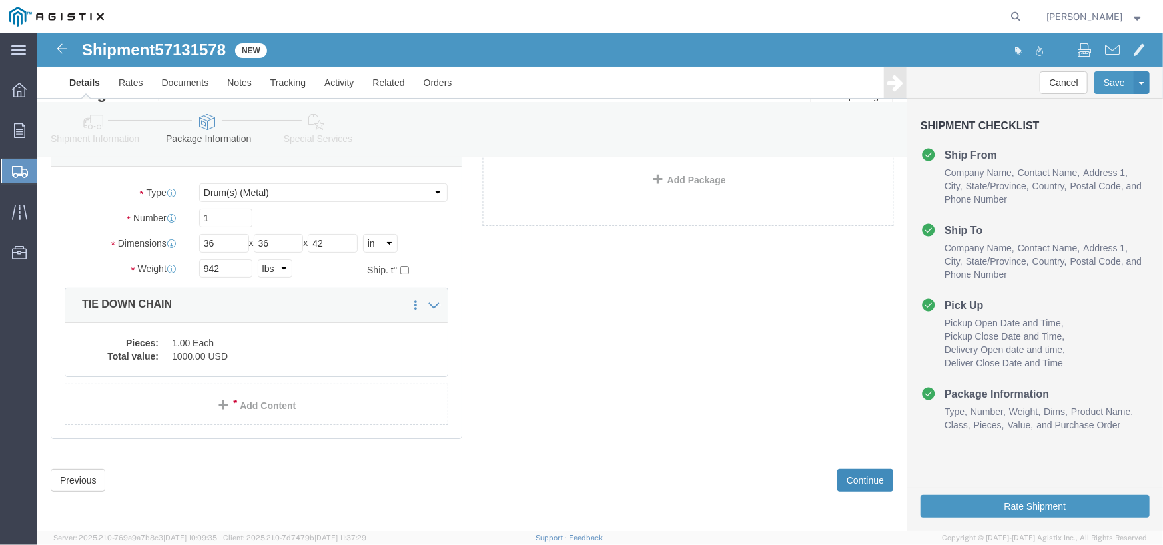
click button "Continue"
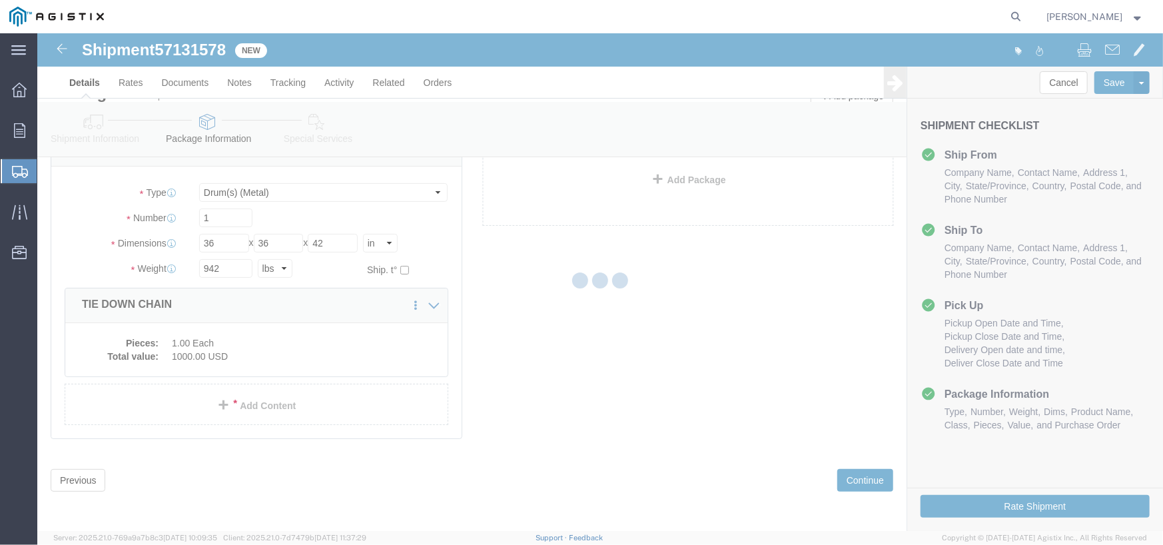
select select
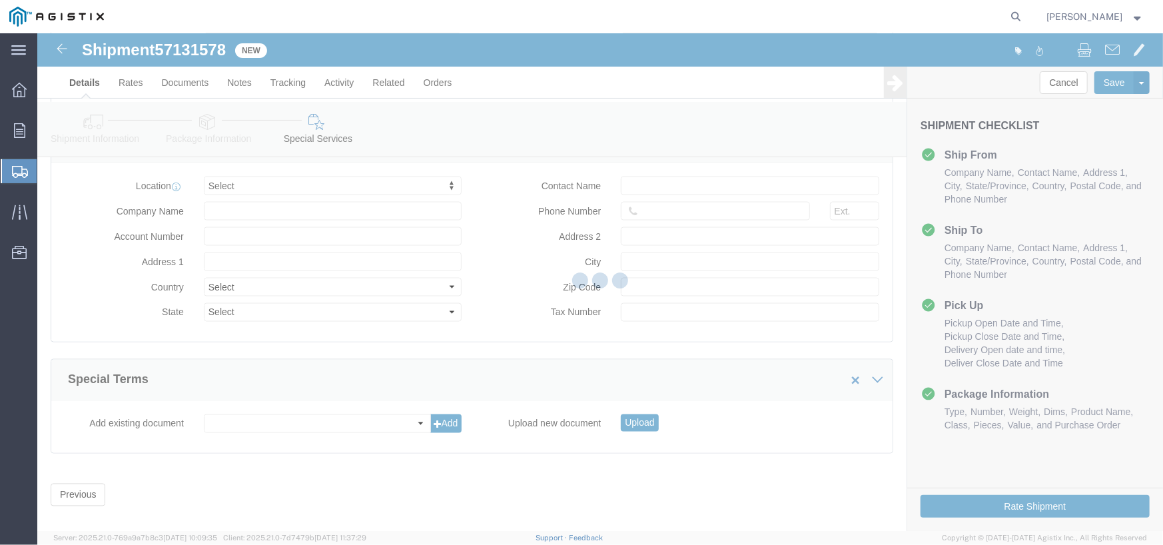
scroll to position [1337, 0]
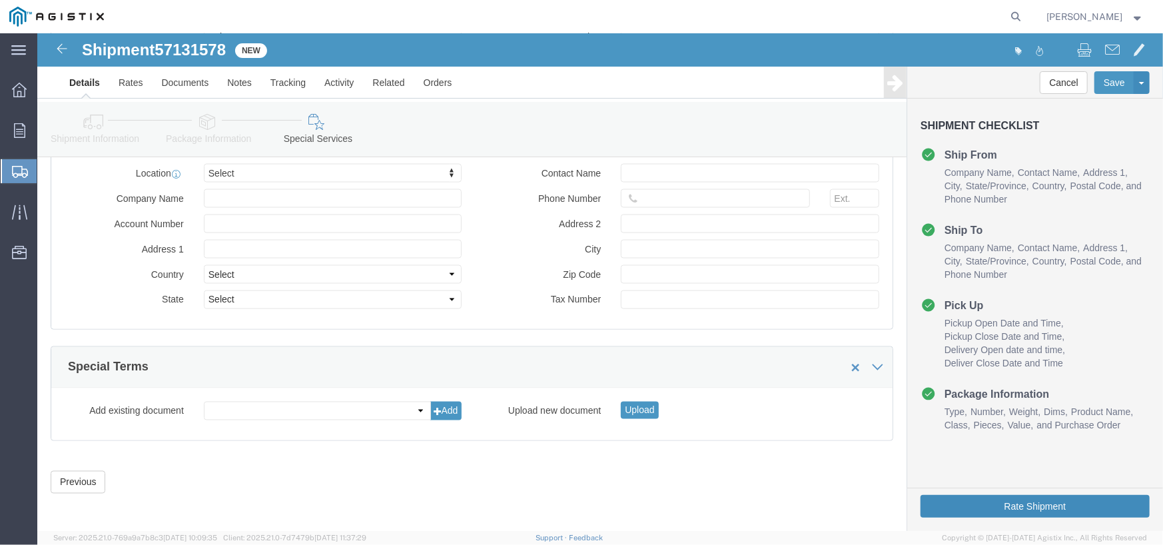
click button "Rate Shipment"
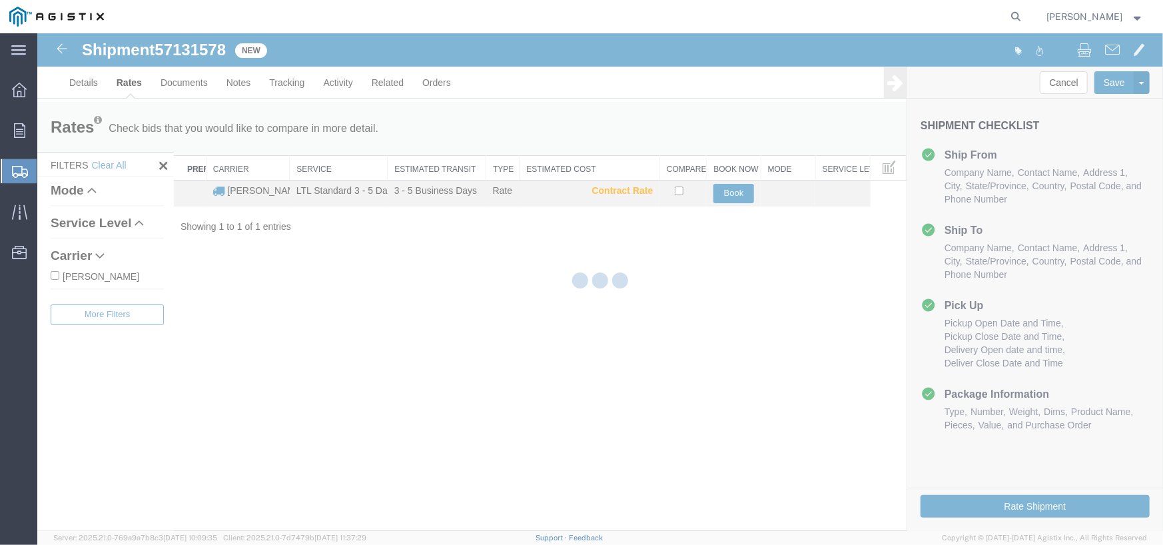
scroll to position [0, 0]
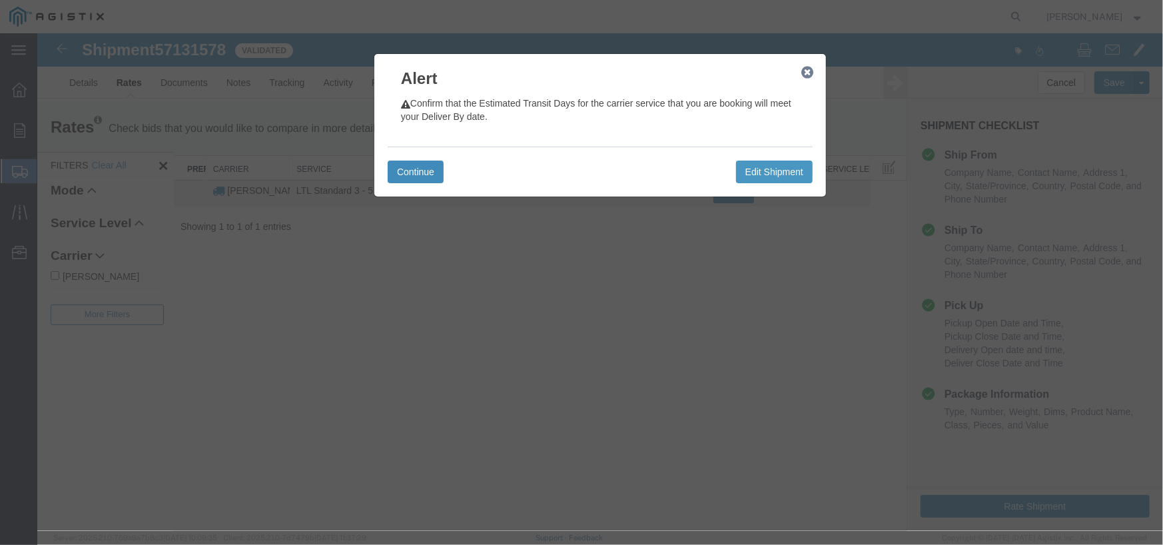
click at [406, 170] on button "Continue" at bounding box center [415, 171] width 56 height 23
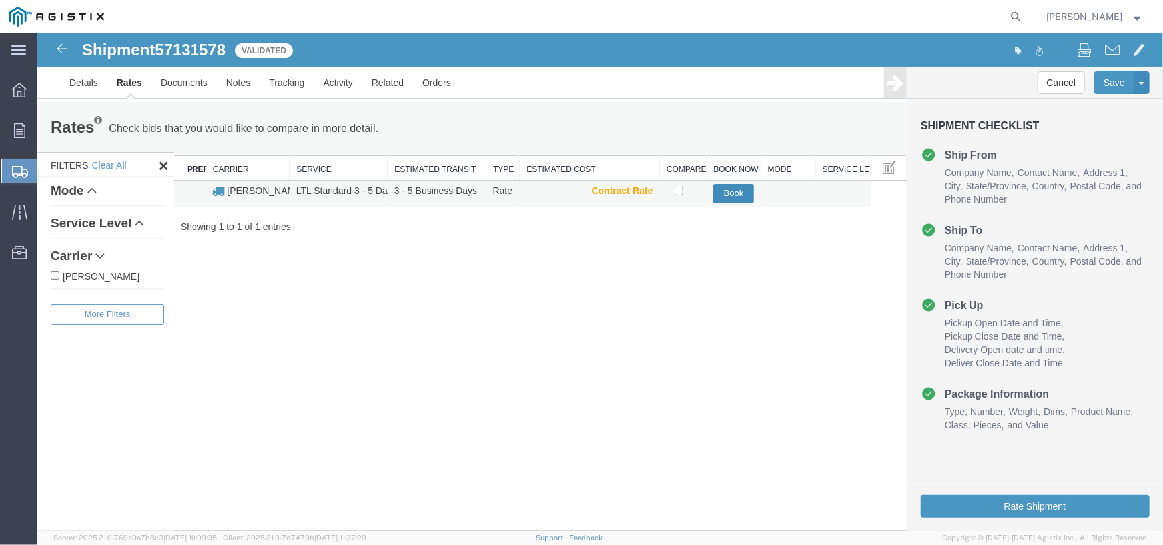
click at [741, 187] on button "Book" at bounding box center [733, 192] width 41 height 19
